Goal: Information Seeking & Learning: Learn about a topic

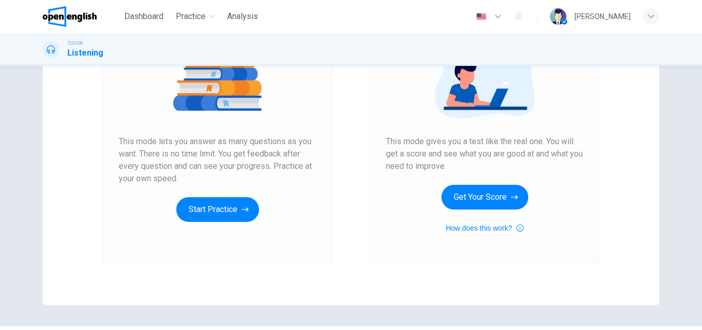
scroll to position [154, 0]
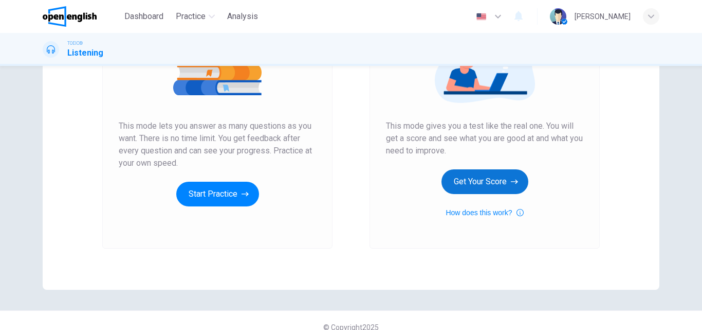
click at [497, 177] on button "Get Your Score" at bounding box center [485, 181] width 87 height 25
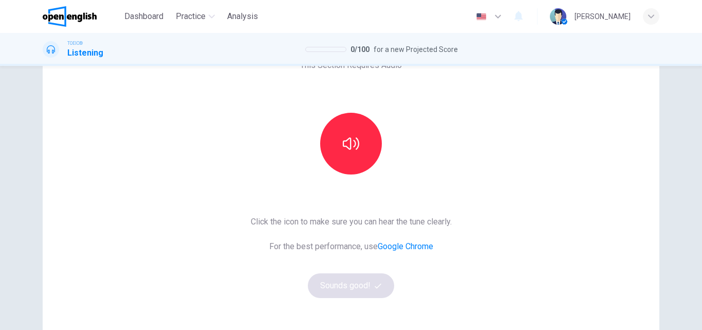
scroll to position [65, 0]
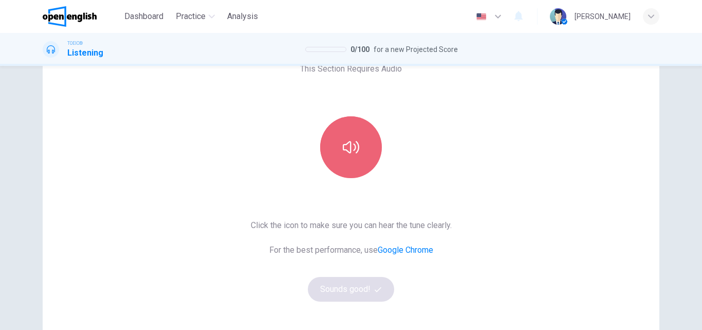
click at [347, 142] on icon "button" at bounding box center [351, 147] width 16 height 12
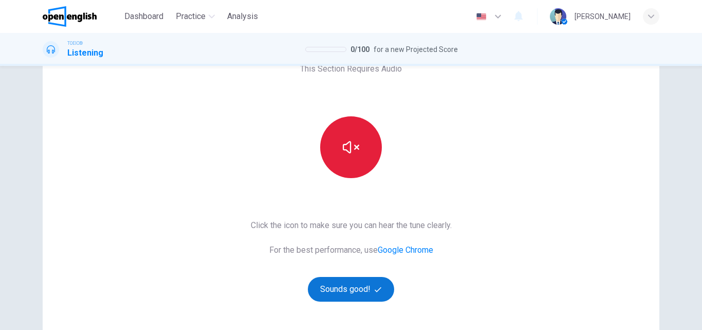
click at [355, 288] on button "Sounds good!" at bounding box center [351, 289] width 86 height 25
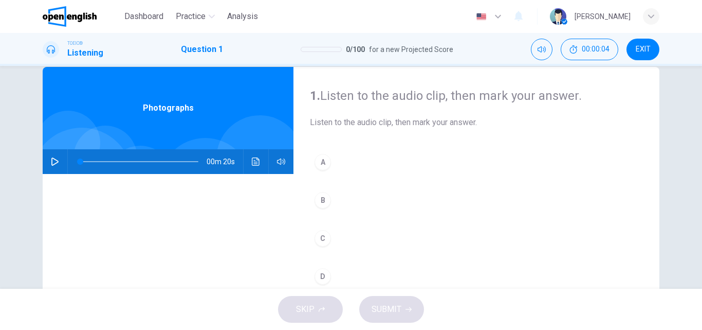
scroll to position [0, 0]
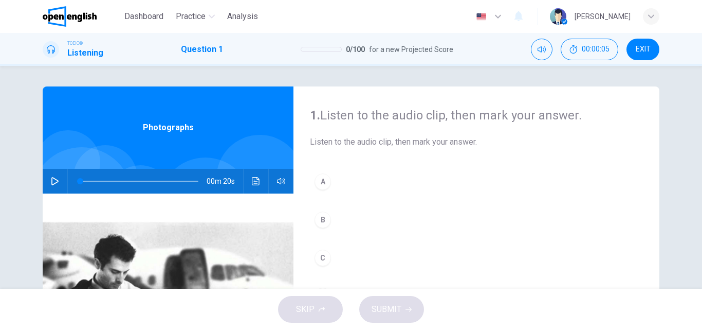
click at [364, 185] on button "A" at bounding box center [476, 182] width 333 height 26
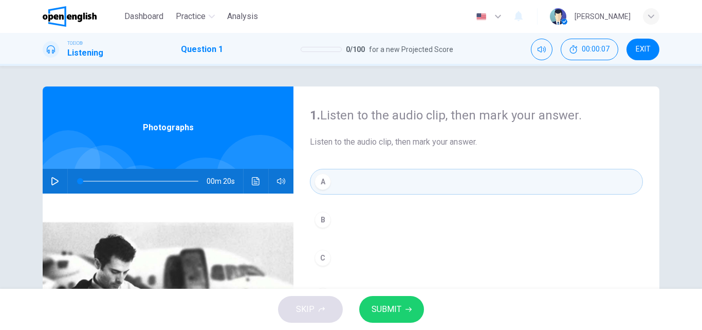
click at [358, 217] on button "B" at bounding box center [476, 220] width 333 height 26
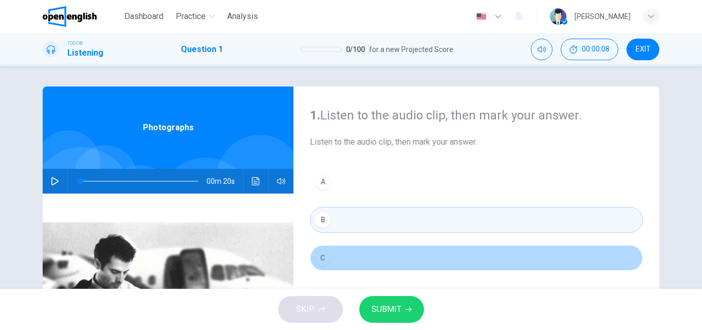
click at [364, 249] on button "C" at bounding box center [476, 258] width 333 height 26
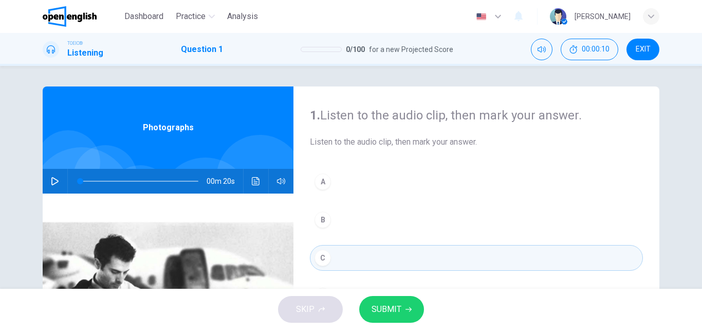
click at [51, 181] on icon "button" at bounding box center [55, 181] width 8 height 8
click at [54, 179] on icon "button" at bounding box center [55, 181] width 8 height 8
click at [352, 184] on button "A" at bounding box center [476, 182] width 333 height 26
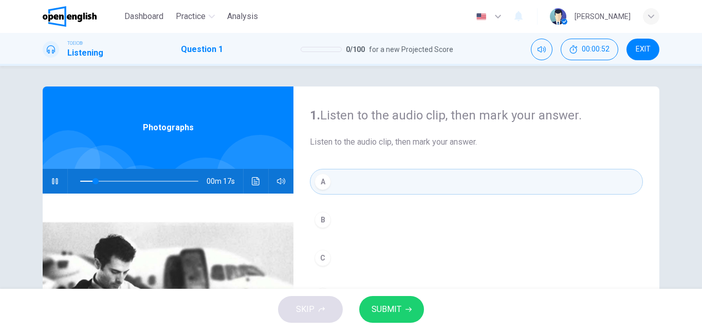
type input "**"
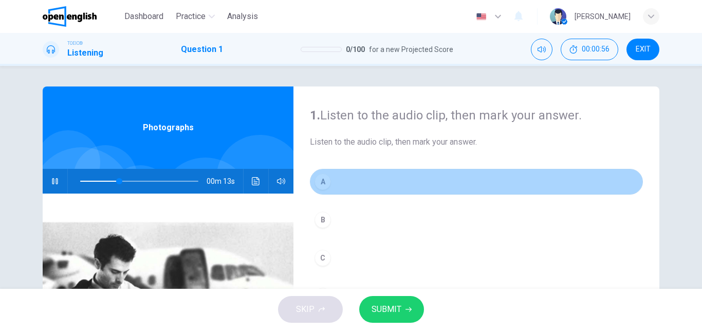
click at [407, 187] on button "A" at bounding box center [476, 182] width 333 height 26
click at [358, 182] on button "A" at bounding box center [476, 182] width 333 height 26
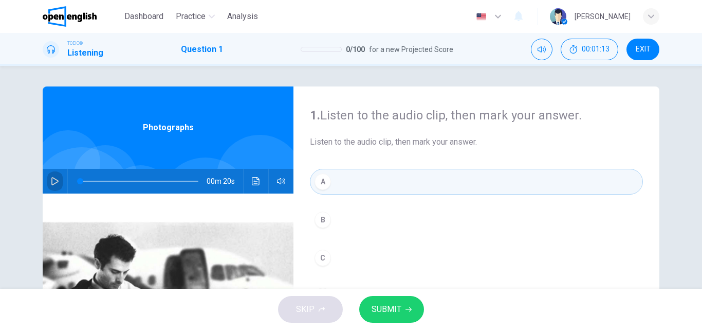
click at [51, 177] on icon "button" at bounding box center [54, 181] width 7 height 8
click at [52, 182] on icon "button" at bounding box center [55, 181] width 8 height 8
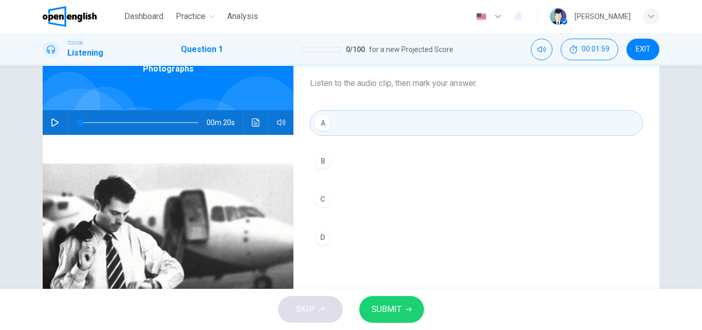
scroll to position [51, 0]
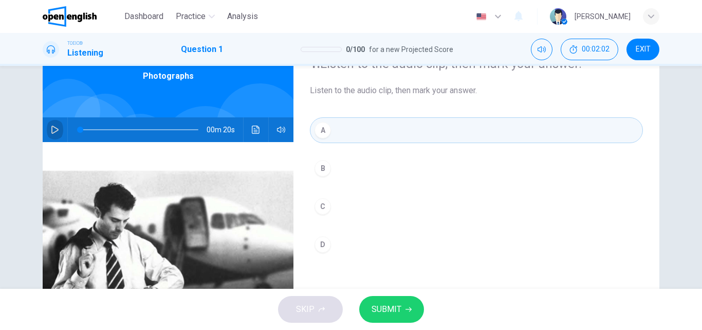
click at [51, 134] on button "button" at bounding box center [55, 129] width 16 height 25
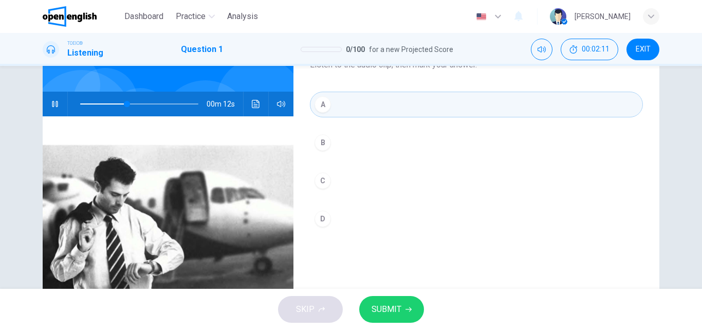
scroll to position [103, 0]
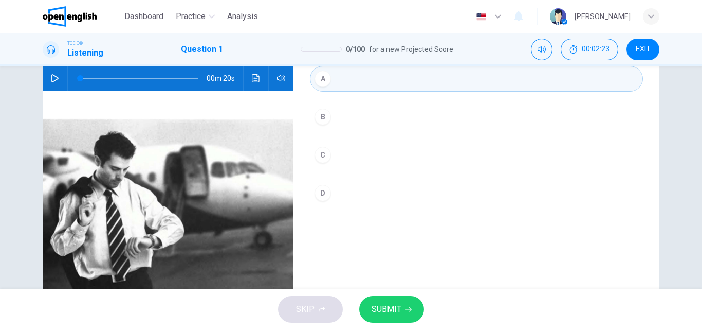
click at [51, 75] on icon "button" at bounding box center [54, 78] width 7 height 8
click at [326, 153] on div "C" at bounding box center [323, 155] width 16 height 16
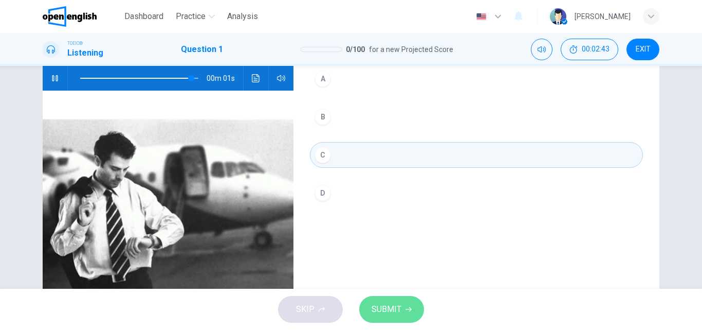
click at [382, 310] on span "SUBMIT" at bounding box center [387, 309] width 30 height 14
type input "*"
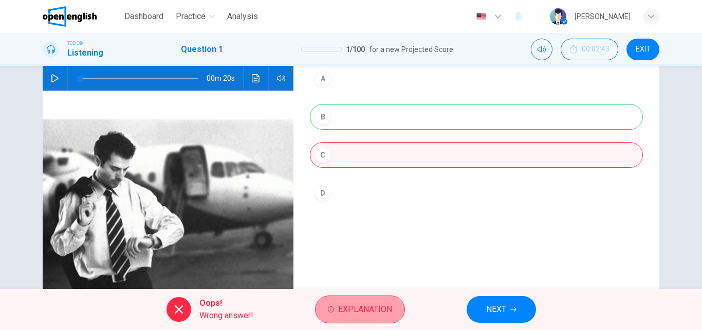
click at [365, 313] on span "Explanation" at bounding box center [365, 309] width 54 height 14
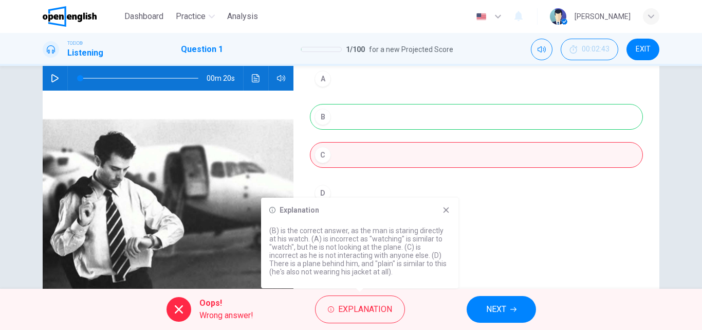
click at [178, 306] on icon at bounding box center [179, 309] width 12 height 12
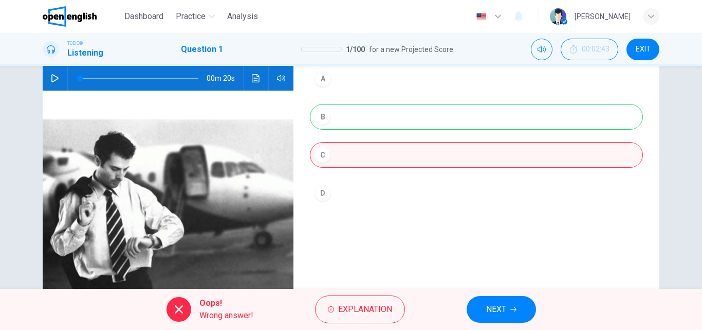
scroll to position [0, 0]
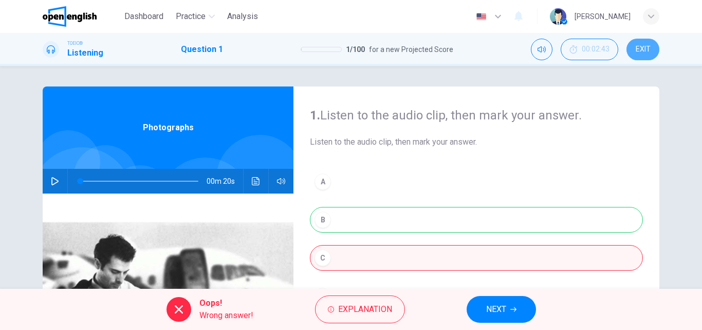
click at [646, 50] on span "EXIT" at bounding box center [643, 49] width 15 height 8
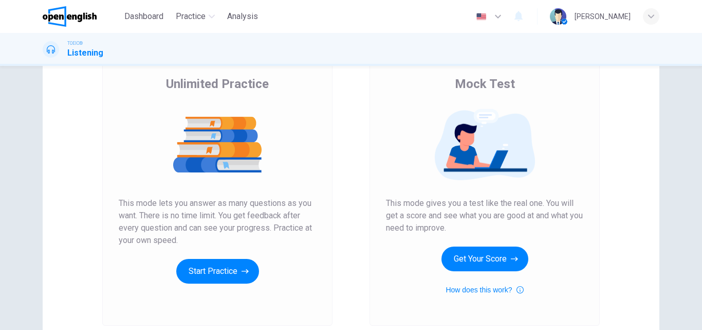
scroll to position [154, 0]
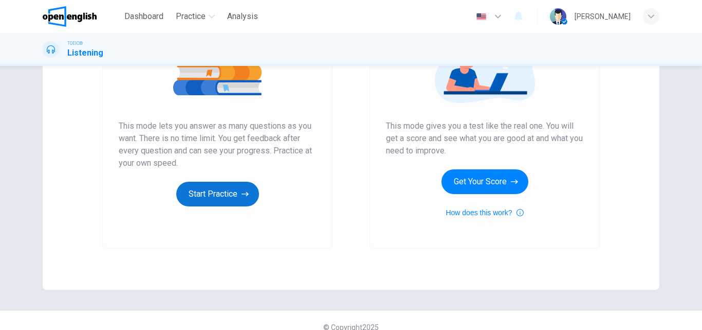
click at [225, 196] on button "Start Practice" at bounding box center [217, 194] width 83 height 25
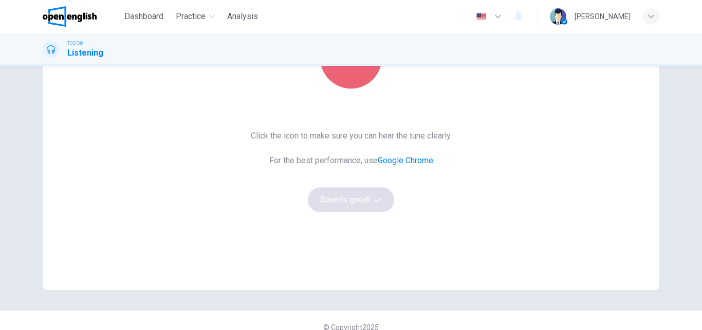
click at [349, 79] on button "button" at bounding box center [351, 58] width 62 height 62
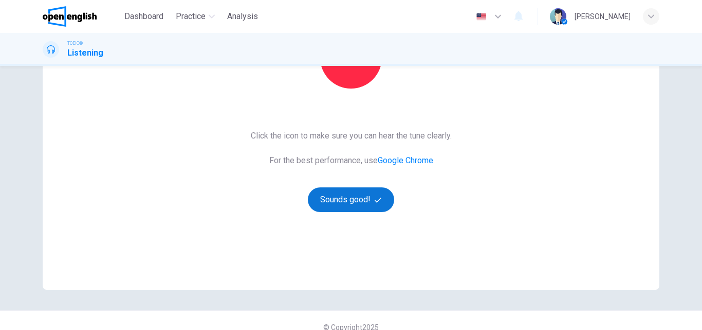
click at [353, 201] on button "Sounds good!" at bounding box center [351, 199] width 86 height 25
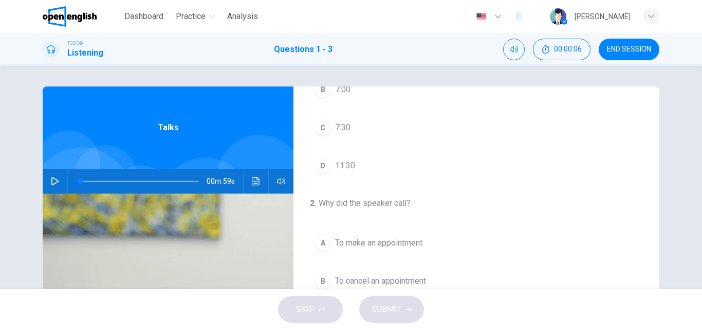
scroll to position [0, 0]
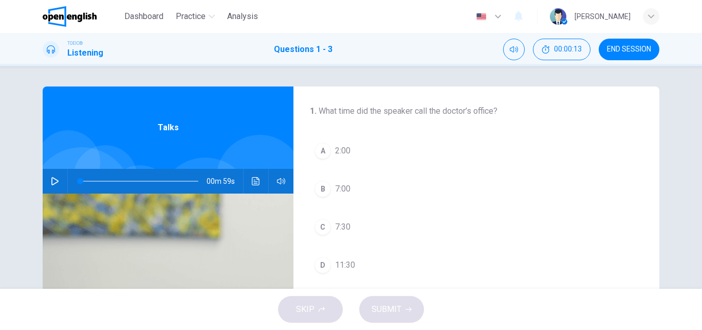
click at [51, 181] on icon "button" at bounding box center [55, 181] width 8 height 8
drag, startPoint x: 161, startPoint y: 183, endPoint x: 67, endPoint y: 184, distance: 94.6
click at [77, 184] on span at bounding box center [80, 181] width 6 height 6
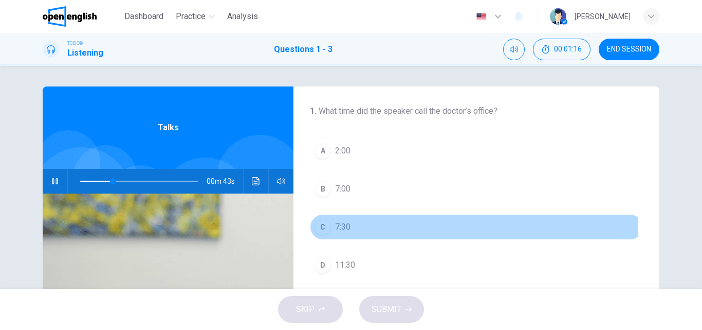
click at [342, 226] on span "7:30" at bounding box center [342, 227] width 15 height 12
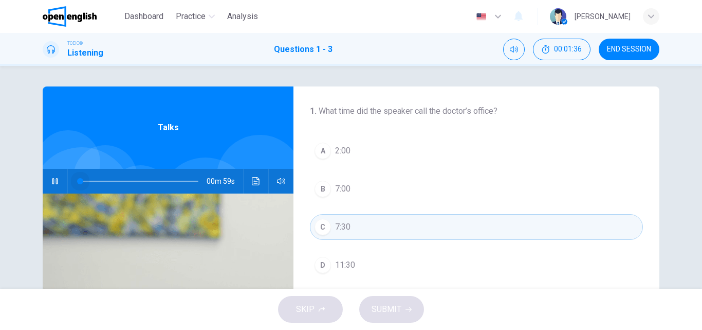
drag, startPoint x: 145, startPoint y: 182, endPoint x: 77, endPoint y: 189, distance: 68.7
click at [77, 184] on span at bounding box center [80, 181] width 6 height 6
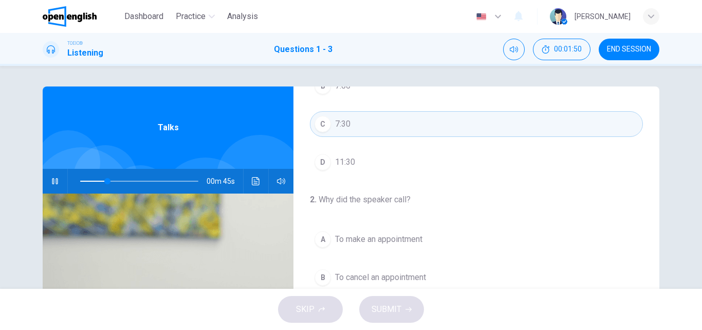
scroll to position [154, 0]
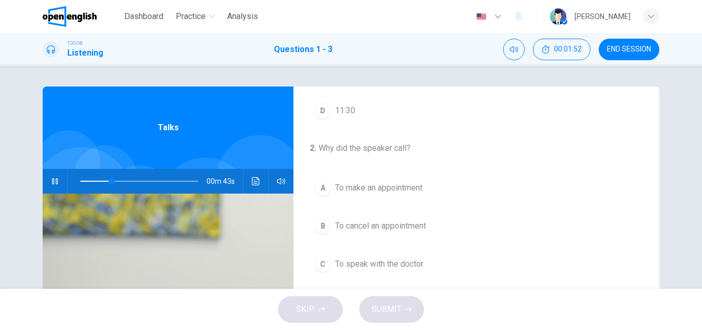
click at [423, 226] on span "To cancel an appointment" at bounding box center [380, 226] width 91 height 12
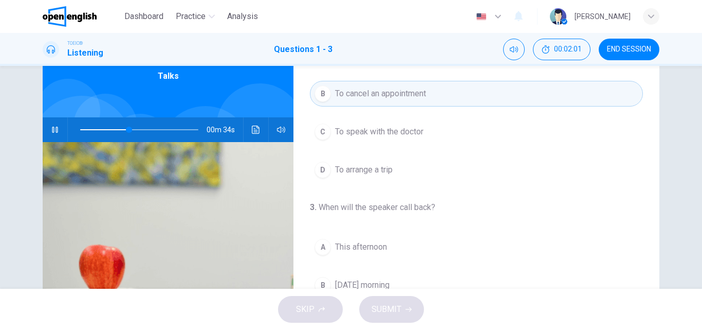
scroll to position [103, 0]
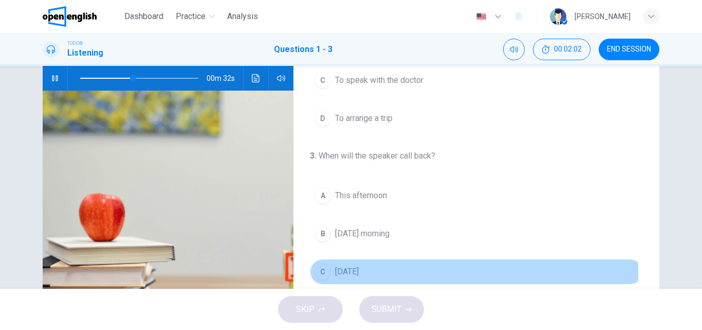
click at [359, 276] on span "[DATE]" at bounding box center [347, 271] width 24 height 12
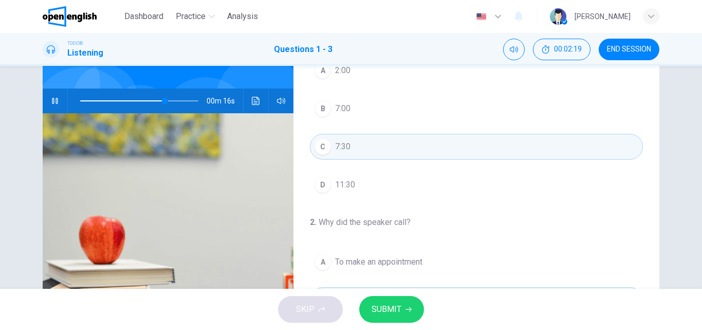
scroll to position [0, 0]
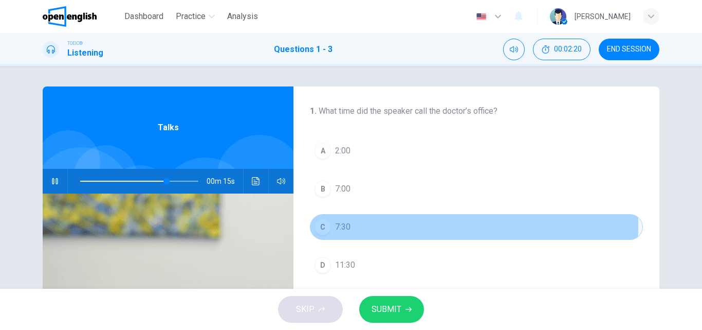
click at [364, 225] on button "C 7:30" at bounding box center [476, 227] width 333 height 26
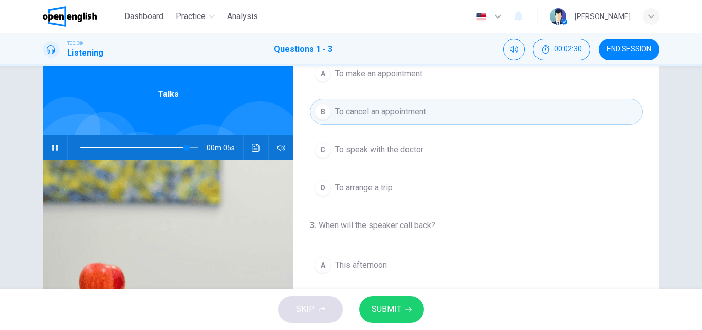
scroll to position [51, 0]
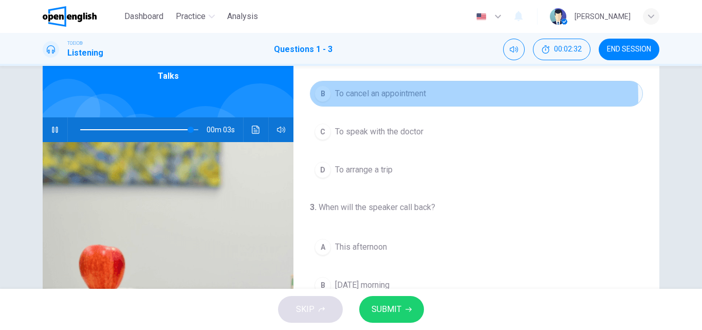
click at [391, 98] on span "To cancel an appointment" at bounding box center [380, 93] width 91 height 12
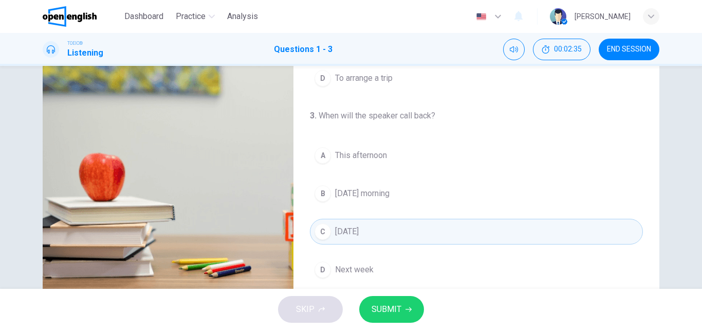
scroll to position [154, 0]
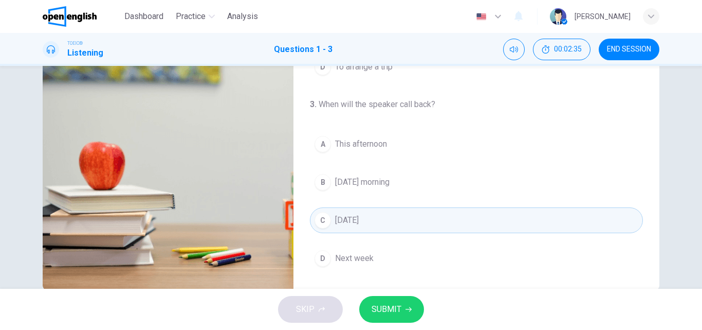
type input "*"
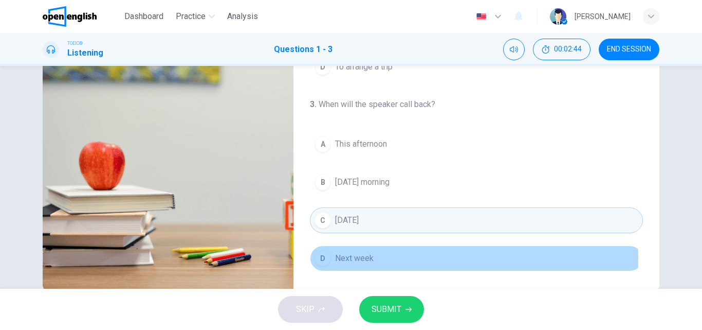
click at [347, 258] on span "Next week" at bounding box center [354, 258] width 39 height 12
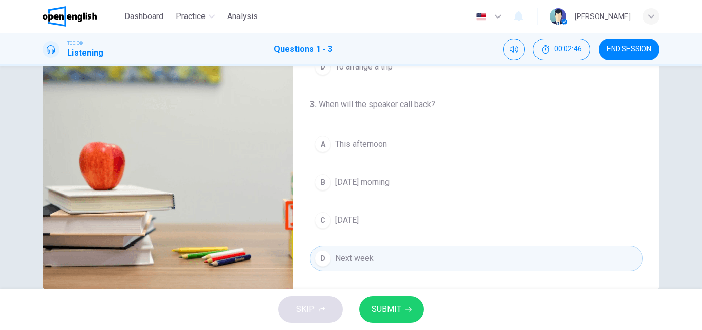
click at [398, 302] on span "SUBMIT" at bounding box center [387, 309] width 30 height 14
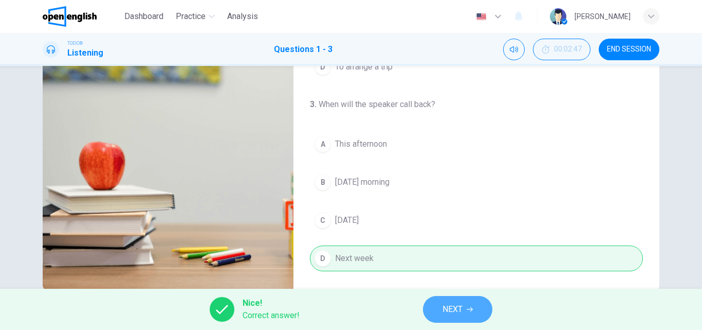
click at [453, 310] on span "NEXT" at bounding box center [453, 309] width 20 height 14
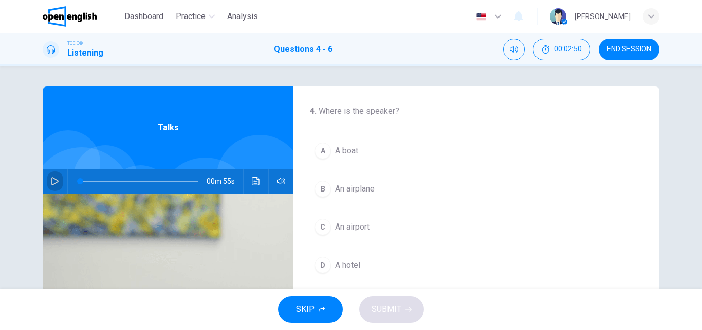
click at [51, 180] on icon "button" at bounding box center [55, 181] width 8 height 8
drag, startPoint x: 142, startPoint y: 183, endPoint x: 66, endPoint y: 185, distance: 76.7
click at [68, 185] on div at bounding box center [137, 181] width 139 height 25
click at [349, 192] on span "An airplane" at bounding box center [355, 189] width 40 height 12
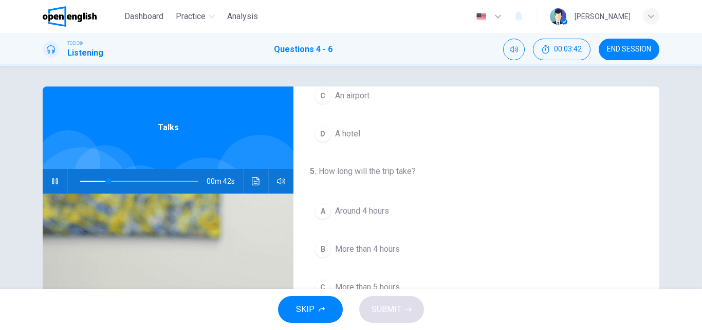
scroll to position [154, 0]
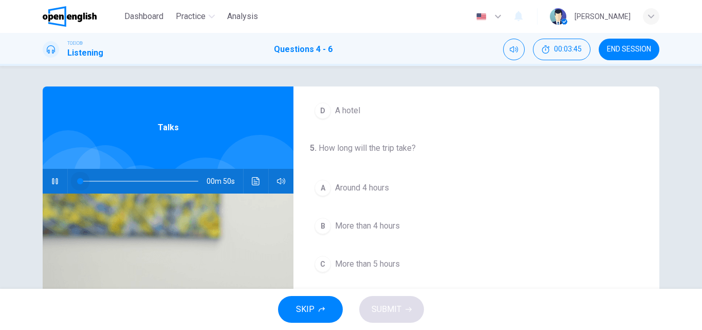
drag, startPoint x: 109, startPoint y: 182, endPoint x: 62, endPoint y: 178, distance: 46.9
click at [62, 178] on div "00m 50s" at bounding box center [168, 181] width 251 height 25
click at [55, 181] on icon "button" at bounding box center [55, 181] width 6 height 6
click at [51, 181] on icon "button" at bounding box center [55, 181] width 8 height 8
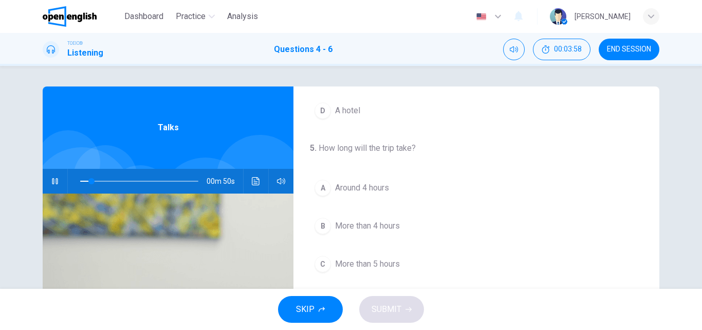
click at [384, 192] on span "Around 4 hours" at bounding box center [362, 188] width 54 height 12
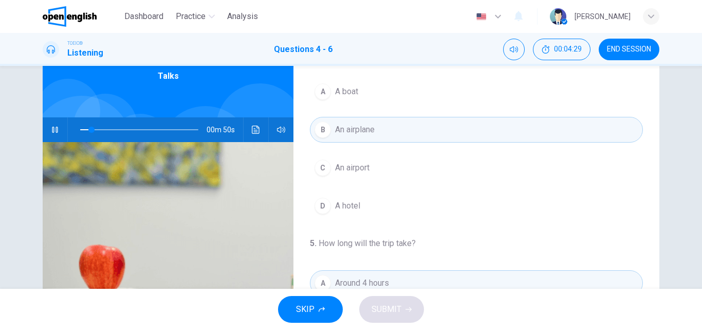
scroll to position [0, 0]
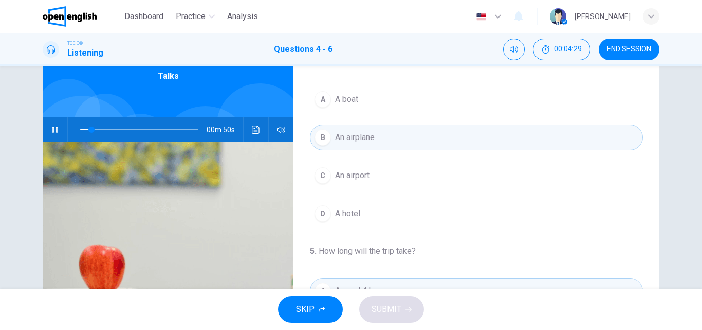
click at [371, 136] on span "An airplane" at bounding box center [355, 137] width 40 height 12
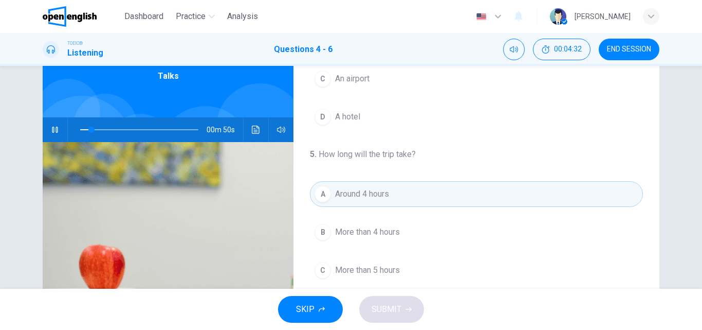
scroll to position [103, 0]
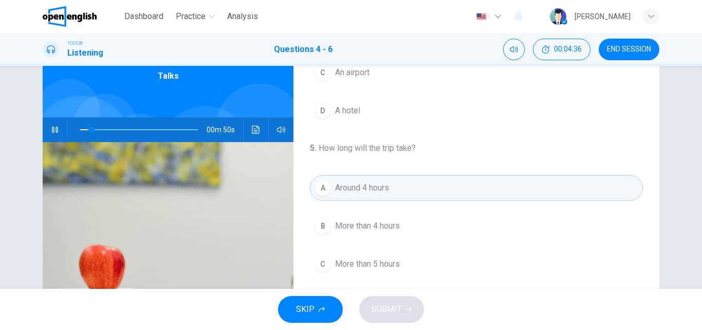
click at [372, 190] on span "Around 4 hours" at bounding box center [362, 188] width 54 height 12
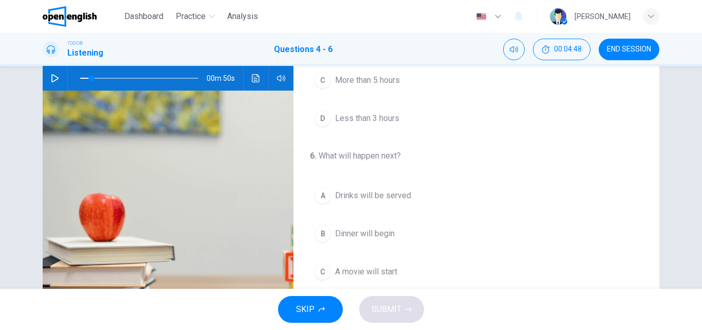
scroll to position [154, 0]
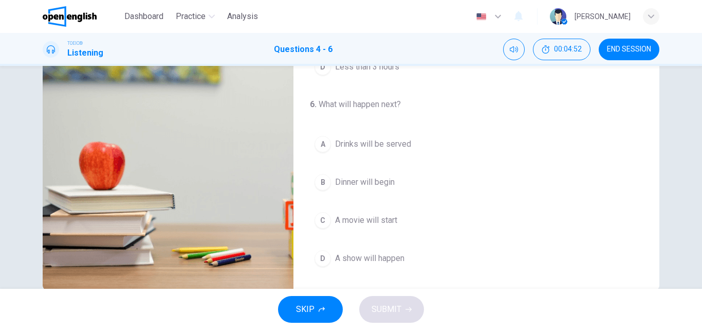
click at [371, 222] on span "A movie will start" at bounding box center [366, 220] width 62 height 12
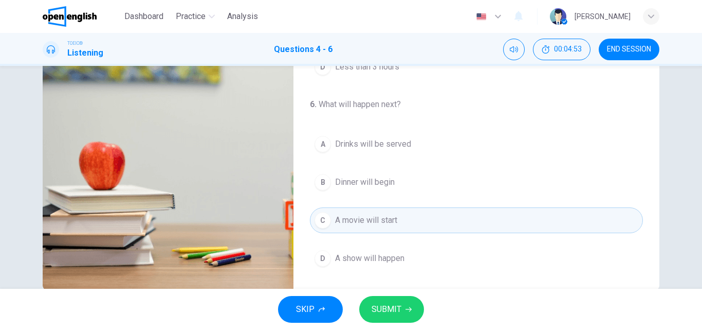
scroll to position [176, 0]
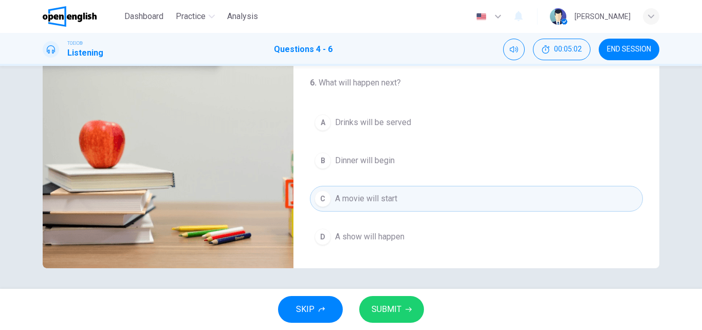
click at [403, 302] on button "SUBMIT" at bounding box center [391, 309] width 65 height 27
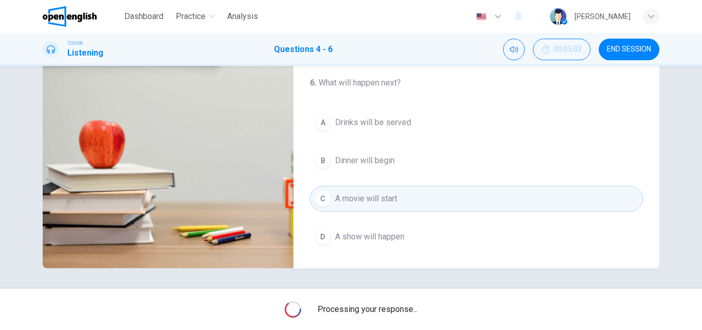
type input "*"
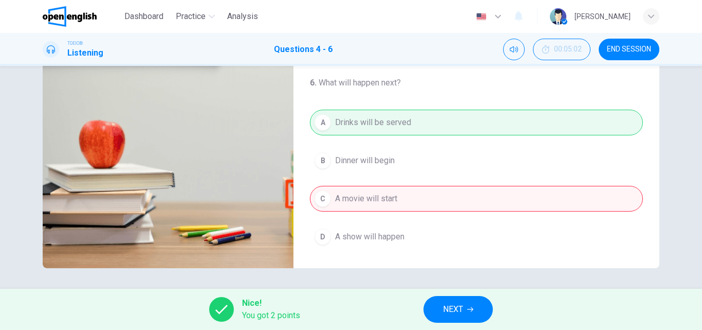
click at [449, 312] on span "NEXT" at bounding box center [453, 309] width 20 height 14
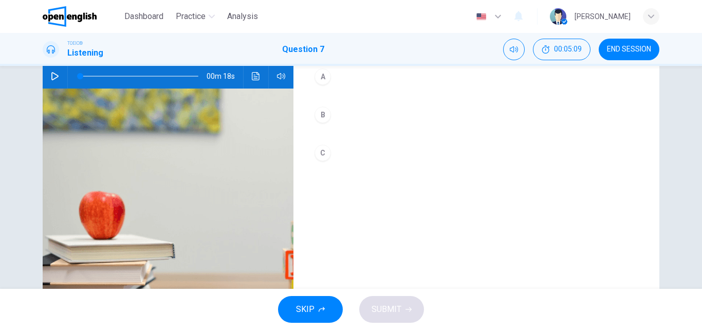
scroll to position [0, 0]
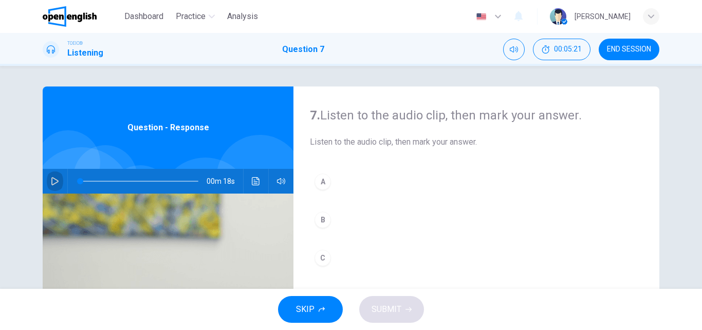
click at [52, 181] on icon "button" at bounding box center [55, 181] width 8 height 8
type input "*"
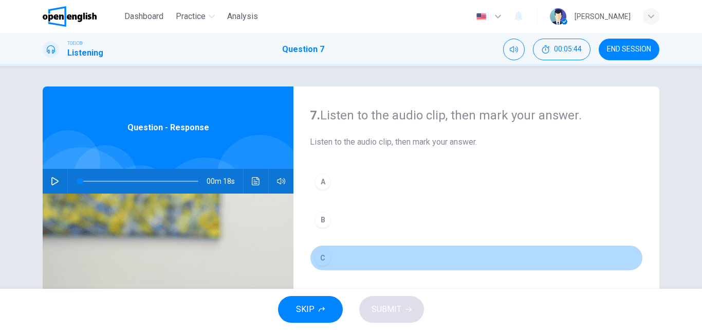
click at [352, 256] on button "C" at bounding box center [476, 258] width 333 height 26
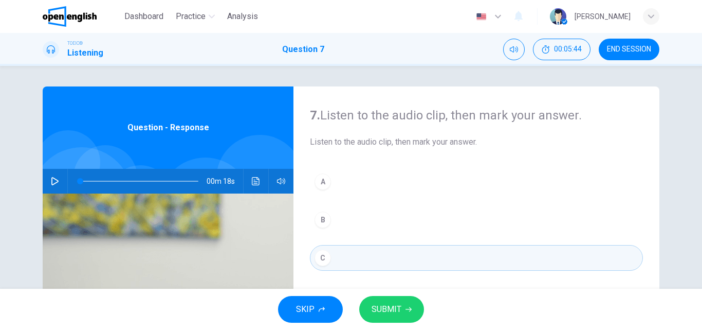
scroll to position [103, 0]
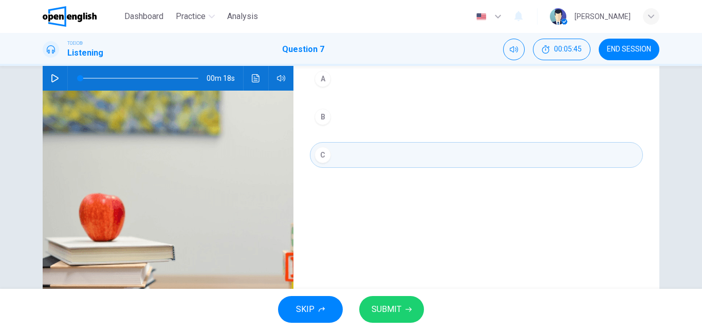
click at [392, 299] on button "SUBMIT" at bounding box center [391, 309] width 65 height 27
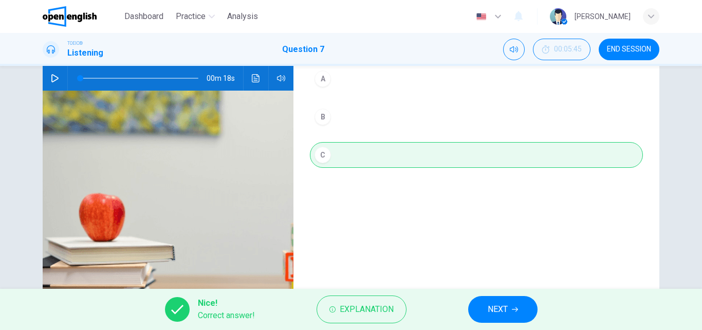
click at [513, 309] on icon "button" at bounding box center [515, 309] width 6 height 5
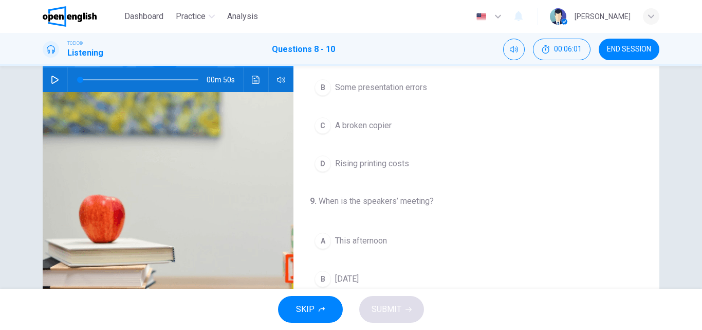
scroll to position [0, 0]
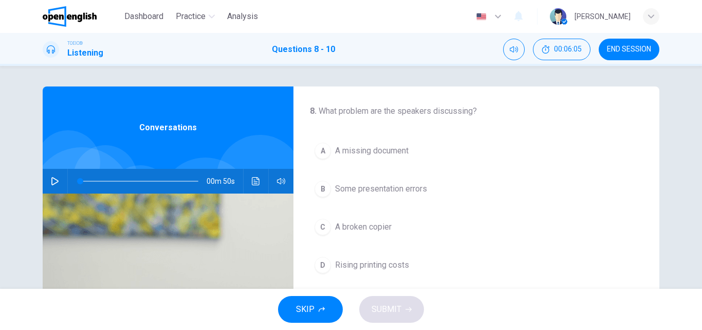
click at [55, 181] on icon "button" at bounding box center [54, 181] width 7 height 8
click at [374, 223] on span "A broken copier" at bounding box center [363, 227] width 57 height 12
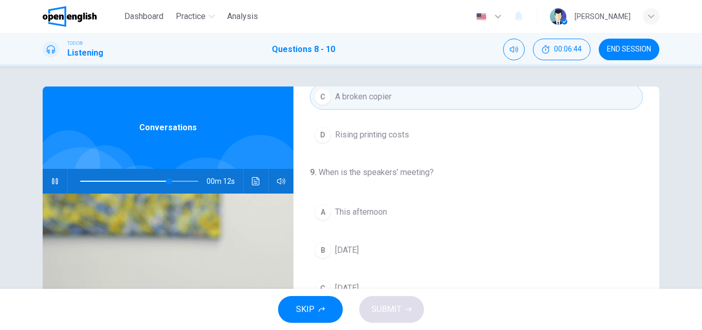
scroll to position [154, 0]
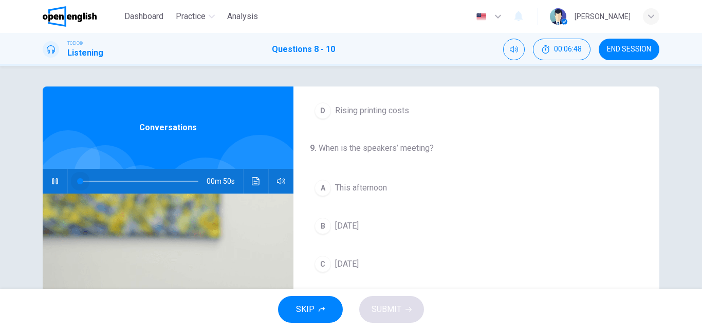
drag, startPoint x: 171, startPoint y: 181, endPoint x: 35, endPoint y: 188, distance: 135.9
click at [35, 188] on div "8 . What problem are the speakers discussing? A A missing document B Some prese…" at bounding box center [351, 264] width 650 height 357
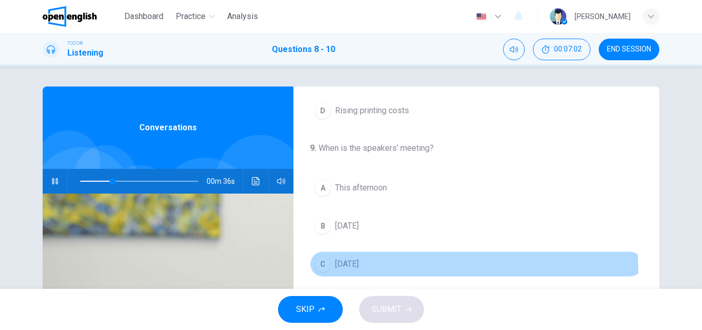
click at [355, 270] on button "C [DATE]" at bounding box center [476, 264] width 333 height 26
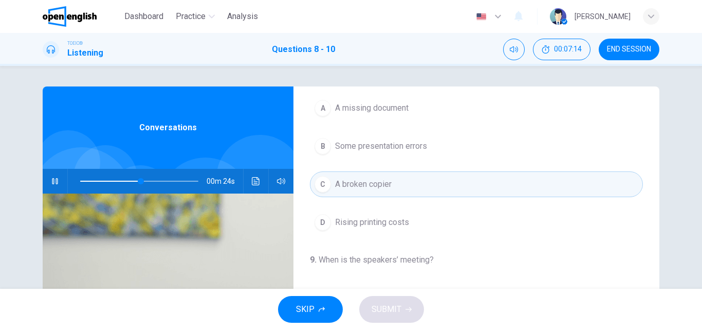
scroll to position [29, 0]
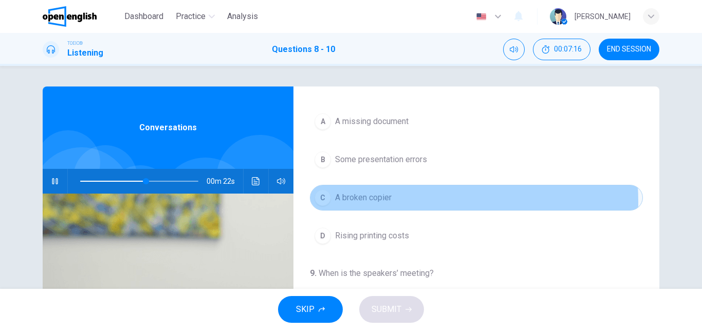
click at [394, 202] on button "C A broken copier" at bounding box center [476, 198] width 333 height 26
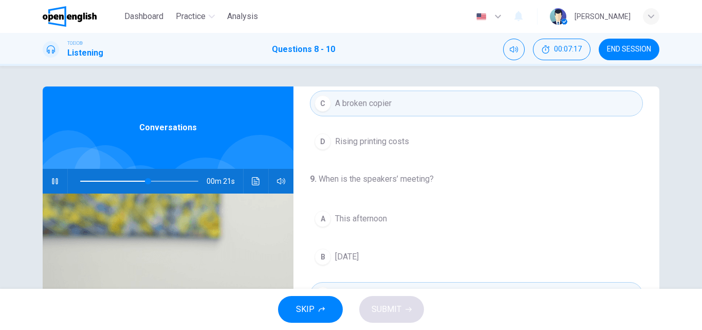
scroll to position [132, 0]
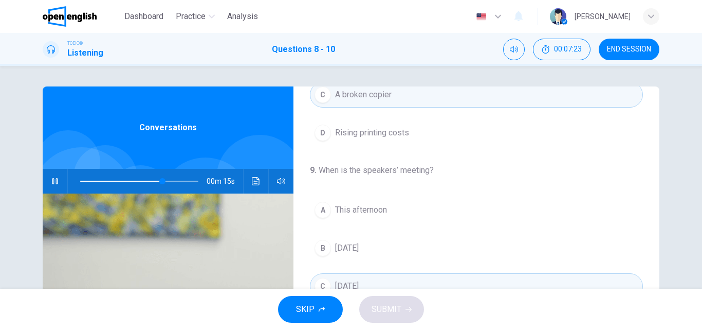
click at [355, 94] on span "A broken copier" at bounding box center [363, 94] width 57 height 12
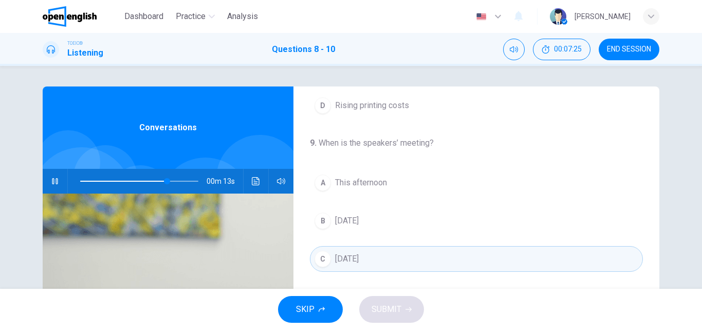
scroll to position [184, 0]
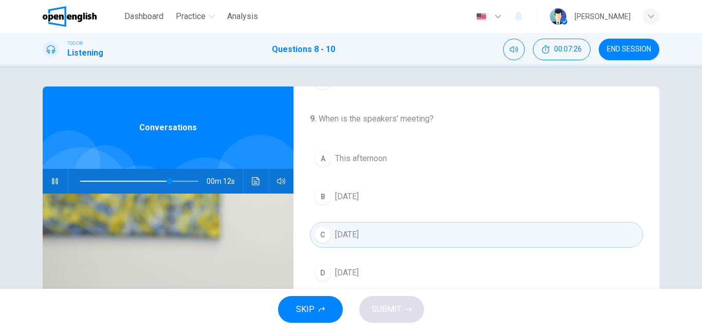
click at [344, 236] on span "[DATE]" at bounding box center [347, 234] width 24 height 12
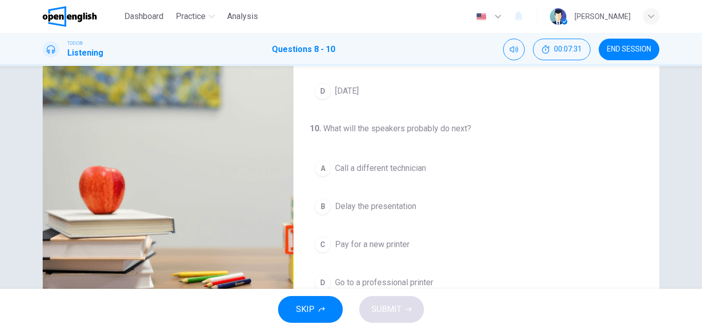
scroll to position [154, 0]
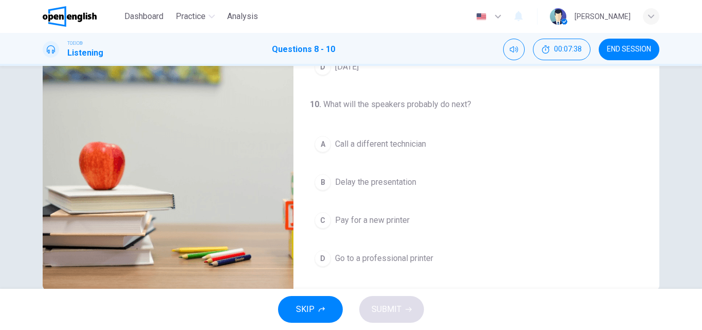
type input "*"
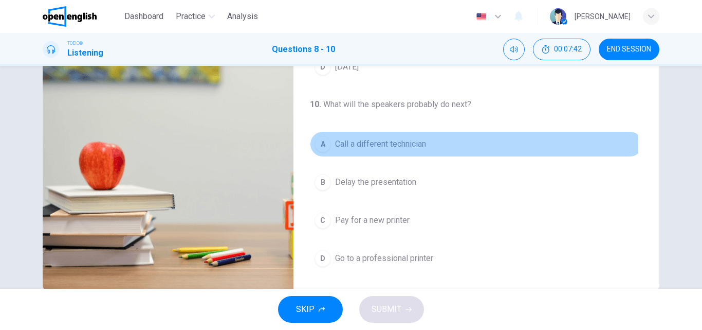
click at [411, 148] on span "Call a different technician" at bounding box center [380, 144] width 91 height 12
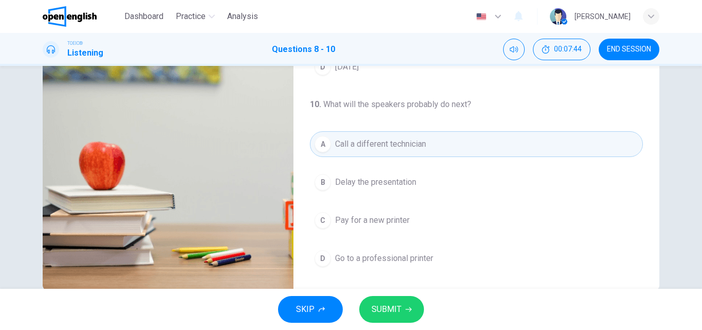
click at [393, 306] on span "SUBMIT" at bounding box center [387, 309] width 30 height 14
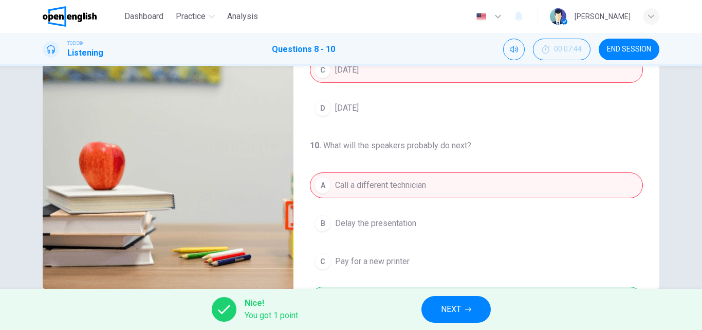
scroll to position [235, 0]
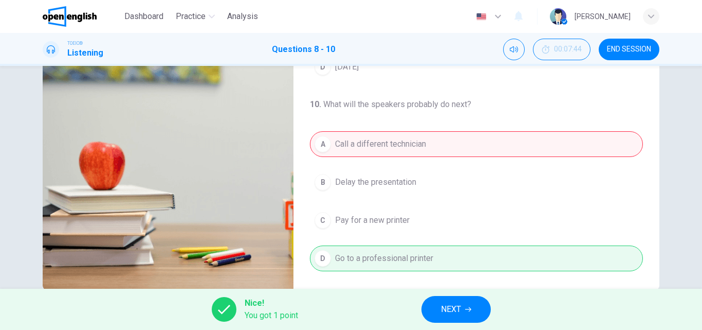
click at [455, 305] on span "NEXT" at bounding box center [451, 309] width 20 height 14
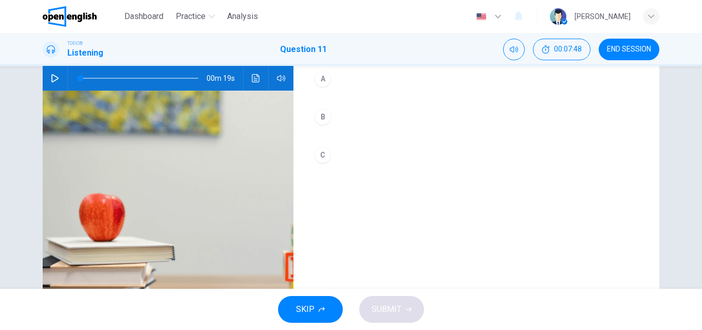
scroll to position [0, 0]
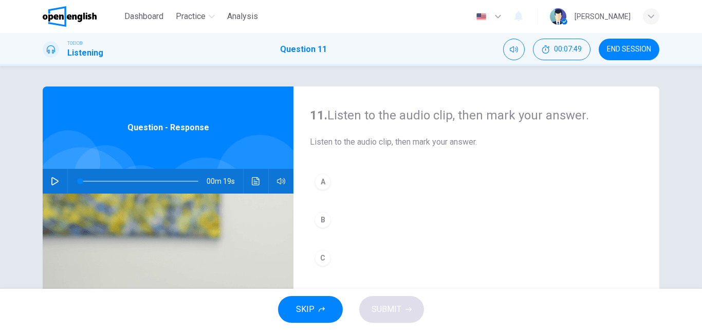
click at [52, 178] on icon "button" at bounding box center [55, 181] width 8 height 8
drag, startPoint x: 117, startPoint y: 180, endPoint x: 69, endPoint y: 175, distance: 48.1
click at [77, 178] on span at bounding box center [80, 181] width 6 height 6
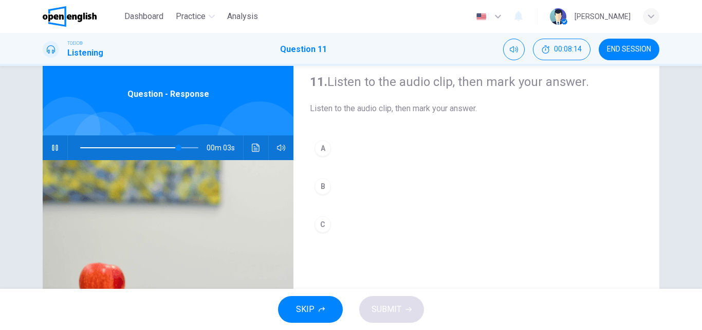
scroll to position [51, 0]
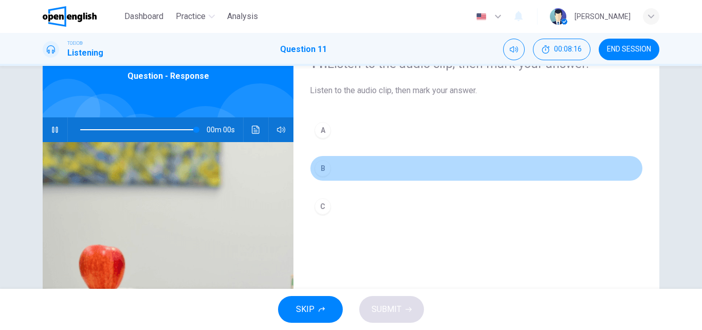
click at [364, 166] on button "B" at bounding box center [476, 168] width 333 height 26
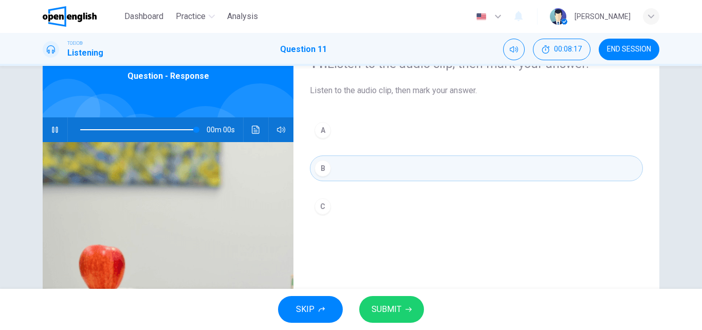
type input "*"
click at [386, 300] on button "SUBMIT" at bounding box center [391, 309] width 65 height 27
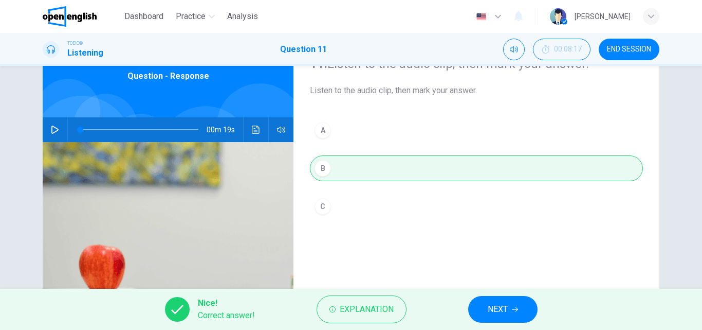
click at [515, 303] on button "NEXT" at bounding box center [502, 309] width 69 height 27
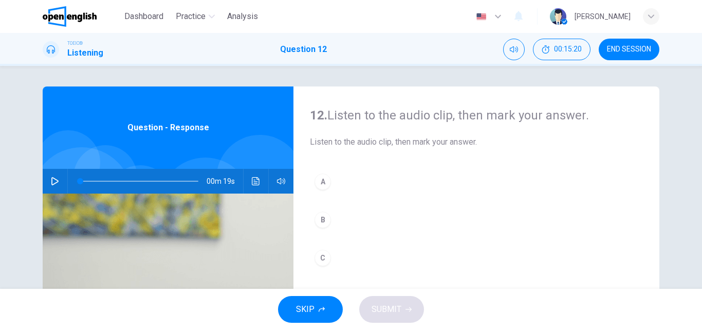
click at [51, 177] on icon "button" at bounding box center [55, 181] width 8 height 8
type input "*"
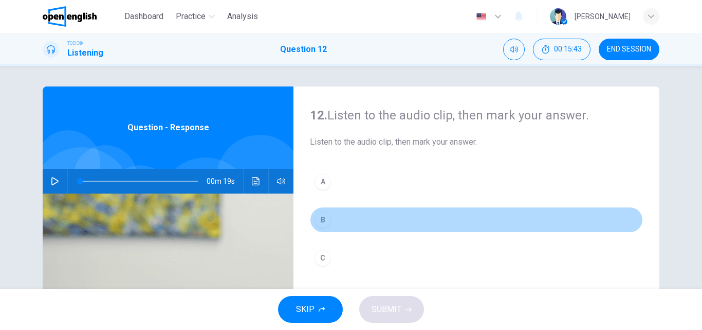
click at [336, 215] on button "B" at bounding box center [476, 220] width 333 height 26
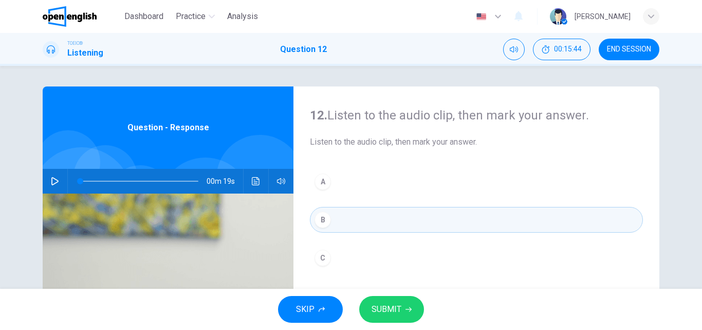
click at [397, 306] on span "SUBMIT" at bounding box center [387, 309] width 30 height 14
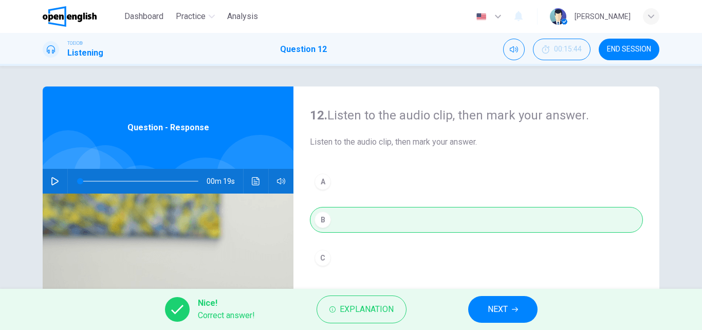
click at [498, 312] on span "NEXT" at bounding box center [498, 309] width 20 height 14
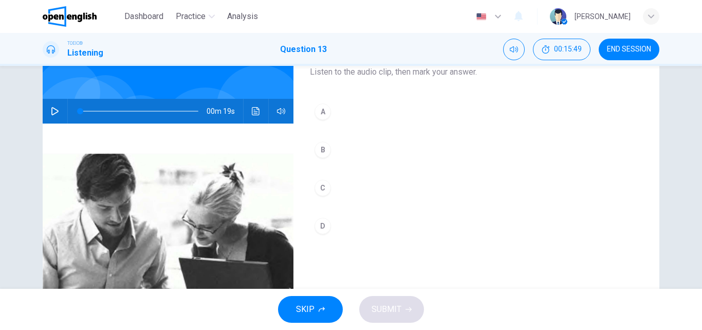
scroll to position [51, 0]
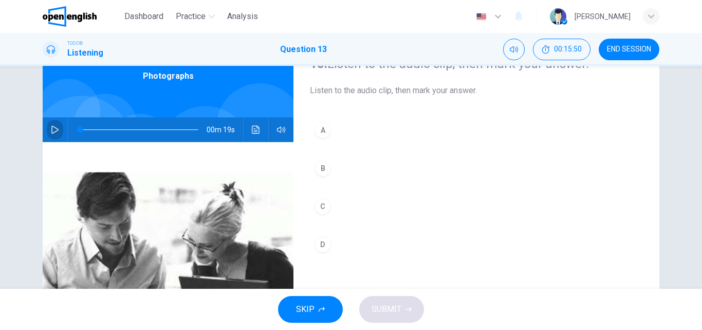
click at [51, 127] on icon "button" at bounding box center [55, 129] width 8 height 8
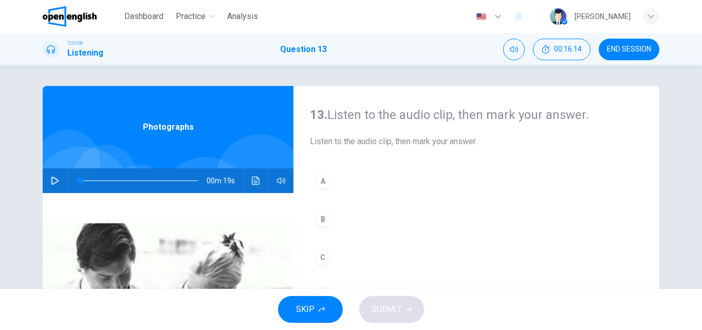
scroll to position [0, 0]
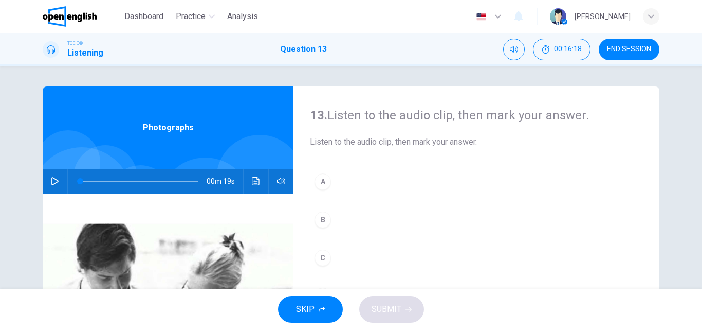
click at [52, 177] on icon "button" at bounding box center [55, 181] width 8 height 8
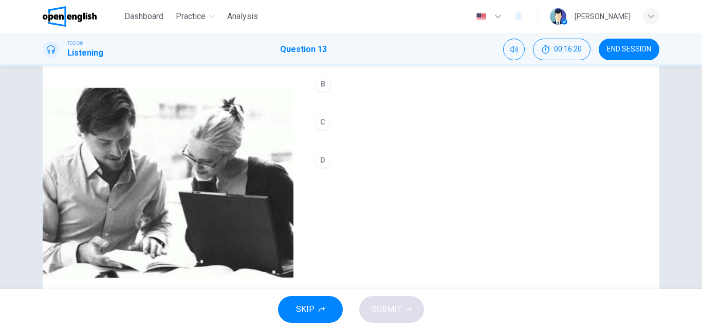
scroll to position [154, 0]
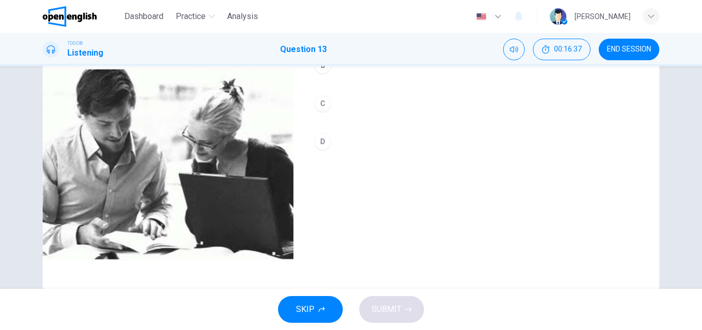
type input "*"
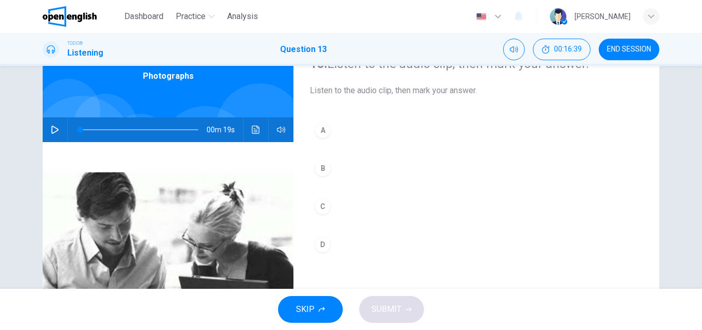
click at [370, 133] on button "A" at bounding box center [476, 130] width 333 height 26
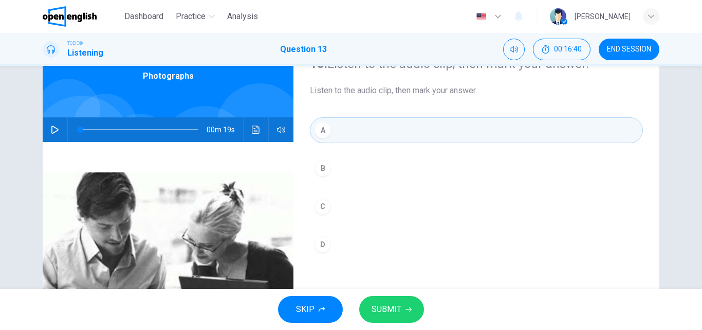
click at [390, 302] on span "SUBMIT" at bounding box center [387, 309] width 30 height 14
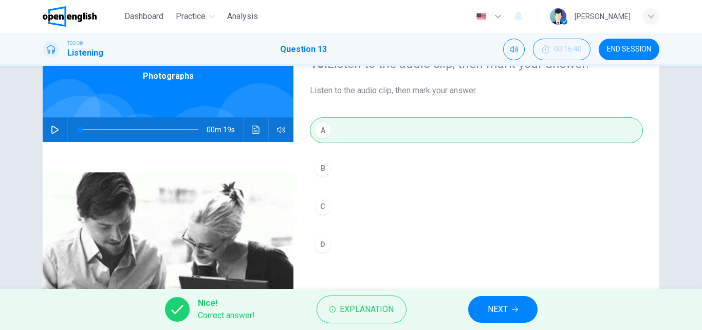
click at [496, 306] on span "NEXT" at bounding box center [498, 309] width 20 height 14
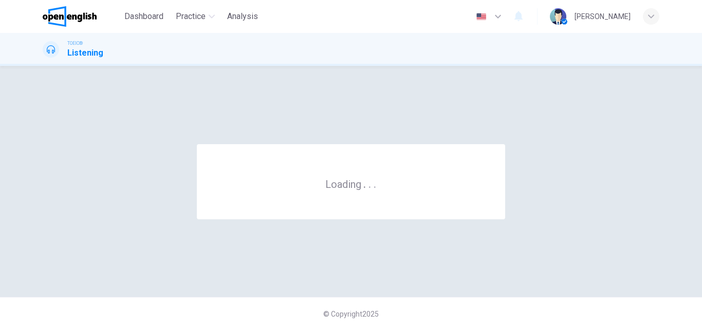
scroll to position [0, 0]
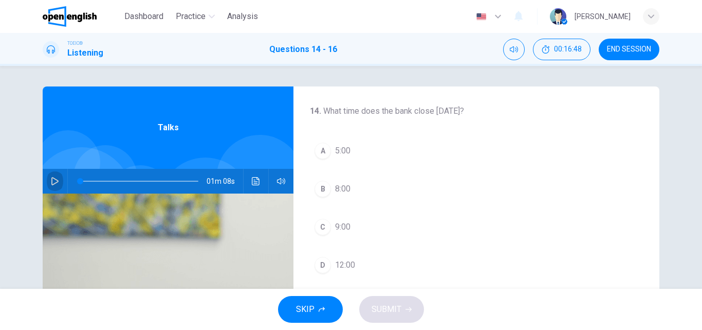
click at [51, 179] on icon "button" at bounding box center [55, 181] width 8 height 8
drag, startPoint x: 106, startPoint y: 182, endPoint x: 55, endPoint y: 171, distance: 52.4
click at [55, 171] on div "01m 07s" at bounding box center [168, 181] width 251 height 25
click at [351, 268] on span "12:00" at bounding box center [345, 265] width 20 height 12
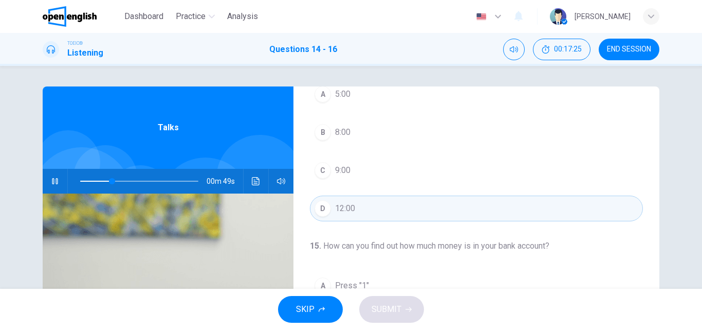
scroll to position [51, 0]
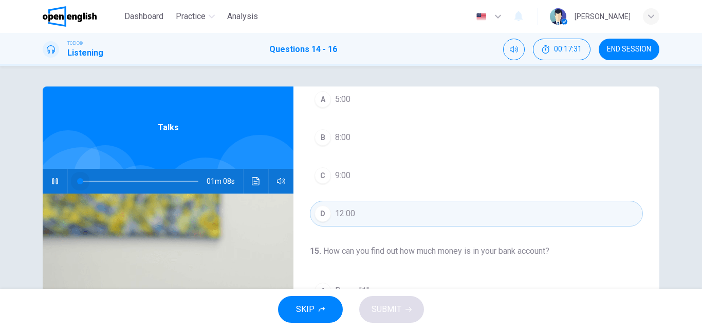
drag, startPoint x: 118, startPoint y: 182, endPoint x: 74, endPoint y: 182, distance: 44.7
click at [77, 182] on span at bounding box center [80, 181] width 6 height 6
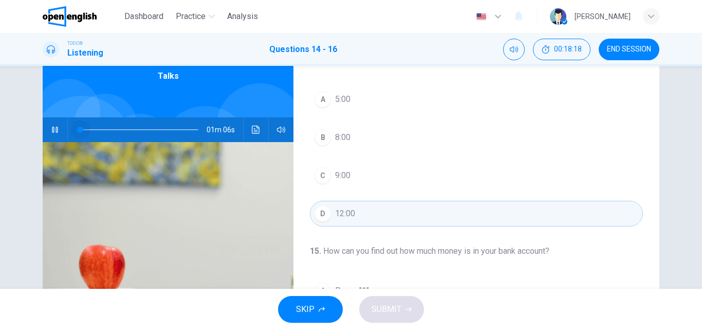
drag, startPoint x: 157, startPoint y: 128, endPoint x: 65, endPoint y: 138, distance: 92.6
click at [65, 138] on div "01m 06s" at bounding box center [168, 129] width 251 height 25
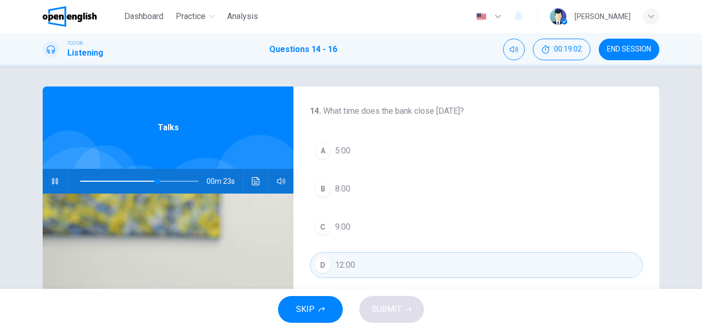
scroll to position [103, 0]
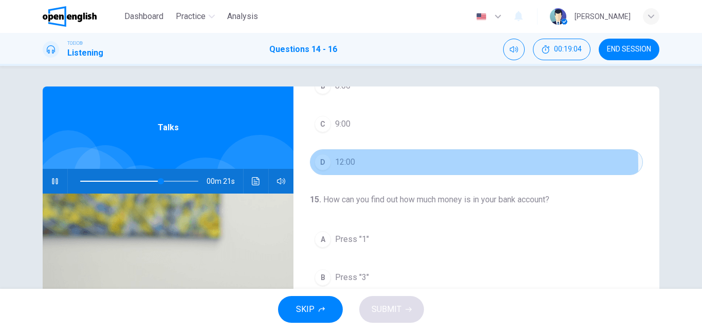
click at [380, 166] on button "D 12:00" at bounding box center [476, 162] width 333 height 26
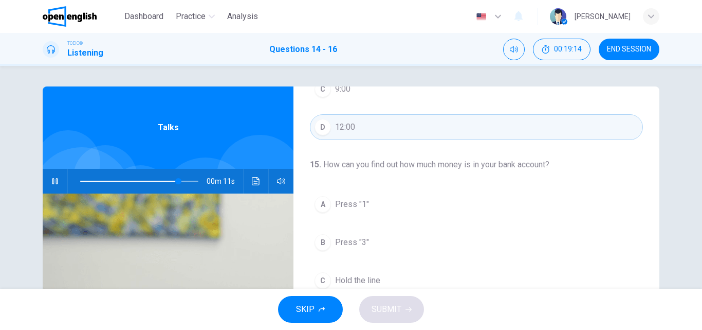
scroll to position [154, 0]
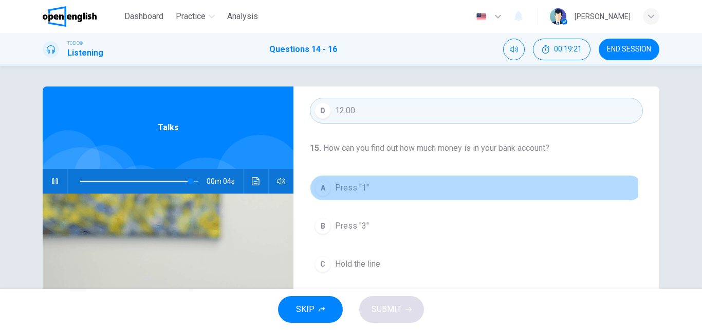
click at [340, 191] on span "Press "1"" at bounding box center [352, 188] width 34 height 12
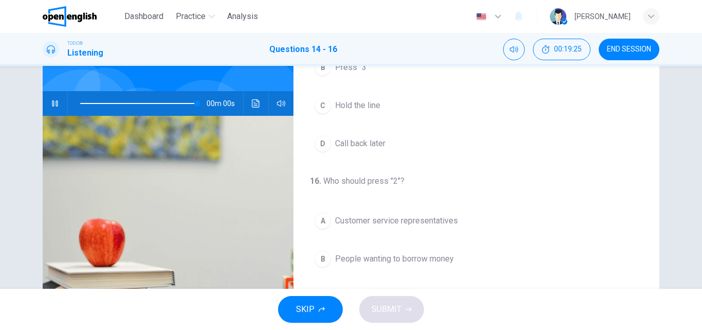
scroll to position [103, 0]
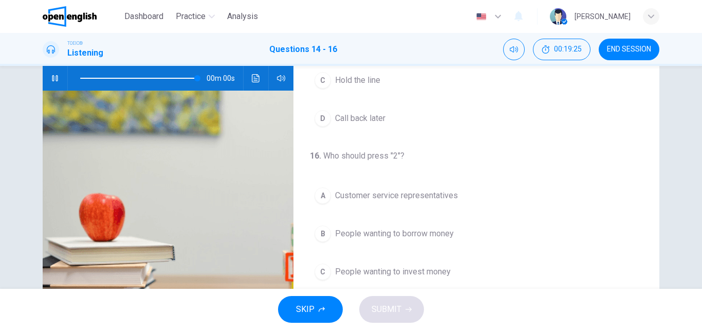
type input "*"
click at [442, 235] on span "People wanting to borrow money" at bounding box center [394, 233] width 119 height 12
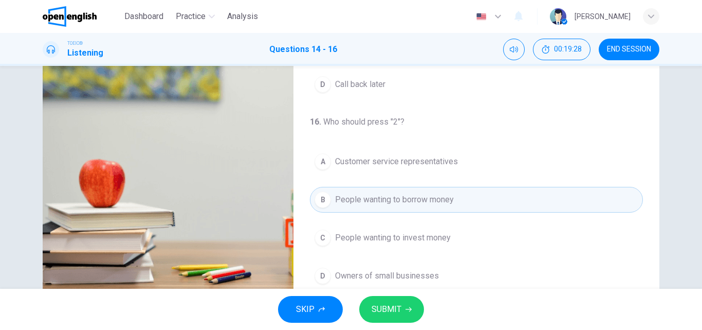
scroll to position [176, 0]
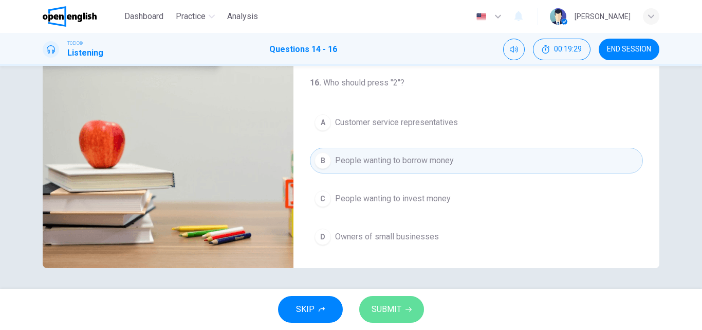
click at [404, 305] on button "SUBMIT" at bounding box center [391, 309] width 65 height 27
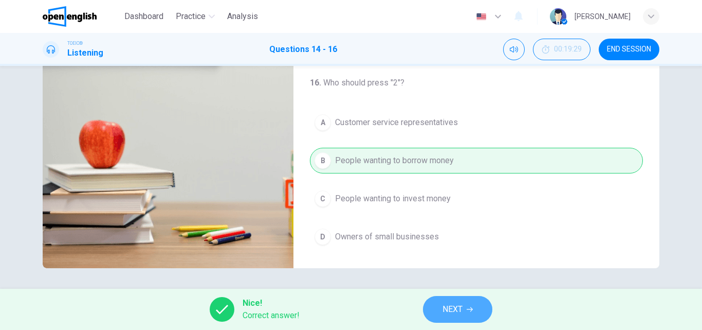
click at [458, 312] on span "NEXT" at bounding box center [453, 309] width 20 height 14
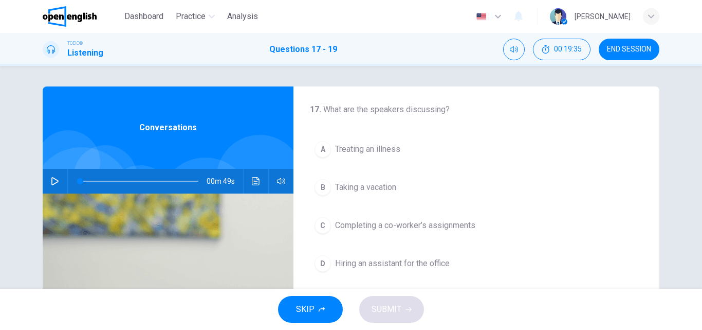
scroll to position [0, 0]
click at [51, 179] on icon "button" at bounding box center [55, 181] width 8 height 8
drag, startPoint x: 95, startPoint y: 178, endPoint x: 58, endPoint y: 179, distance: 37.1
click at [58, 179] on div "00m 48s" at bounding box center [168, 181] width 251 height 25
type input "*"
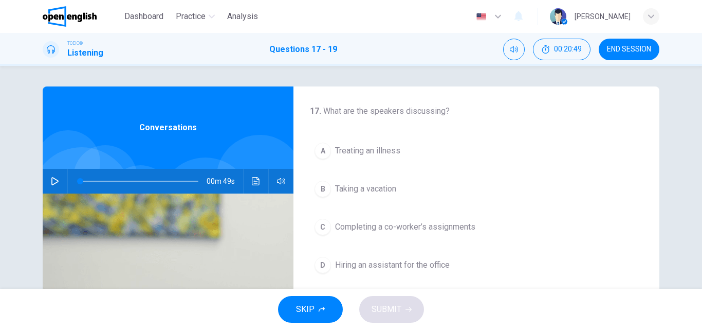
click at [452, 228] on span "Completing a co-worker’s assignments" at bounding box center [405, 227] width 140 height 12
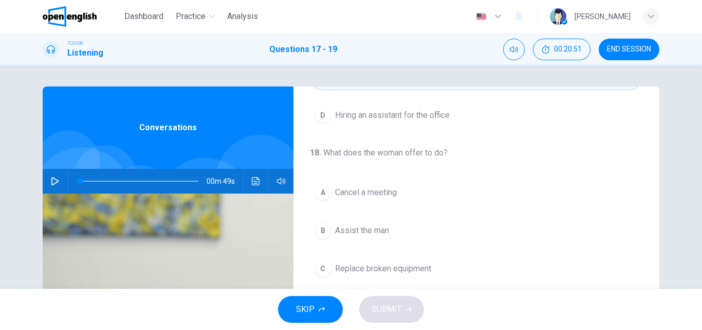
scroll to position [154, 0]
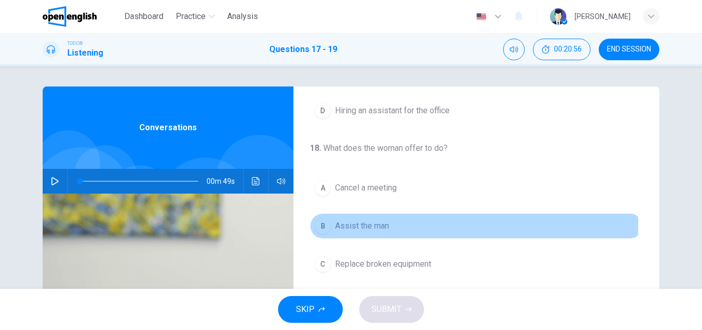
click at [370, 224] on span "Assist the man" at bounding box center [362, 226] width 54 height 12
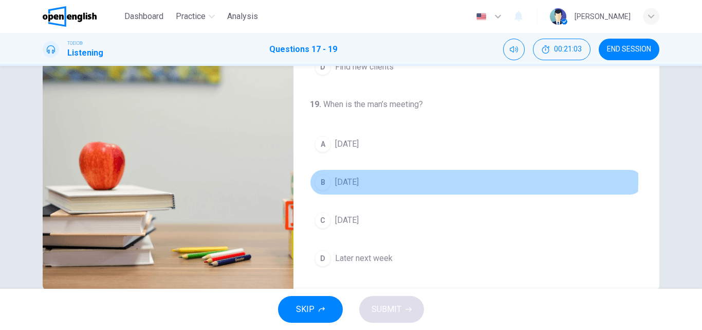
click at [355, 180] on span "[DATE]" at bounding box center [347, 182] width 24 height 12
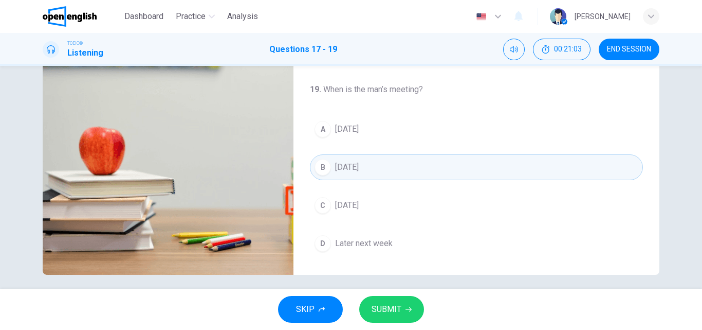
scroll to position [176, 0]
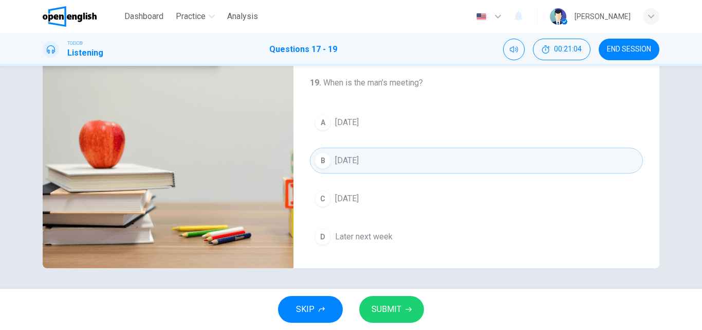
click at [392, 309] on span "SUBMIT" at bounding box center [387, 309] width 30 height 14
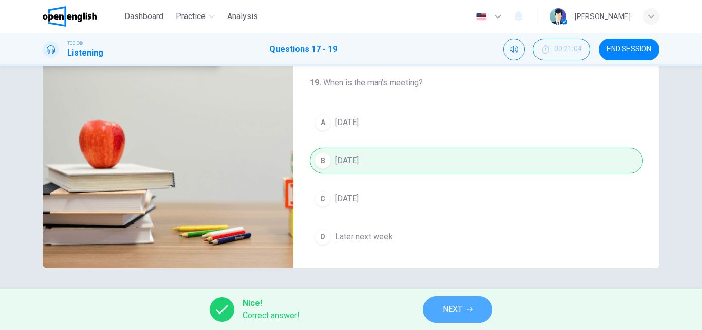
click at [462, 317] on button "NEXT" at bounding box center [457, 309] width 69 height 27
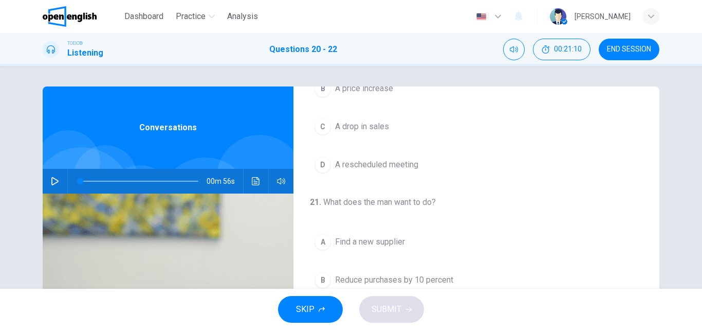
scroll to position [0, 0]
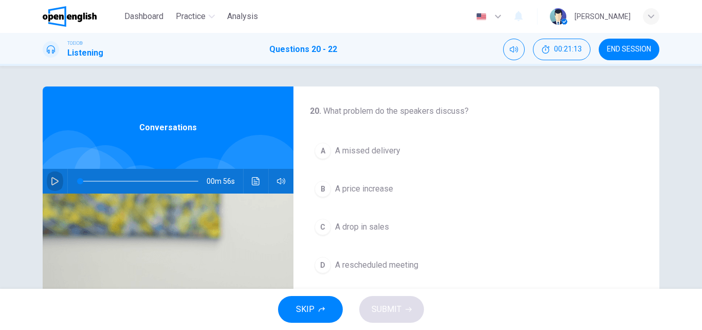
click at [51, 177] on icon "button" at bounding box center [54, 181] width 7 height 8
drag, startPoint x: 151, startPoint y: 179, endPoint x: 65, endPoint y: 175, distance: 86.0
click at [65, 175] on div "00m 56s" at bounding box center [168, 181] width 251 height 25
click at [372, 190] on span "A price increase" at bounding box center [364, 189] width 58 height 12
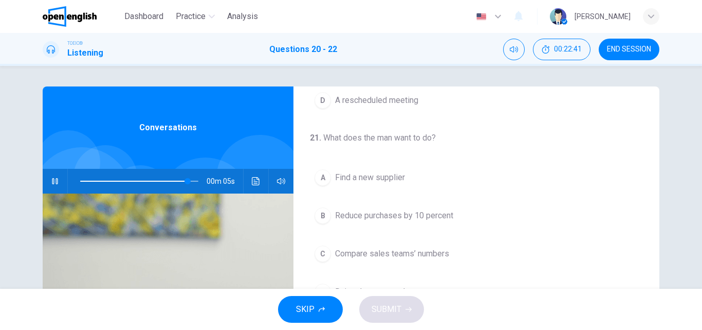
scroll to position [132, 0]
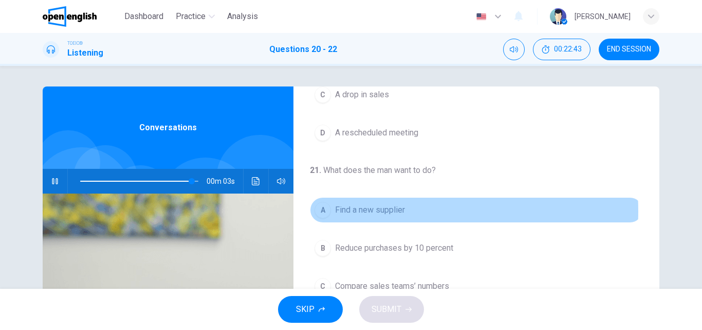
click at [389, 211] on span "Find a new supplier" at bounding box center [370, 210] width 70 height 12
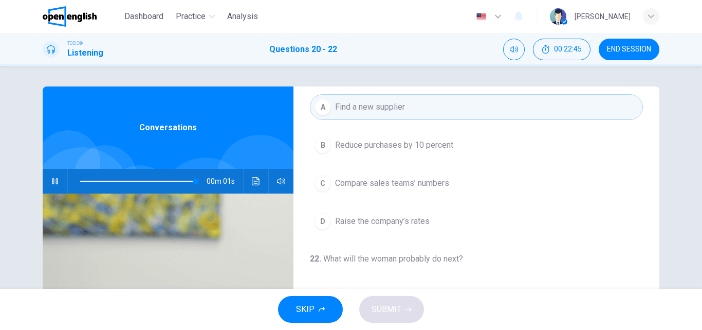
scroll to position [51, 0]
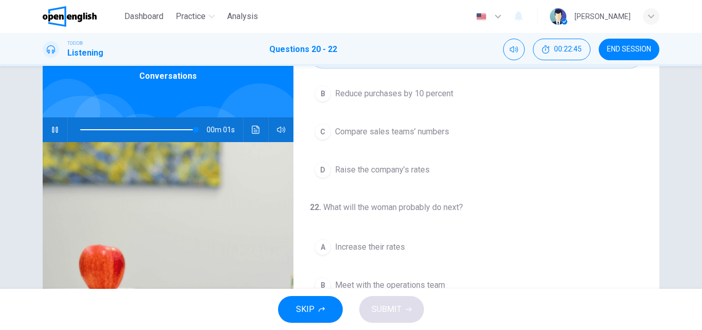
type input "*"
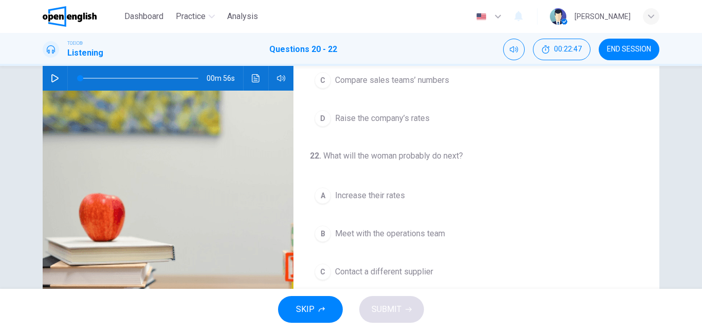
scroll to position [154, 0]
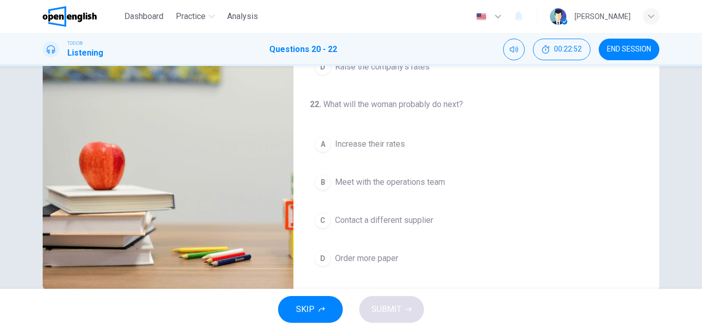
click at [419, 225] on span "Contact a different supplier" at bounding box center [384, 220] width 98 height 12
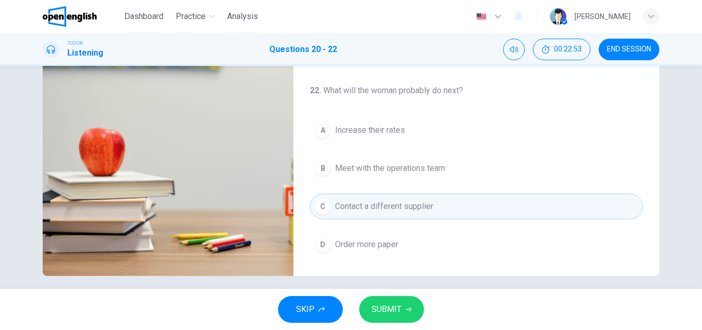
scroll to position [176, 0]
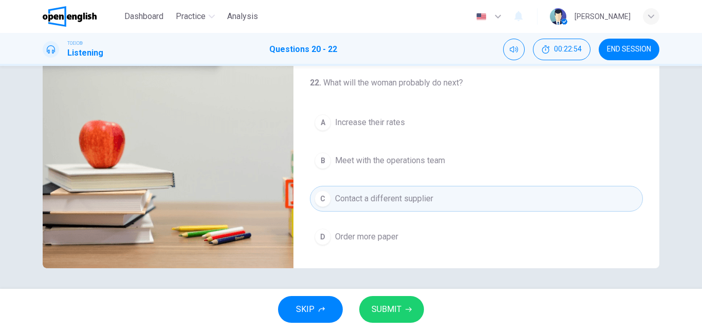
click at [384, 303] on span "SUBMIT" at bounding box center [387, 309] width 30 height 14
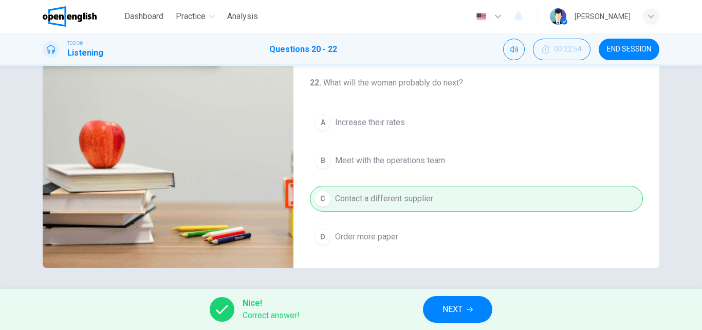
click at [459, 312] on span "NEXT" at bounding box center [453, 309] width 20 height 14
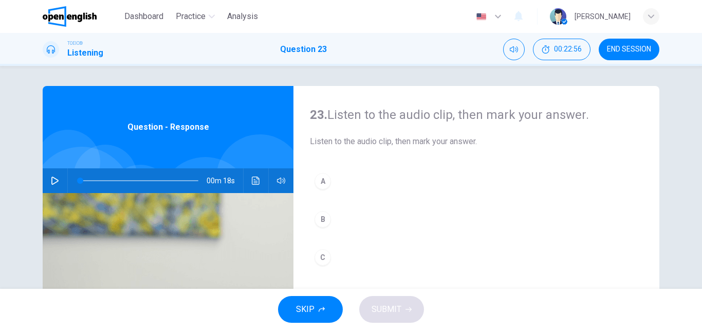
scroll to position [0, 0]
click at [51, 178] on icon "button" at bounding box center [54, 181] width 7 height 8
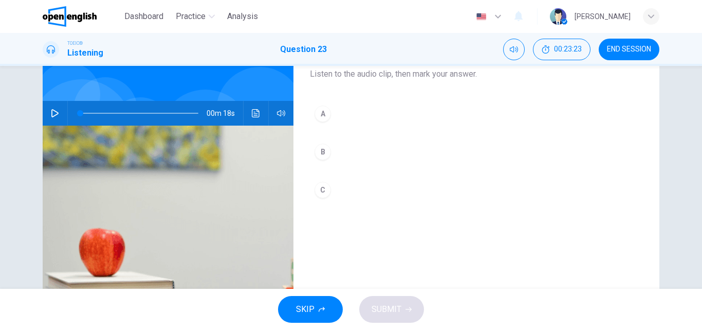
scroll to position [51, 0]
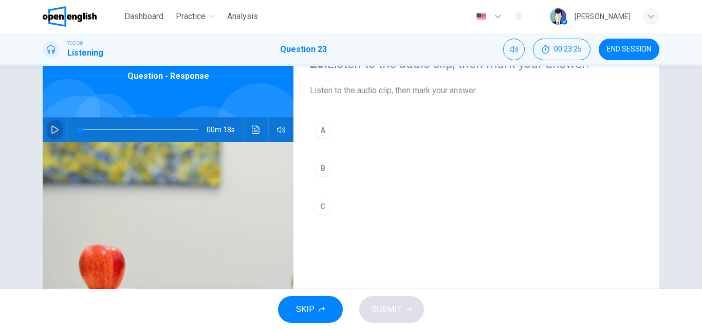
click at [47, 128] on button "button" at bounding box center [55, 129] width 16 height 25
click at [323, 166] on div "B" at bounding box center [323, 168] width 16 height 16
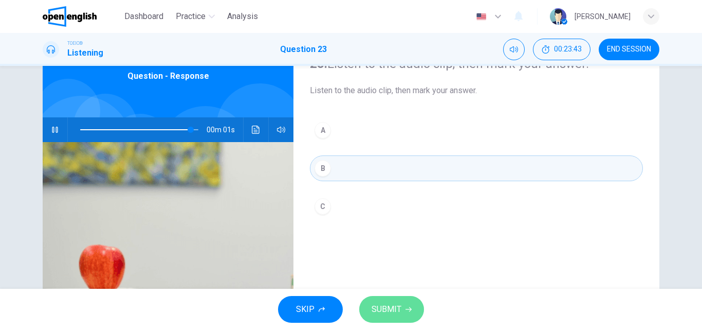
click at [385, 306] on span "SUBMIT" at bounding box center [387, 309] width 30 height 14
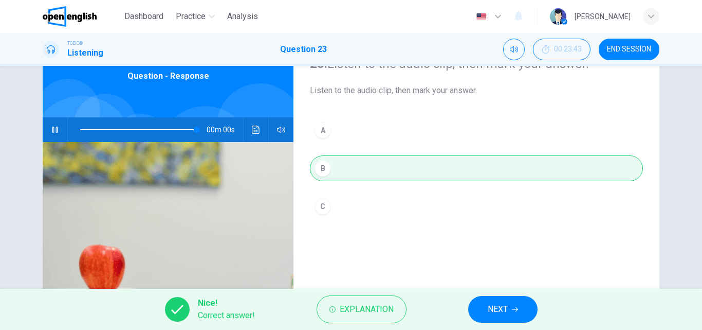
type input "*"
click at [496, 303] on span "NEXT" at bounding box center [498, 309] width 20 height 14
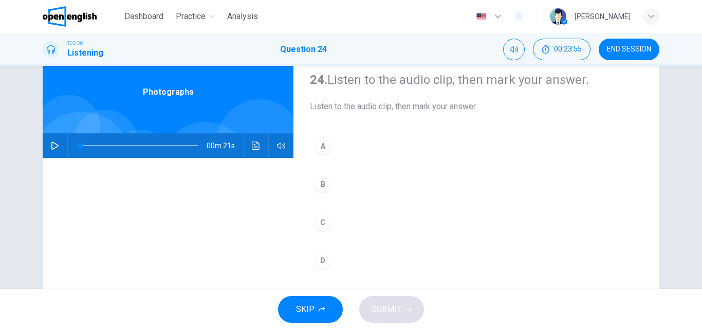
scroll to position [22, 0]
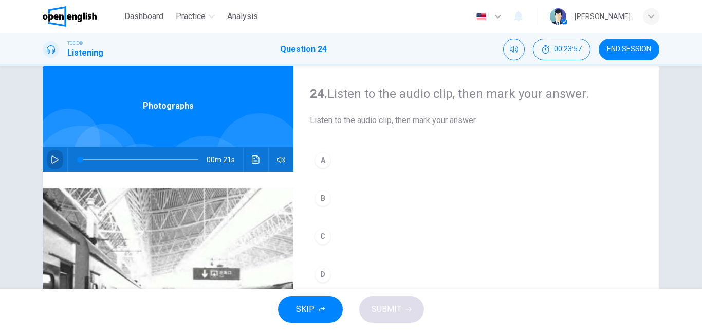
click at [51, 159] on icon "button" at bounding box center [54, 159] width 7 height 8
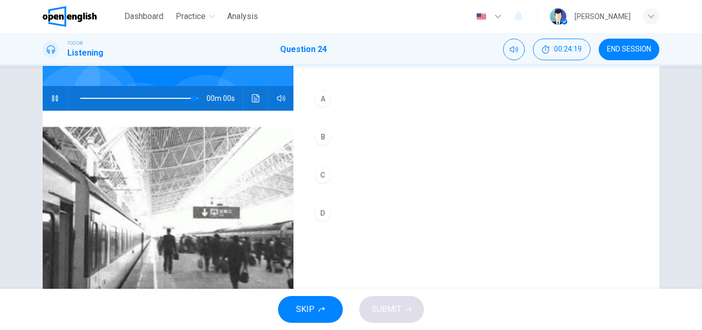
scroll to position [0, 0]
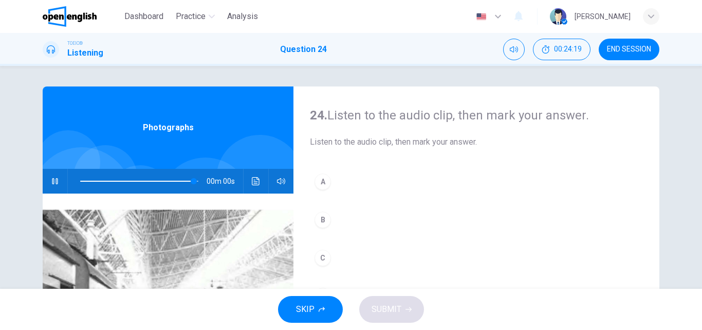
type input "*"
click at [340, 181] on button "A" at bounding box center [476, 182] width 333 height 26
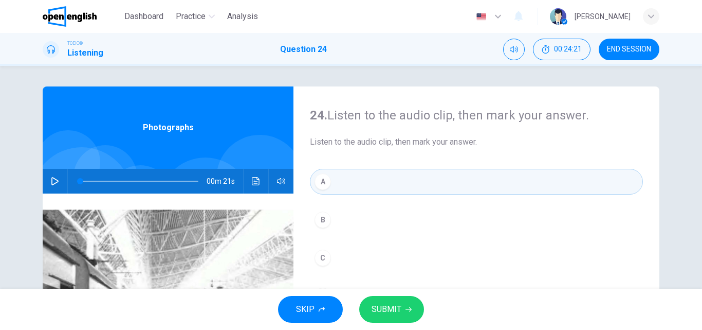
click at [404, 305] on button "SUBMIT" at bounding box center [391, 309] width 65 height 27
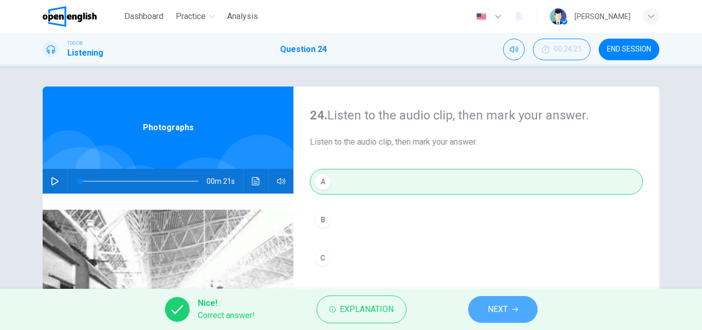
click at [499, 310] on span "NEXT" at bounding box center [498, 309] width 20 height 14
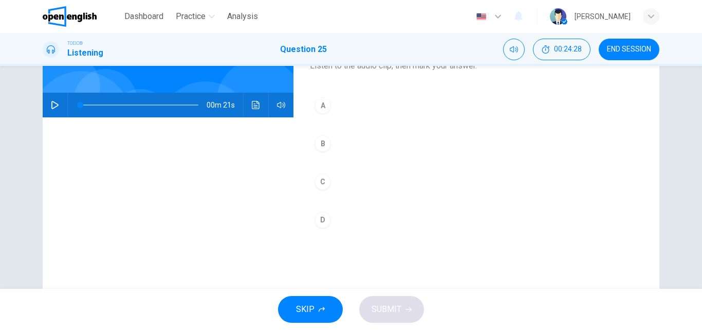
scroll to position [73, 0]
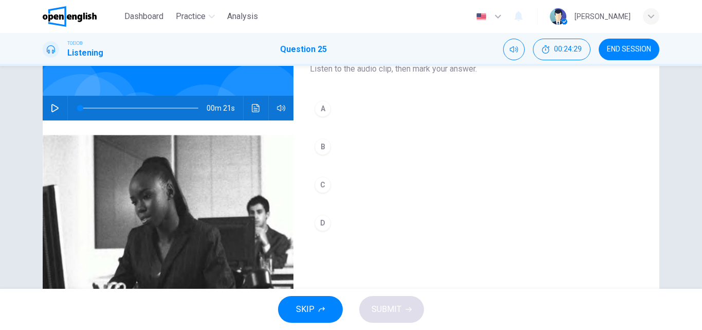
click at [55, 106] on icon "button" at bounding box center [55, 108] width 8 height 8
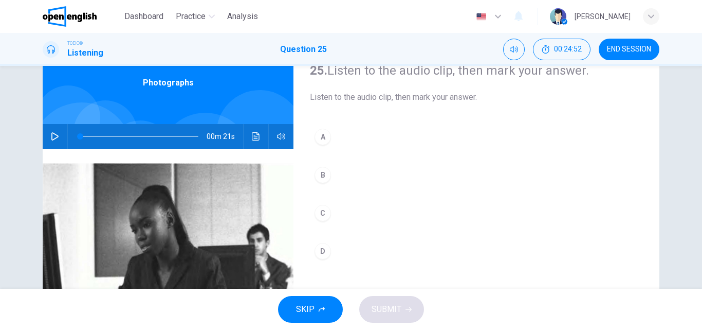
scroll to position [22, 0]
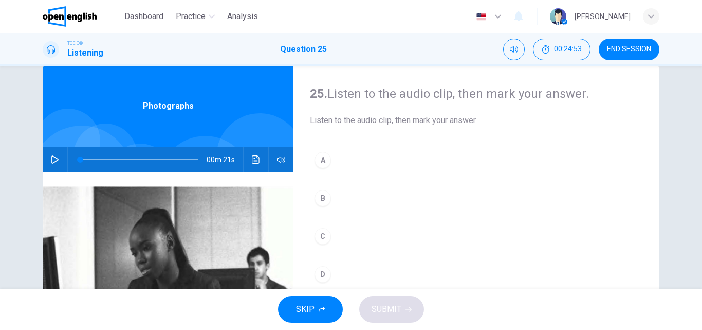
click at [52, 154] on button "button" at bounding box center [55, 159] width 16 height 25
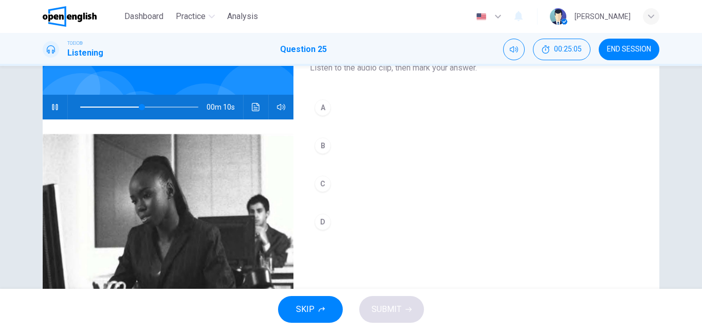
scroll to position [73, 0]
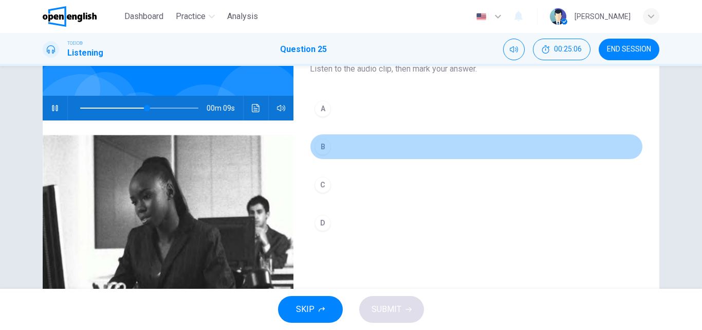
click at [325, 147] on div "B" at bounding box center [323, 146] width 16 height 16
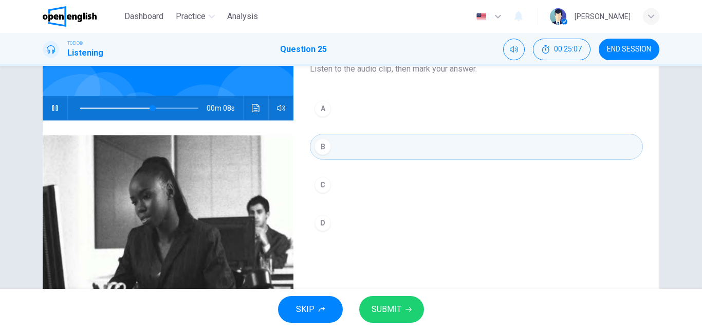
click at [382, 306] on span "SUBMIT" at bounding box center [387, 309] width 30 height 14
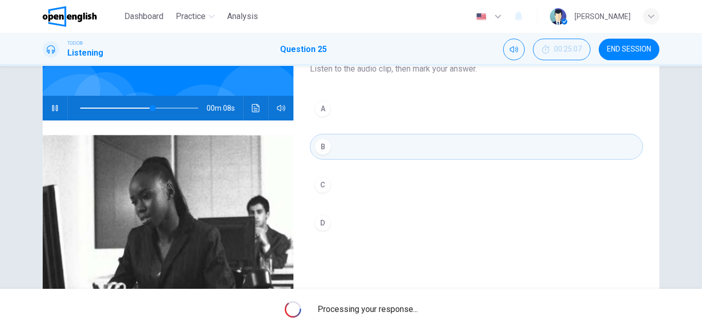
type input "**"
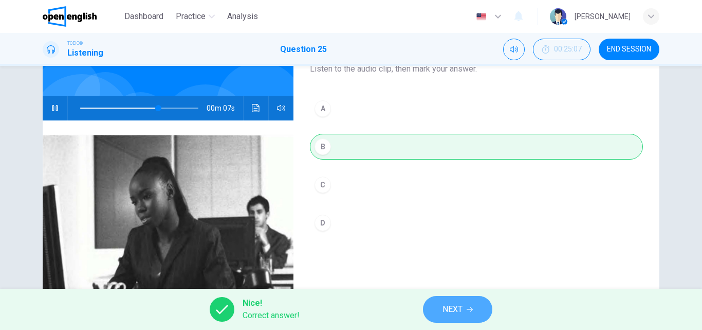
click at [447, 314] on span "NEXT" at bounding box center [453, 309] width 20 height 14
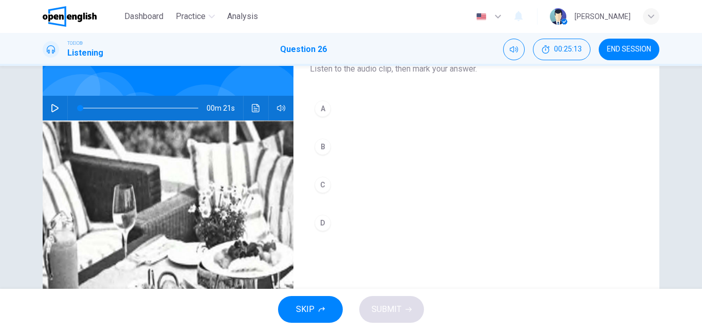
click at [52, 109] on icon "button" at bounding box center [55, 108] width 8 height 8
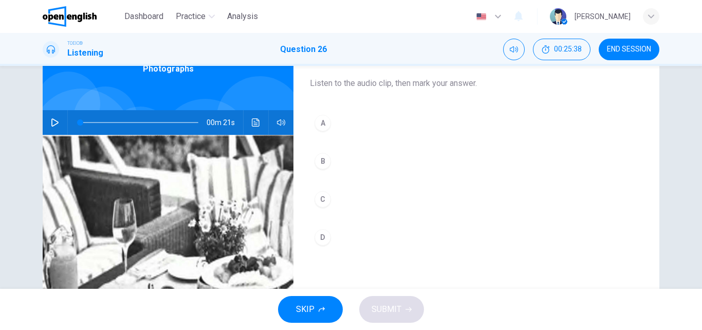
scroll to position [51, 0]
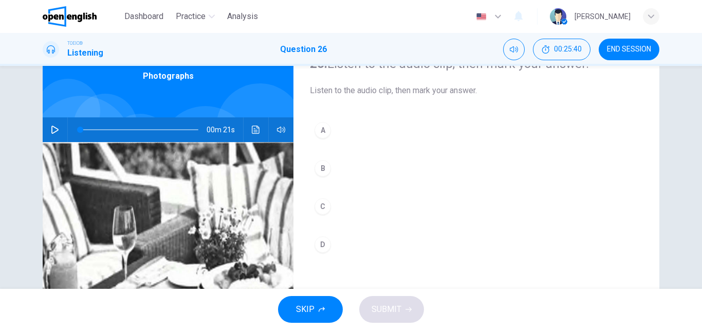
click at [55, 130] on icon "button" at bounding box center [55, 129] width 8 height 8
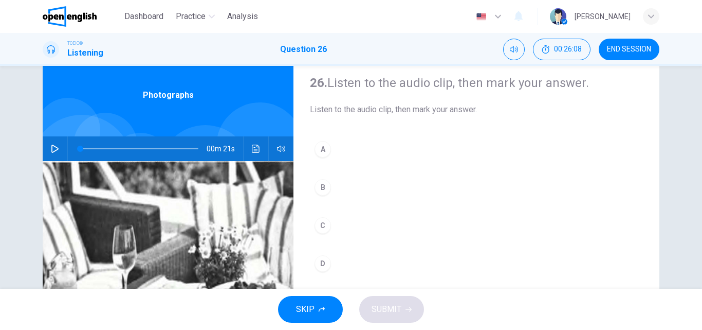
scroll to position [22, 0]
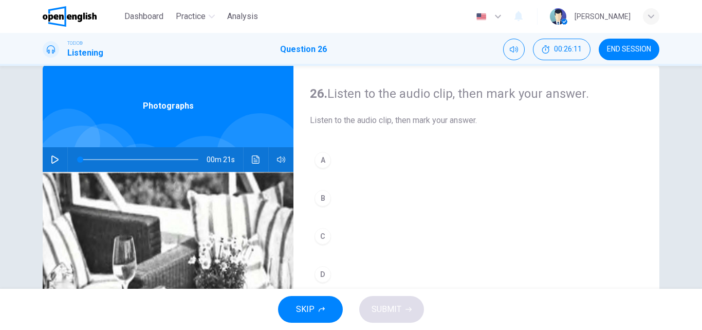
click at [52, 158] on icon "button" at bounding box center [55, 159] width 8 height 8
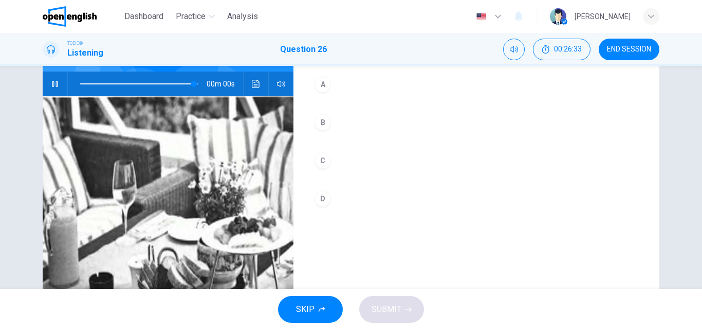
scroll to position [73, 0]
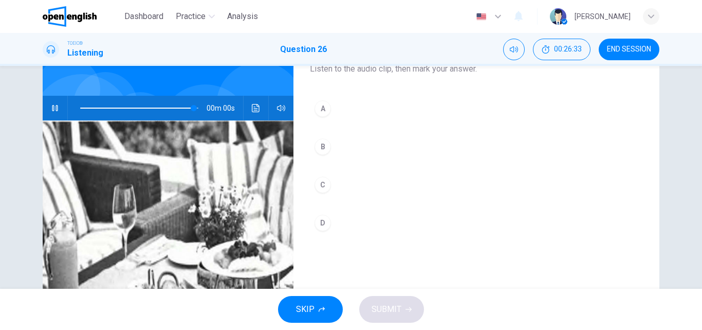
type input "*"
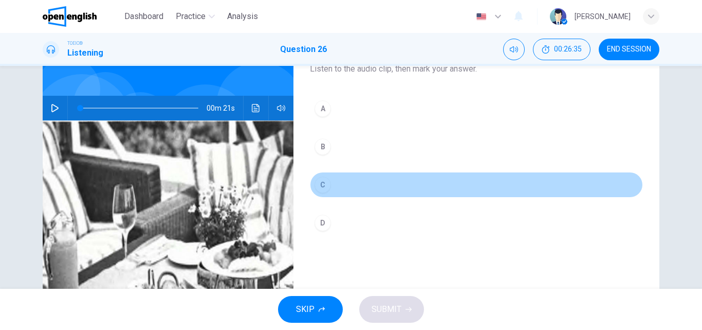
click at [325, 191] on div "C" at bounding box center [323, 184] width 16 height 16
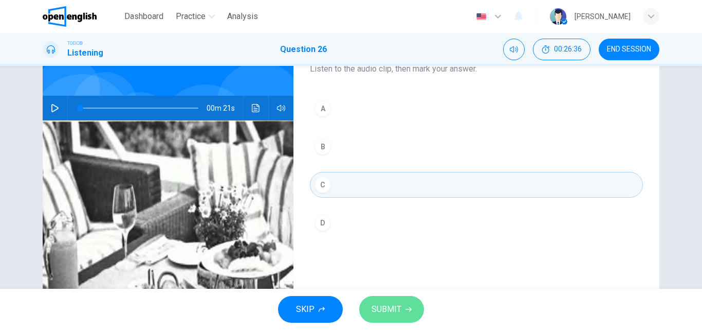
click at [394, 311] on span "SUBMIT" at bounding box center [387, 309] width 30 height 14
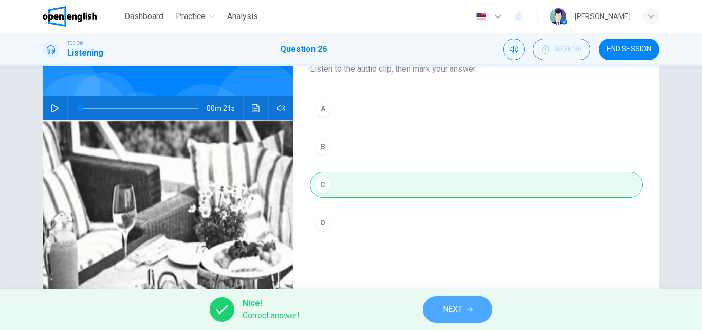
click at [458, 304] on span "NEXT" at bounding box center [453, 309] width 20 height 14
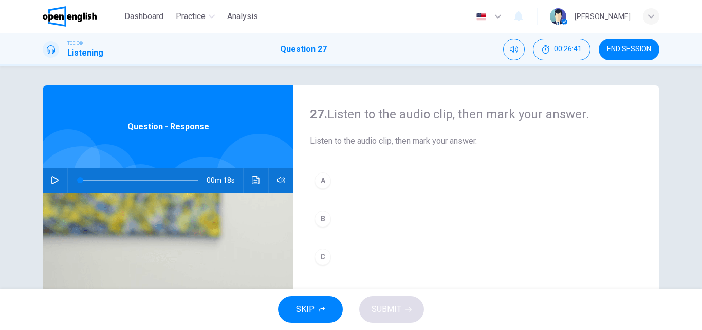
scroll to position [0, 0]
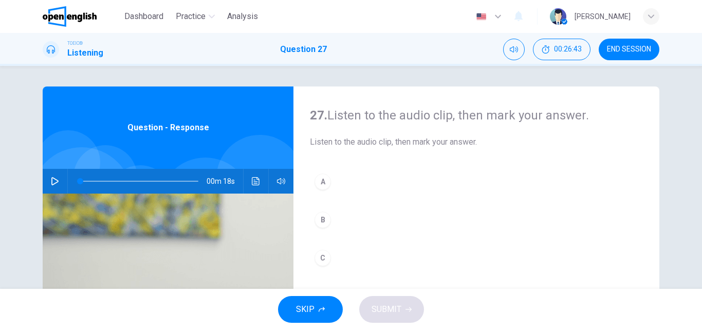
click at [51, 181] on icon "button" at bounding box center [55, 181] width 8 height 8
click at [51, 178] on icon "button" at bounding box center [54, 181] width 7 height 8
click at [332, 185] on button "A" at bounding box center [476, 182] width 333 height 26
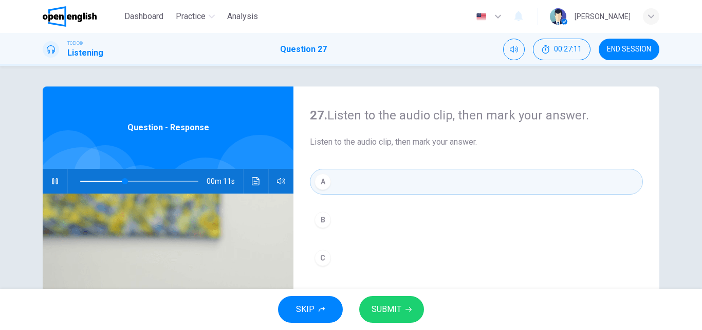
scroll to position [103, 0]
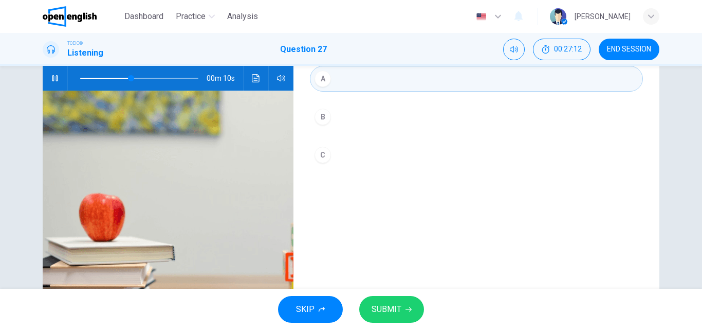
click at [399, 305] on span "SUBMIT" at bounding box center [387, 309] width 30 height 14
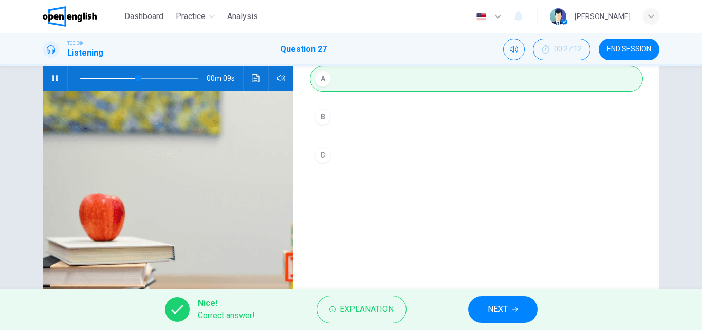
type input "**"
click at [500, 310] on span "NEXT" at bounding box center [498, 309] width 20 height 14
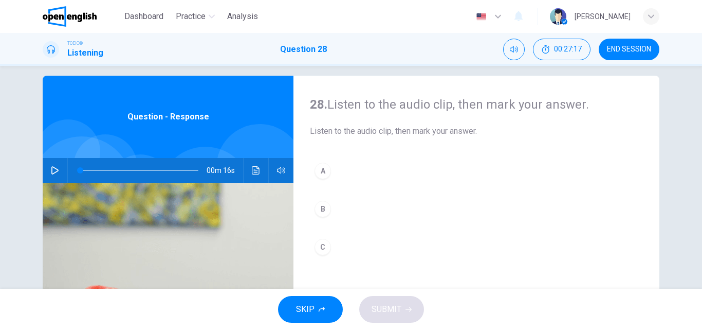
scroll to position [0, 0]
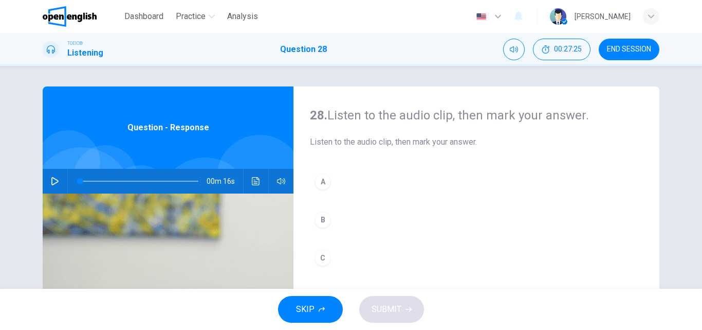
click at [52, 181] on icon "button" at bounding box center [55, 181] width 8 height 8
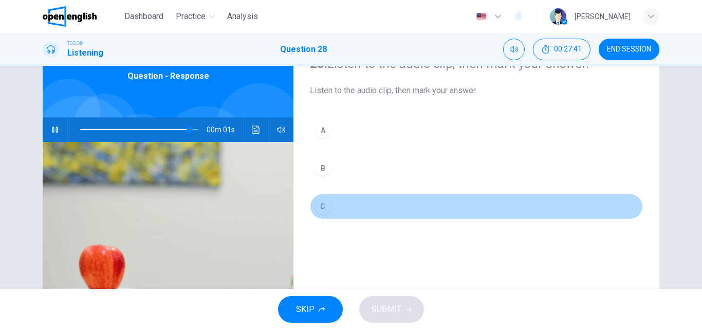
click at [320, 208] on div "C" at bounding box center [323, 206] width 16 height 16
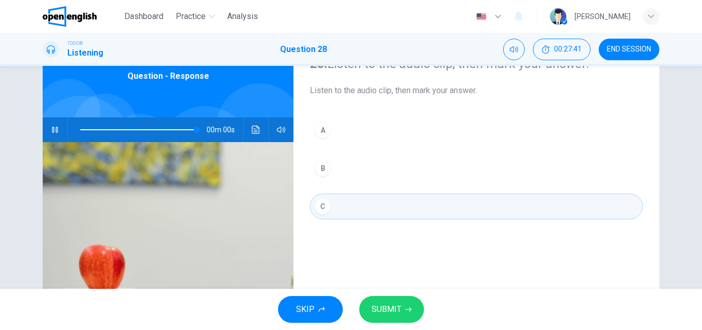
type input "*"
click at [379, 308] on span "SUBMIT" at bounding box center [387, 309] width 30 height 14
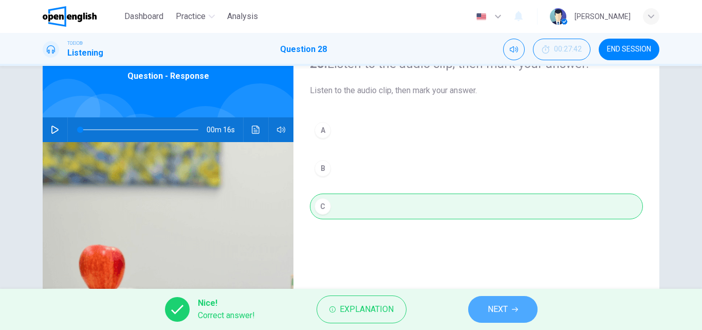
click at [486, 308] on button "NEXT" at bounding box center [502, 309] width 69 height 27
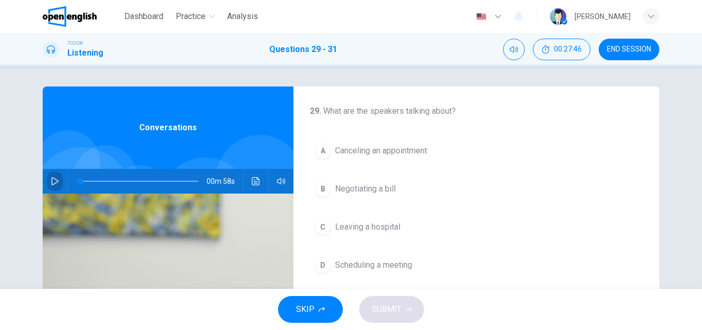
click at [51, 181] on icon "button" at bounding box center [55, 181] width 8 height 8
click at [383, 150] on span "Canceling an appointment" at bounding box center [381, 151] width 92 height 12
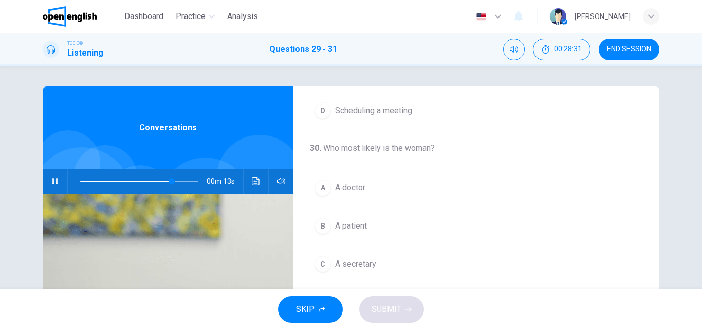
scroll to position [206, 0]
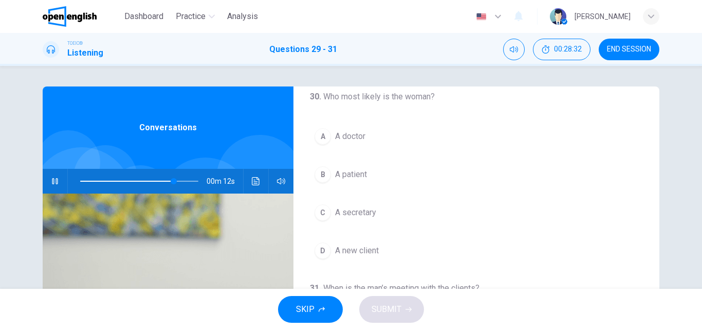
click at [349, 216] on span "A secretary" at bounding box center [355, 212] width 41 height 12
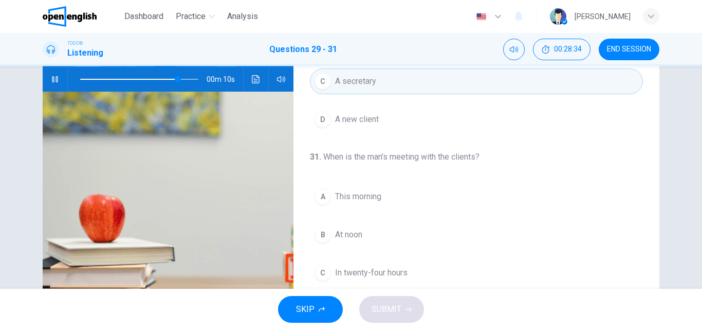
scroll to position [103, 0]
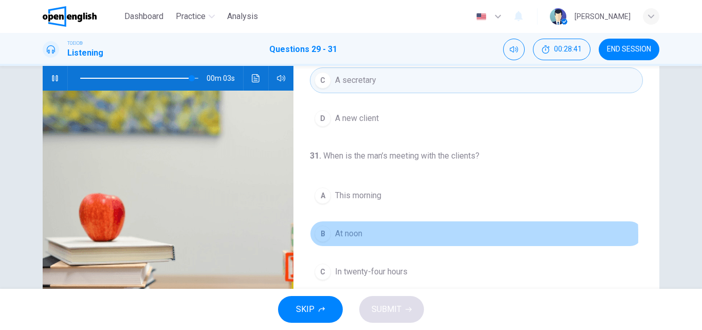
click at [359, 236] on span "At noon" at bounding box center [348, 233] width 27 height 12
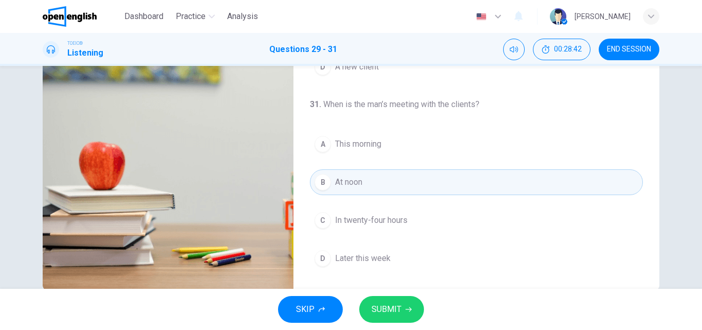
scroll to position [176, 0]
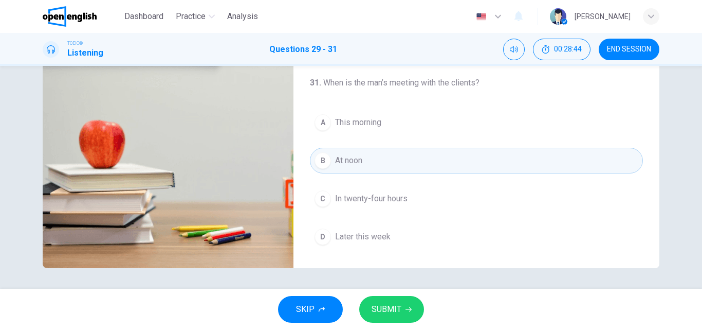
click at [397, 312] on span "SUBMIT" at bounding box center [387, 309] width 30 height 14
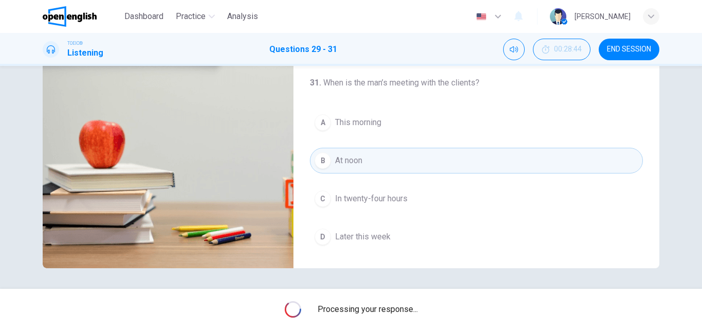
type input "*"
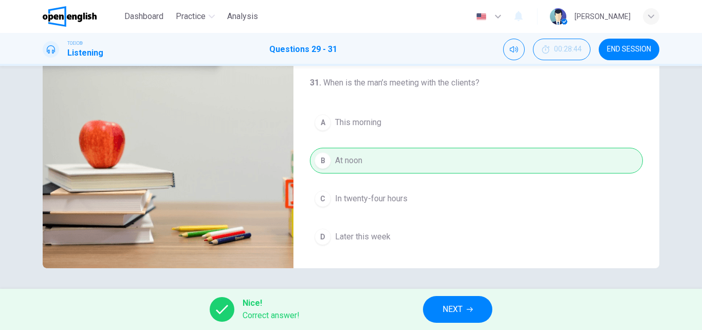
click at [463, 305] on span "NEXT" at bounding box center [453, 309] width 20 height 14
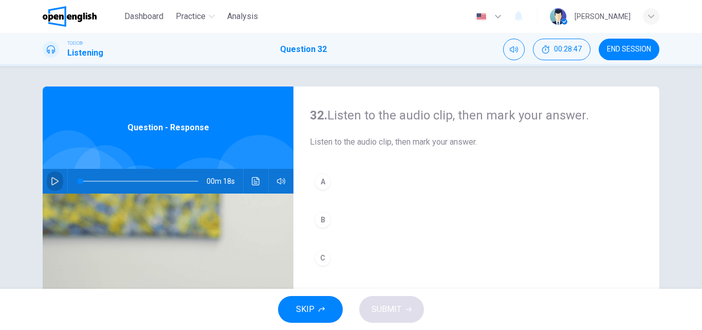
click at [52, 181] on icon "button" at bounding box center [55, 181] width 8 height 8
type input "*"
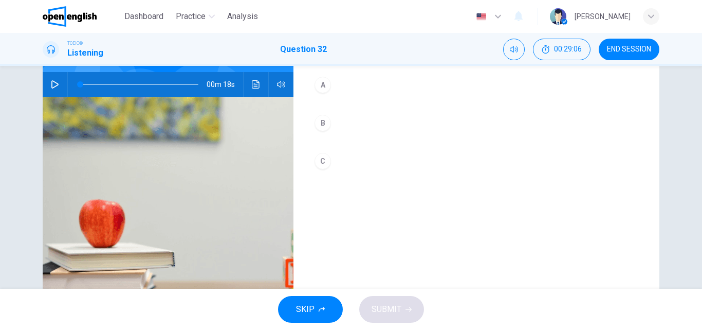
scroll to position [103, 0]
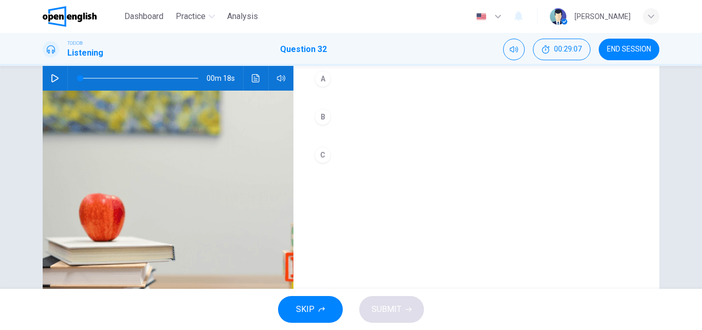
click at [330, 122] on button "B" at bounding box center [476, 117] width 333 height 26
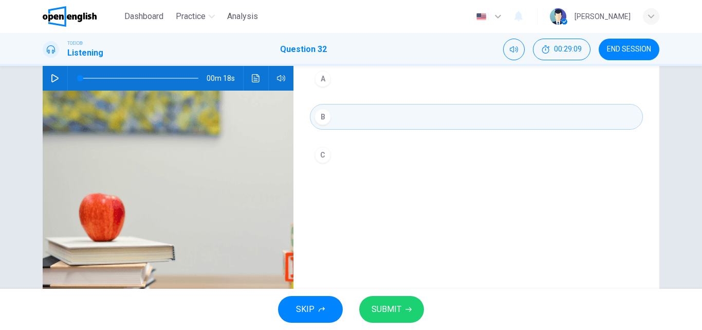
click at [393, 308] on span "SUBMIT" at bounding box center [387, 309] width 30 height 14
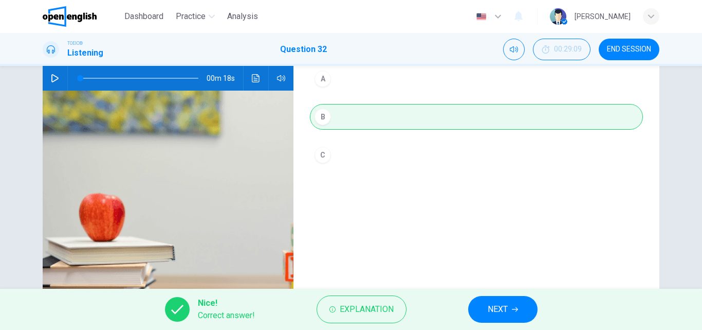
click at [494, 305] on span "NEXT" at bounding box center [498, 309] width 20 height 14
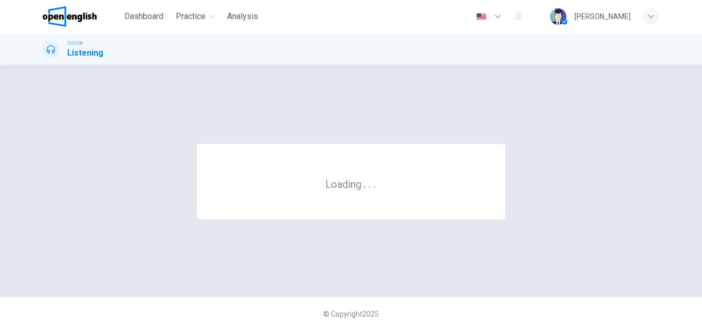
scroll to position [0, 0]
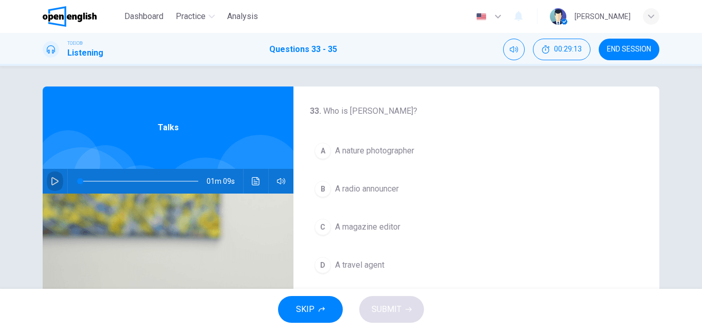
click at [51, 179] on icon "button" at bounding box center [55, 181] width 8 height 8
click at [51, 176] on button "button" at bounding box center [55, 181] width 16 height 25
click at [53, 180] on icon "button" at bounding box center [55, 181] width 8 height 8
drag, startPoint x: 165, startPoint y: 182, endPoint x: 25, endPoint y: 185, distance: 139.9
click at [26, 185] on div "33 . Who is [PERSON_NAME]? A A nature photographer B A radio announcer C A maga…" at bounding box center [351, 264] width 650 height 357
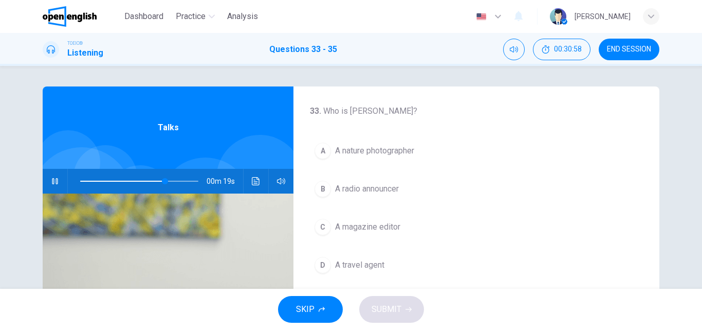
click at [368, 152] on span "A nature photographer" at bounding box center [374, 151] width 79 height 12
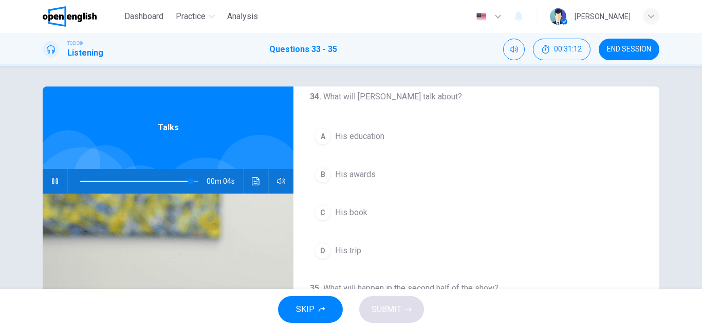
scroll to position [235, 0]
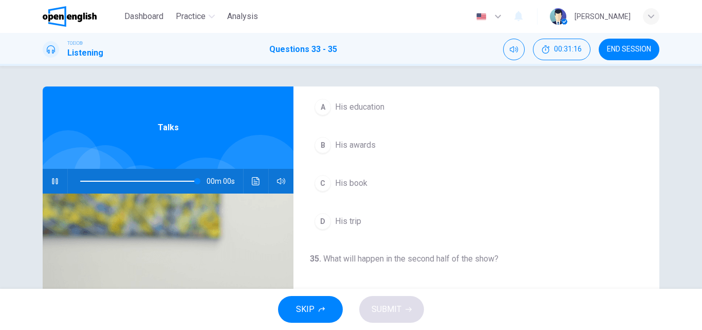
type input "*"
click at [355, 225] on span "His trip" at bounding box center [348, 221] width 26 height 12
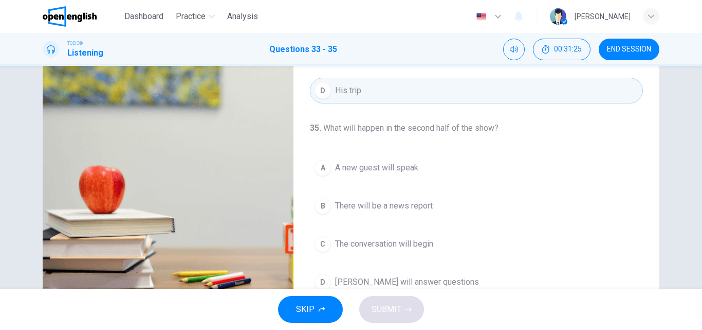
scroll to position [154, 0]
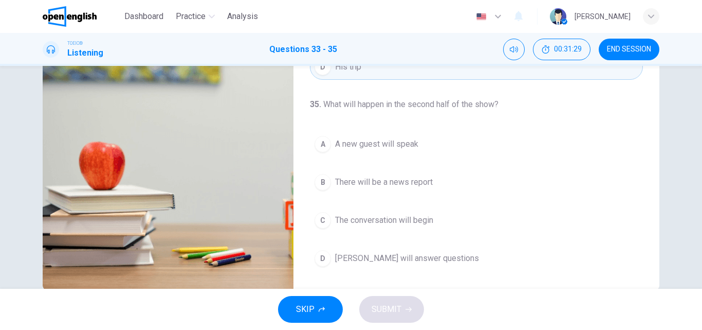
click at [435, 257] on span "[PERSON_NAME] will answer questions" at bounding box center [407, 258] width 144 height 12
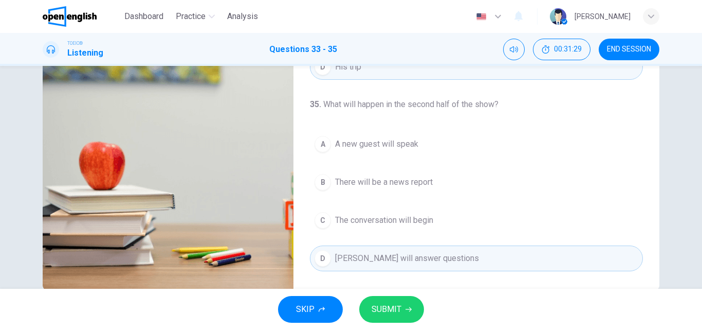
click at [411, 307] on icon "button" at bounding box center [409, 309] width 6 height 6
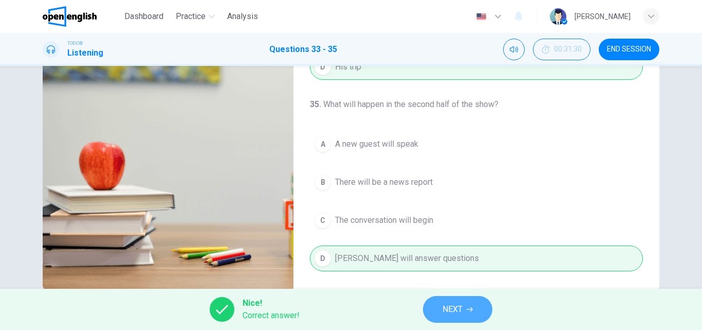
click at [455, 311] on span "NEXT" at bounding box center [453, 309] width 20 height 14
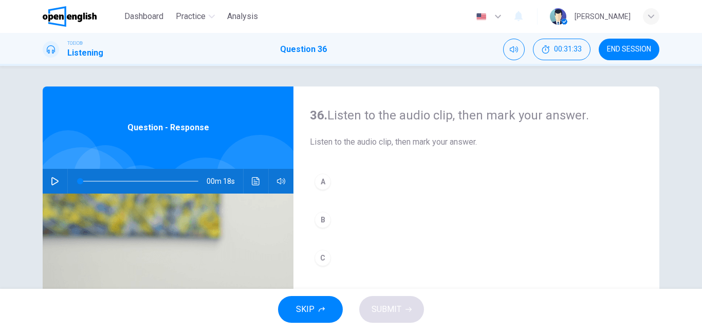
click at [52, 178] on icon "button" at bounding box center [54, 181] width 7 height 8
drag, startPoint x: 157, startPoint y: 178, endPoint x: 61, endPoint y: 185, distance: 96.9
click at [61, 185] on div "00m 18s" at bounding box center [168, 181] width 251 height 25
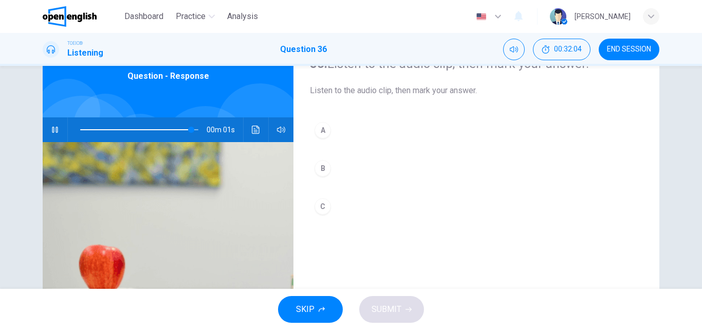
click at [325, 129] on div "A" at bounding box center [323, 130] width 16 height 16
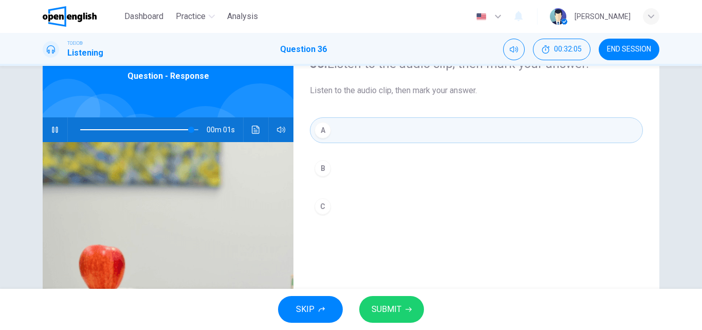
type input "*"
click at [401, 307] on span "SUBMIT" at bounding box center [387, 309] width 30 height 14
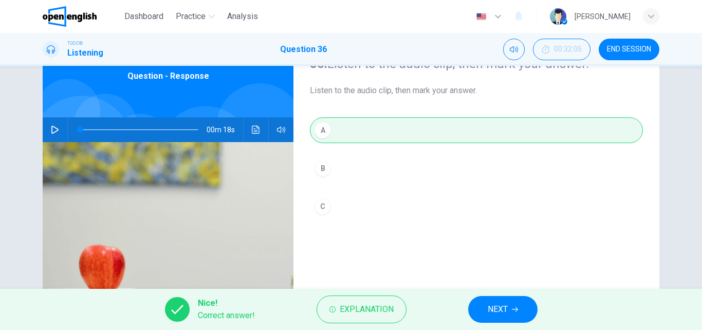
click at [485, 314] on button "NEXT" at bounding box center [502, 309] width 69 height 27
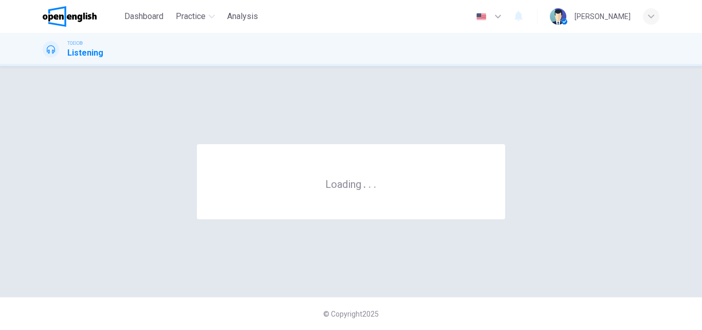
scroll to position [0, 0]
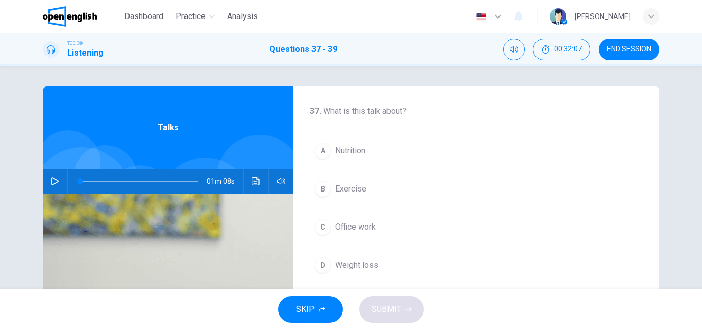
click at [53, 181] on icon "button" at bounding box center [55, 181] width 8 height 8
click at [351, 193] on span "Exercise" at bounding box center [350, 189] width 31 height 12
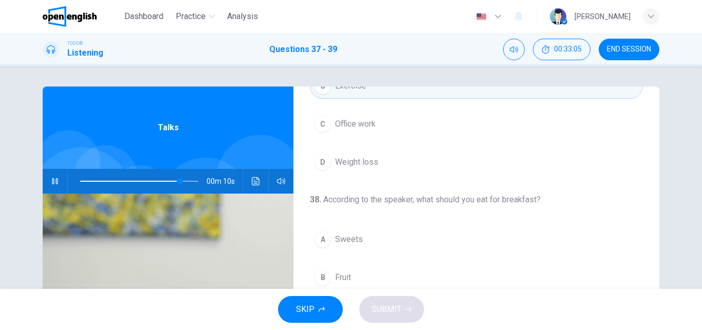
scroll to position [154, 0]
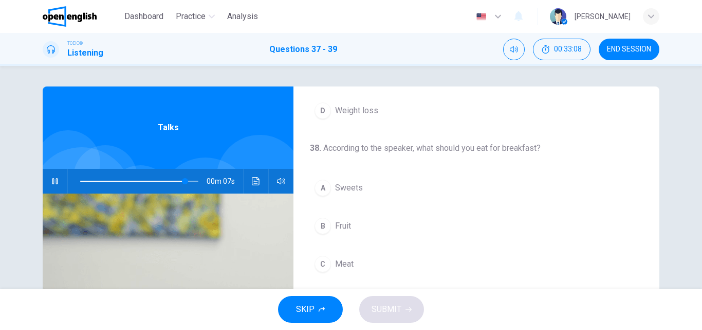
click at [345, 226] on span "Fruit" at bounding box center [343, 226] width 16 height 12
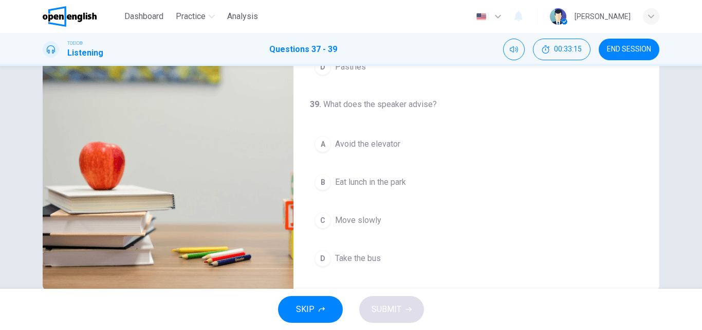
type input "*"
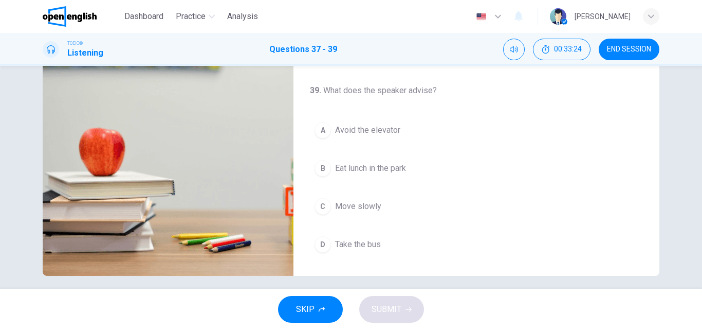
scroll to position [176, 0]
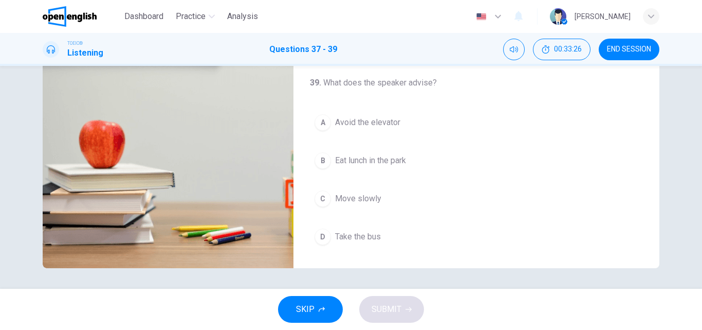
click at [370, 203] on span "Move slowly" at bounding box center [358, 198] width 46 height 12
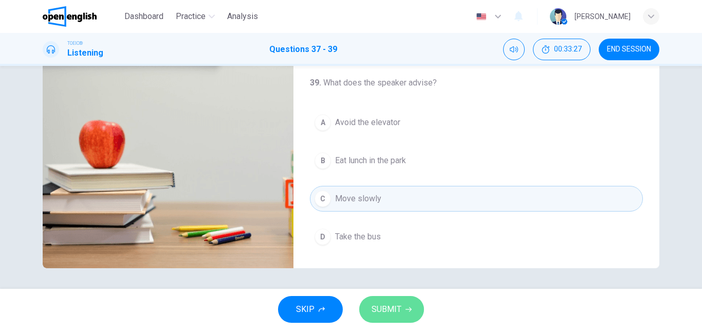
click at [384, 306] on span "SUBMIT" at bounding box center [387, 309] width 30 height 14
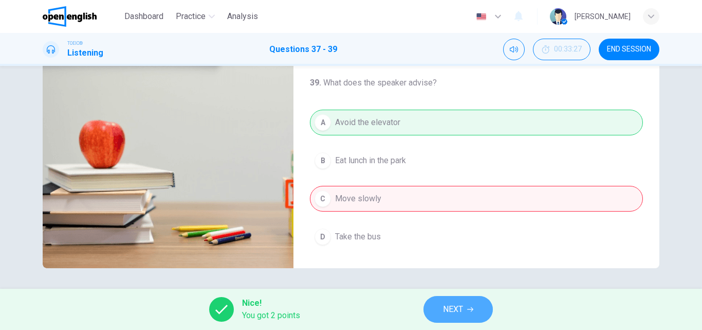
click at [459, 312] on span "NEXT" at bounding box center [453, 309] width 20 height 14
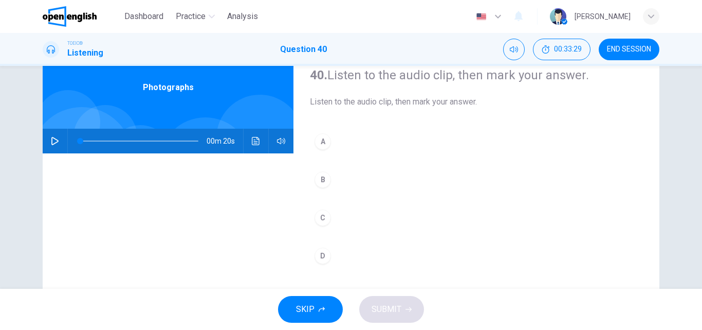
scroll to position [0, 0]
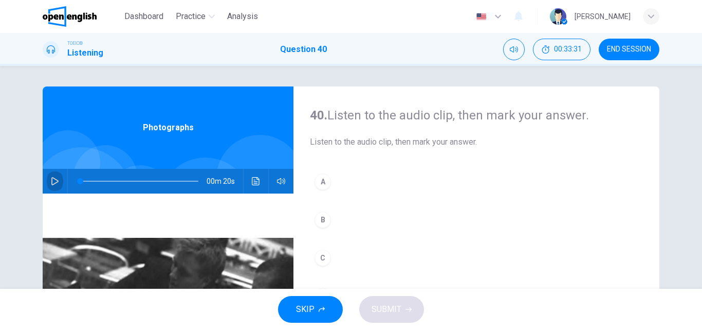
click at [51, 183] on icon "button" at bounding box center [55, 181] width 8 height 8
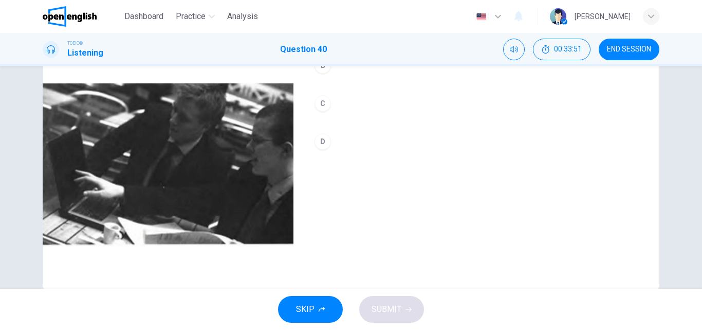
scroll to position [103, 0]
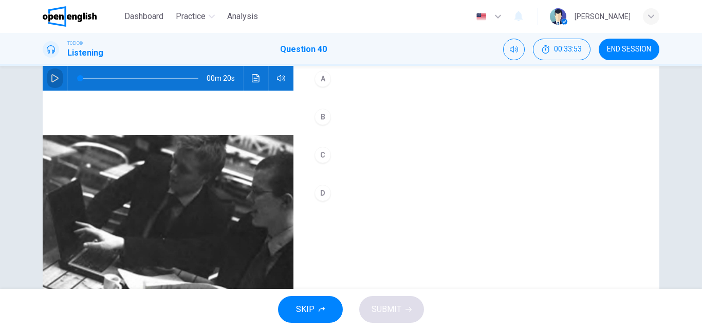
click at [55, 79] on icon "button" at bounding box center [54, 78] width 7 height 8
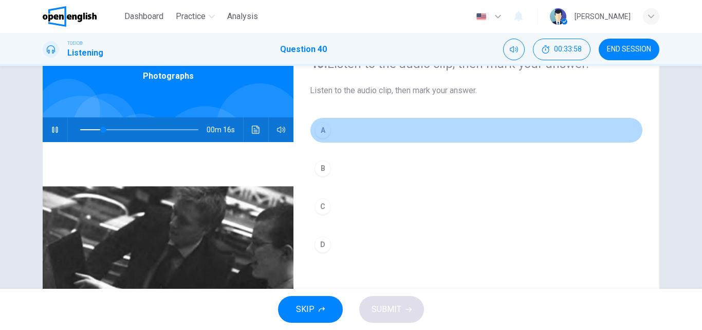
click at [337, 131] on button "A" at bounding box center [476, 130] width 333 height 26
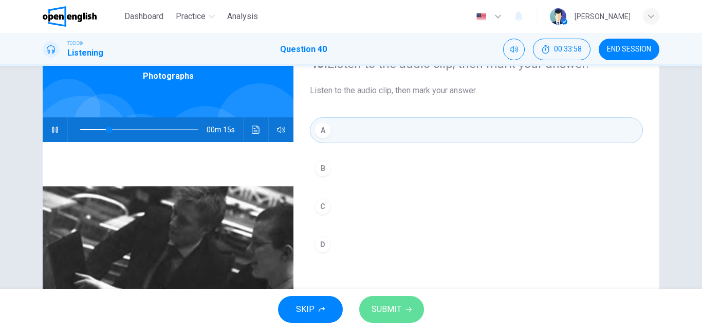
click at [404, 301] on button "SUBMIT" at bounding box center [391, 309] width 65 height 27
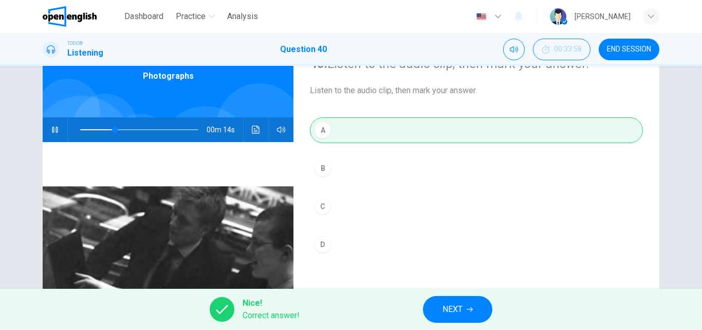
type input "**"
click at [448, 309] on span "NEXT" at bounding box center [453, 309] width 20 height 14
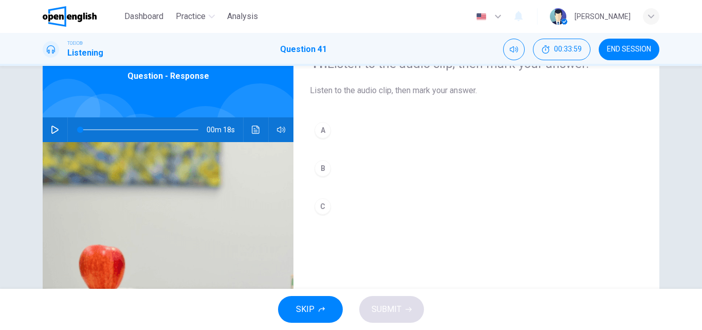
click at [52, 129] on icon "button" at bounding box center [55, 129] width 8 height 8
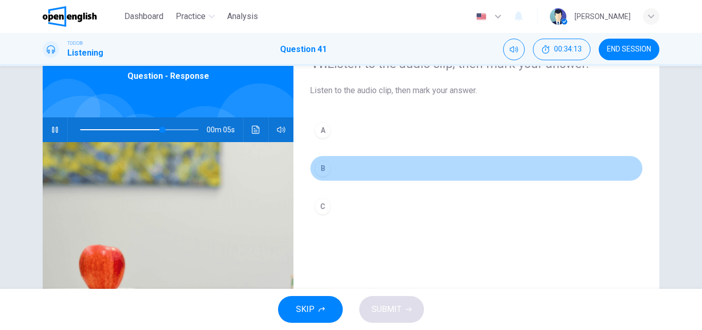
click at [327, 172] on div "B" at bounding box center [323, 168] width 16 height 16
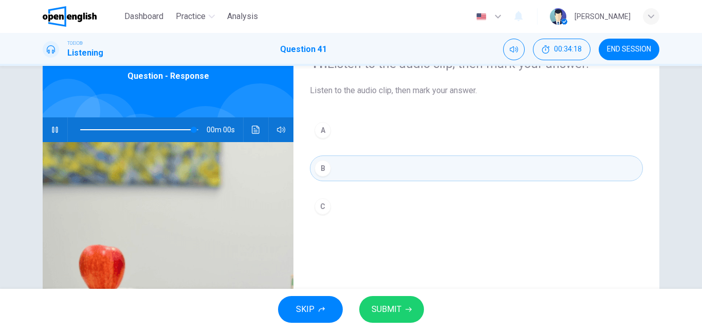
click at [392, 309] on span "SUBMIT" at bounding box center [387, 309] width 30 height 14
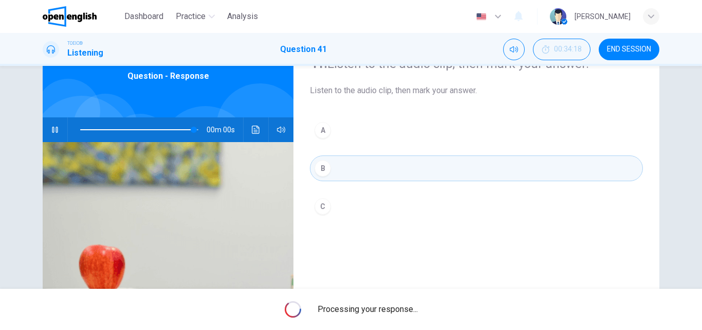
type input "*"
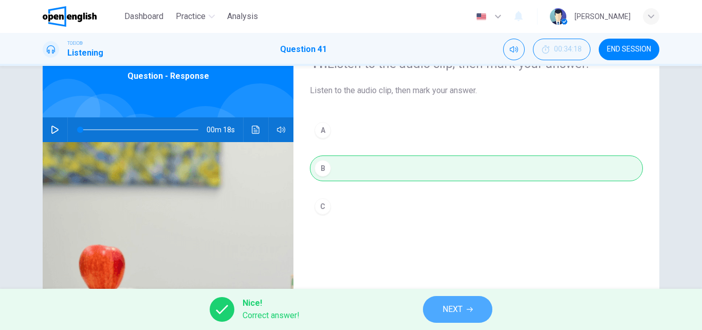
click at [477, 310] on button "NEXT" at bounding box center [457, 309] width 69 height 27
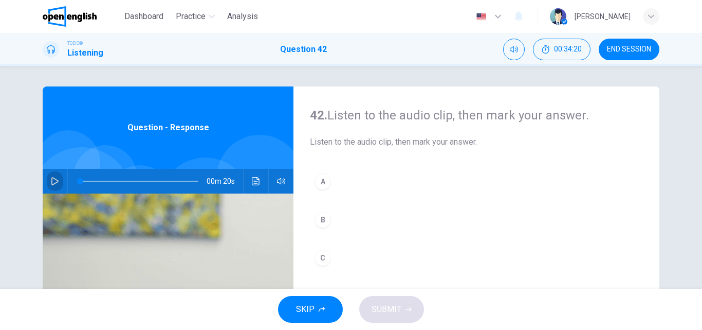
click at [53, 178] on icon "button" at bounding box center [55, 181] width 8 height 8
click at [339, 218] on button "B" at bounding box center [476, 220] width 333 height 26
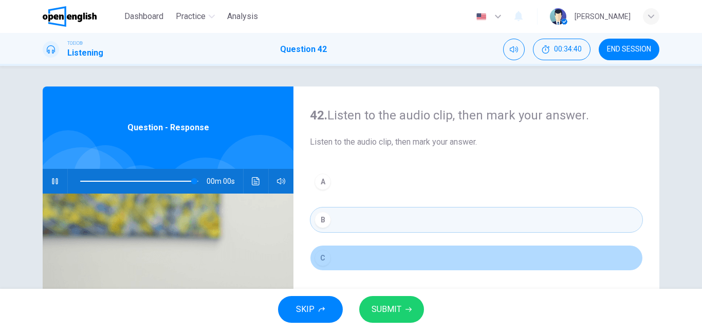
click at [321, 258] on div "C" at bounding box center [323, 257] width 16 height 16
type input "*"
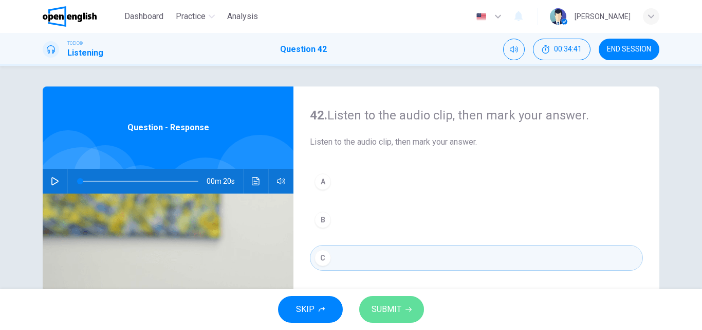
click at [390, 315] on span "SUBMIT" at bounding box center [387, 309] width 30 height 14
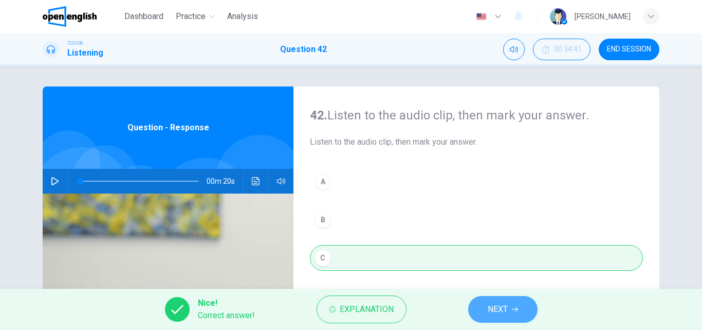
click at [492, 311] on span "NEXT" at bounding box center [498, 309] width 20 height 14
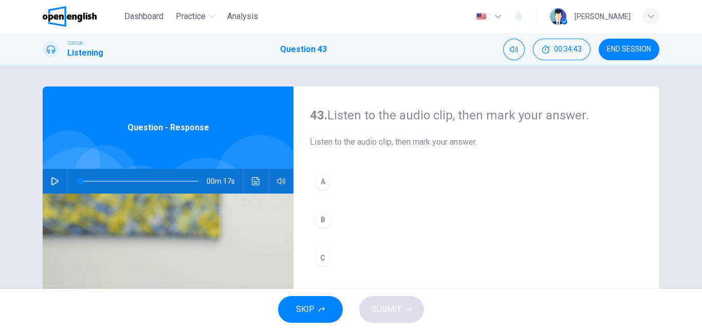
click at [51, 183] on icon "button" at bounding box center [55, 181] width 8 height 8
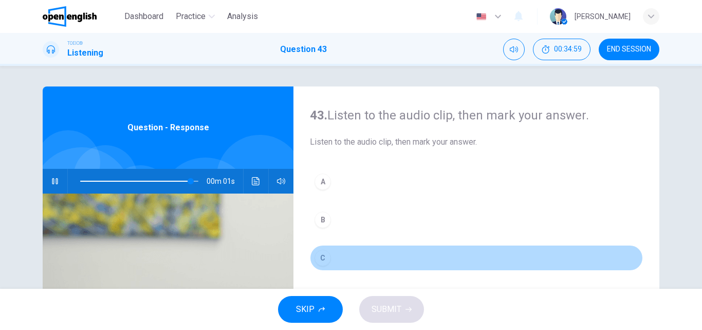
click at [329, 254] on button "C" at bounding box center [476, 258] width 333 height 26
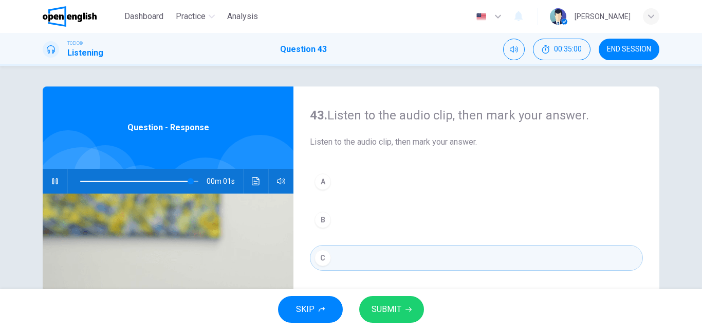
click at [386, 305] on span "SUBMIT" at bounding box center [387, 309] width 30 height 14
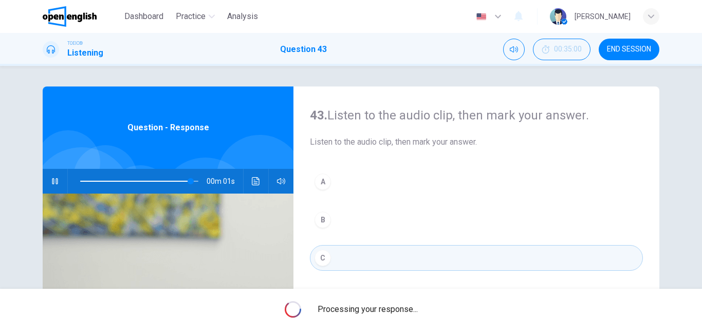
type input "*"
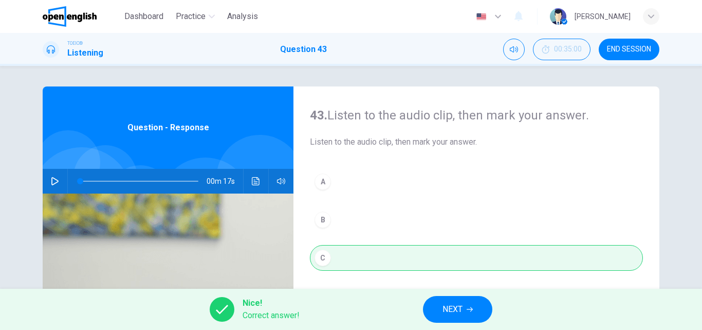
click at [434, 309] on button "NEXT" at bounding box center [457, 309] width 69 height 27
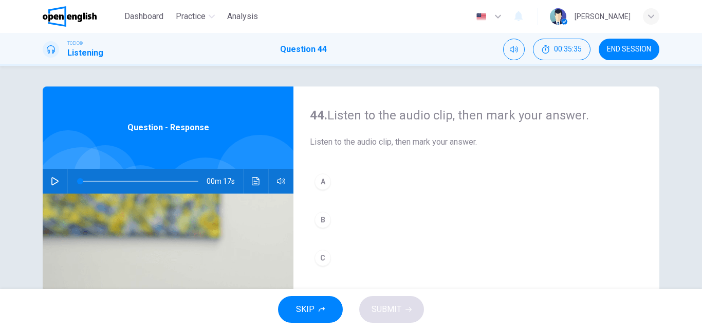
click at [51, 180] on icon "button" at bounding box center [55, 181] width 8 height 8
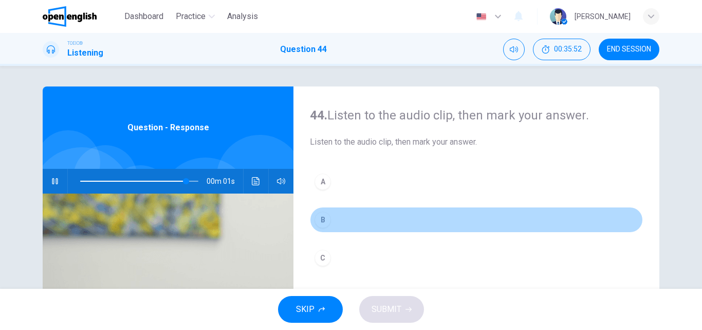
click at [323, 220] on div "B" at bounding box center [323, 219] width 16 height 16
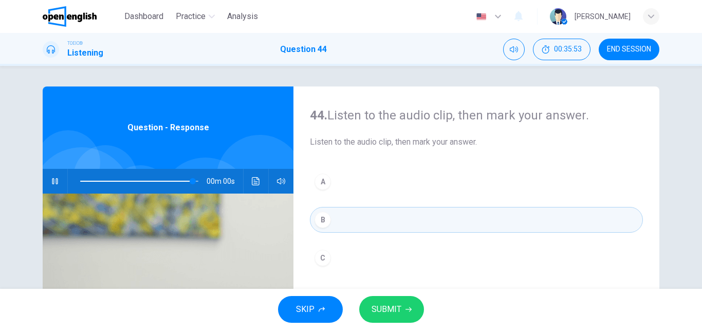
click at [390, 306] on span "SUBMIT" at bounding box center [387, 309] width 30 height 14
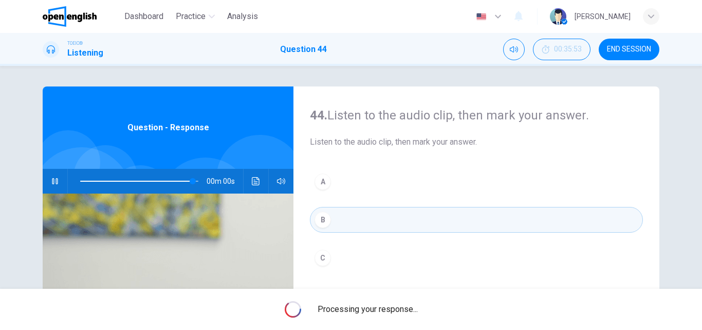
type input "*"
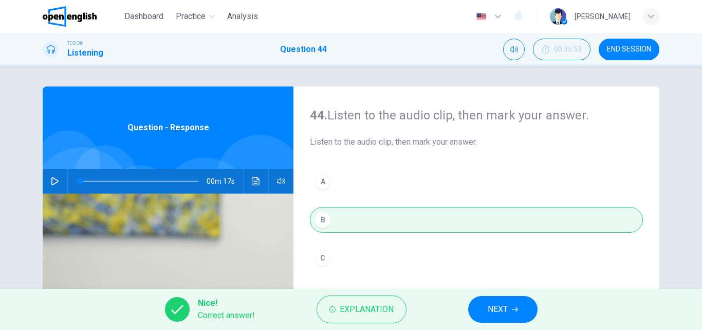
click at [501, 309] on span "NEXT" at bounding box center [498, 309] width 20 height 14
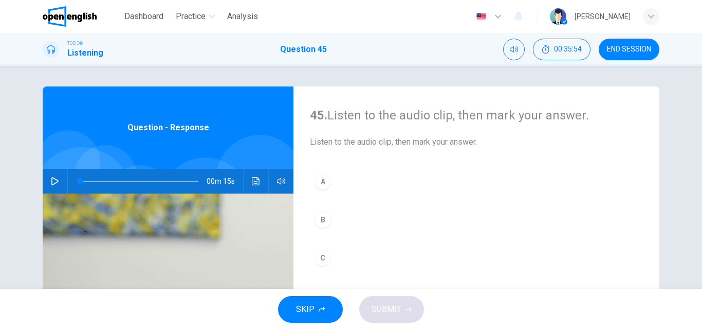
click at [53, 180] on icon "button" at bounding box center [55, 181] width 8 height 8
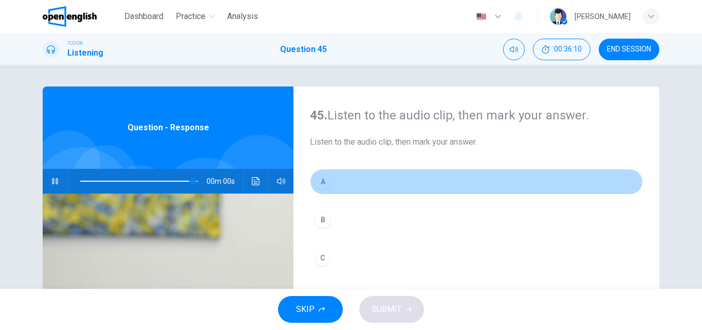
click at [320, 183] on div "A" at bounding box center [323, 181] width 16 height 16
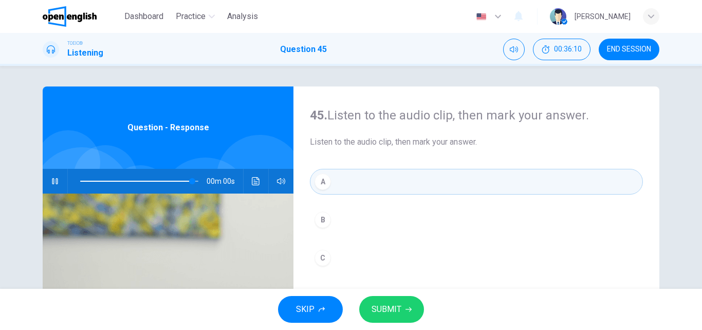
type input "*"
click at [392, 303] on span "SUBMIT" at bounding box center [387, 309] width 30 height 14
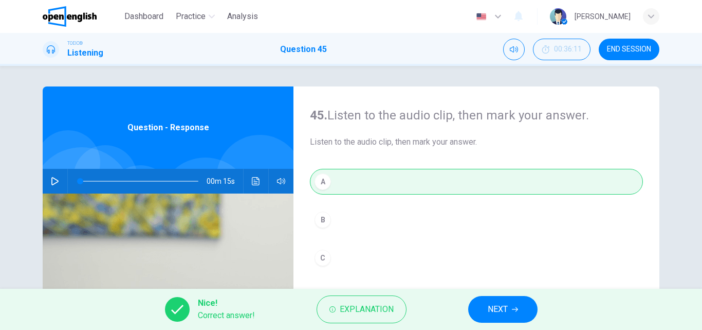
click at [496, 305] on span "NEXT" at bounding box center [498, 309] width 20 height 14
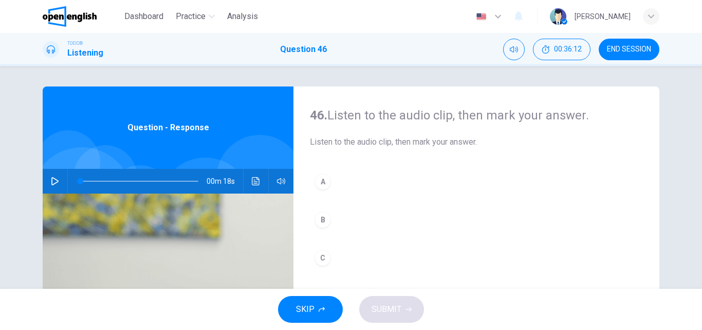
click at [51, 178] on icon "button" at bounding box center [54, 181] width 7 height 8
click at [325, 220] on div "B" at bounding box center [323, 219] width 16 height 16
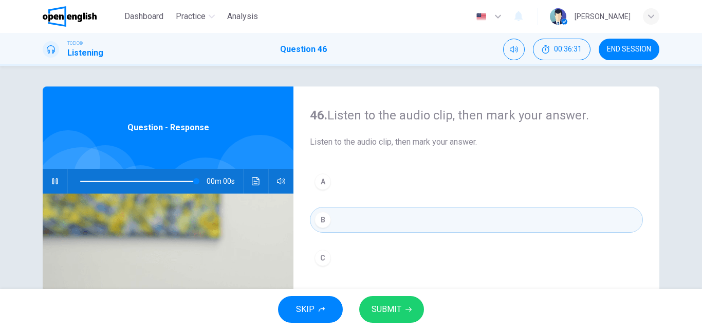
type input "*"
click at [394, 309] on span "SUBMIT" at bounding box center [387, 309] width 30 height 14
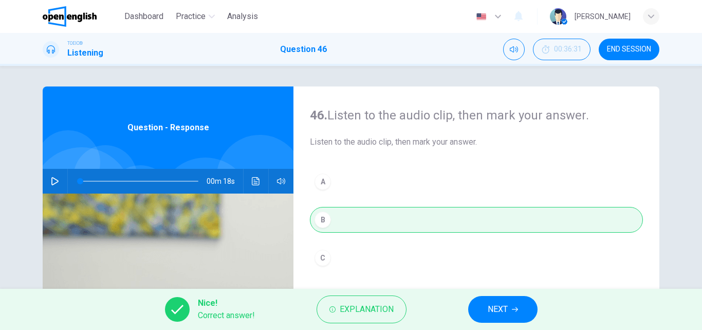
click at [510, 304] on button "NEXT" at bounding box center [502, 309] width 69 height 27
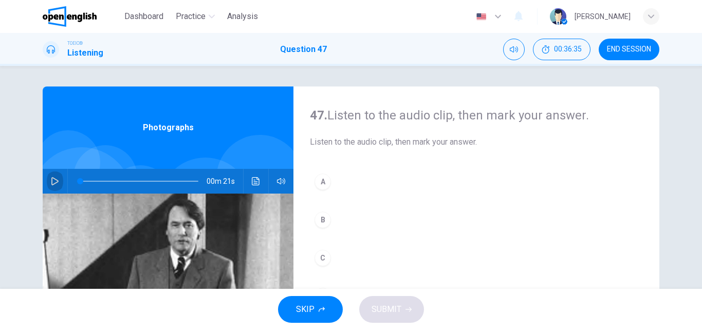
click at [51, 181] on icon "button" at bounding box center [55, 181] width 8 height 8
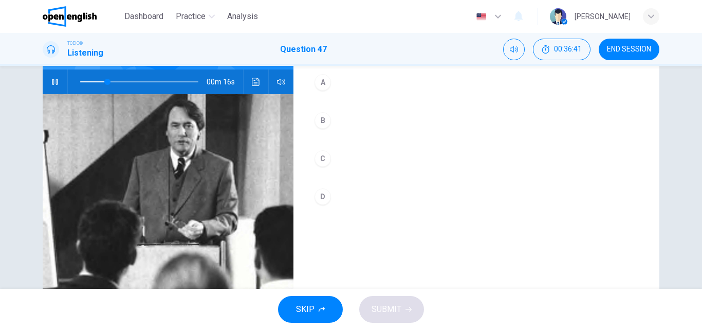
scroll to position [103, 0]
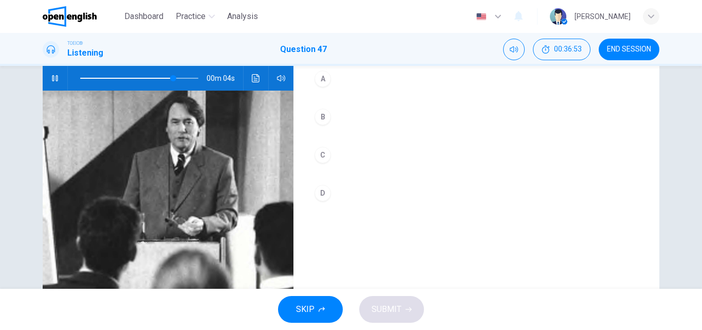
click at [324, 81] on div "A" at bounding box center [323, 78] width 16 height 16
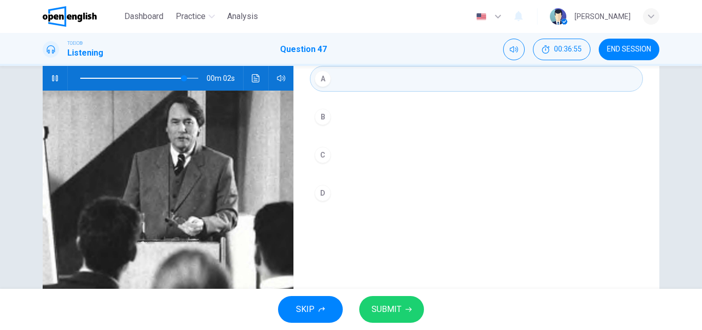
click at [377, 303] on span "SUBMIT" at bounding box center [387, 309] width 30 height 14
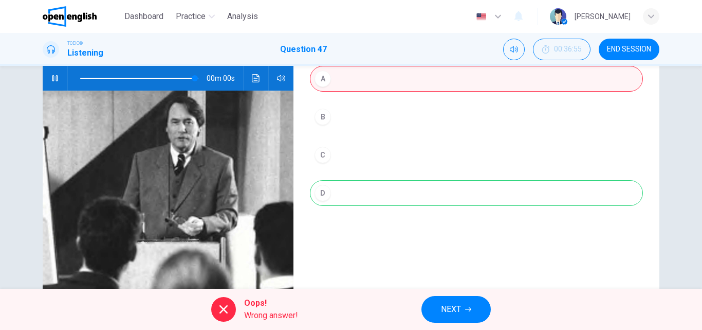
type input "*"
click at [331, 86] on div "A B C D" at bounding box center [476, 146] width 333 height 160
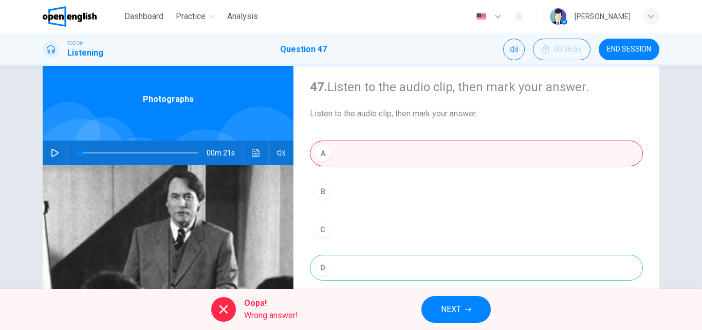
scroll to position [0, 0]
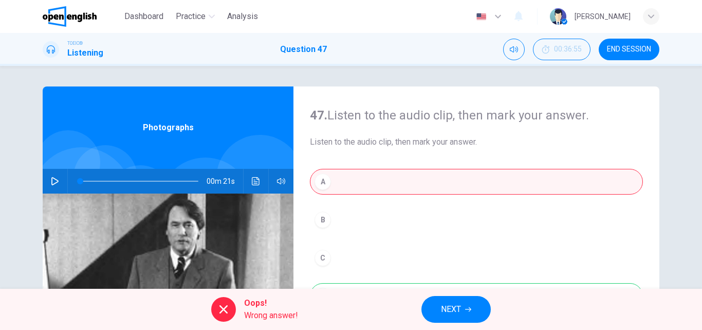
click at [377, 188] on div "A B C D" at bounding box center [476, 249] width 333 height 160
click at [448, 305] on span "NEXT" at bounding box center [451, 309] width 20 height 14
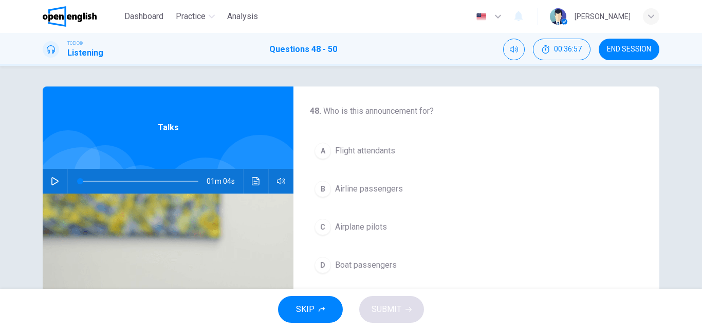
click at [52, 181] on icon "button" at bounding box center [55, 181] width 8 height 8
drag, startPoint x: 154, startPoint y: 181, endPoint x: 31, endPoint y: 183, distance: 122.9
click at [31, 183] on div "48 . Who is this announcement for? A Flight attendants B Airline passengers C A…" at bounding box center [351, 264] width 650 height 357
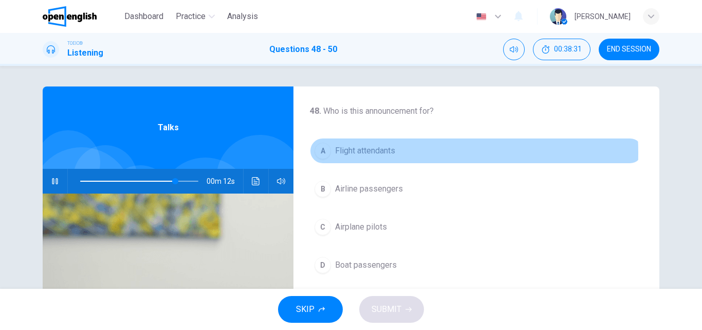
click at [377, 153] on span "Flight attendants" at bounding box center [365, 151] width 60 height 12
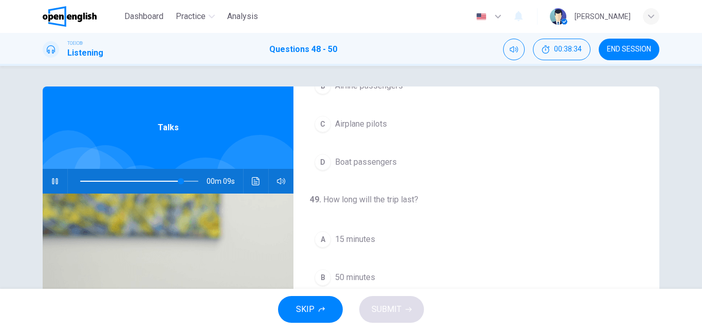
scroll to position [154, 0]
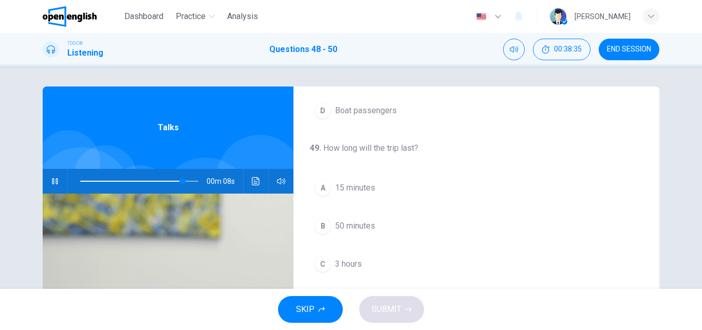
click at [355, 263] on span "3 hours" at bounding box center [348, 264] width 27 height 12
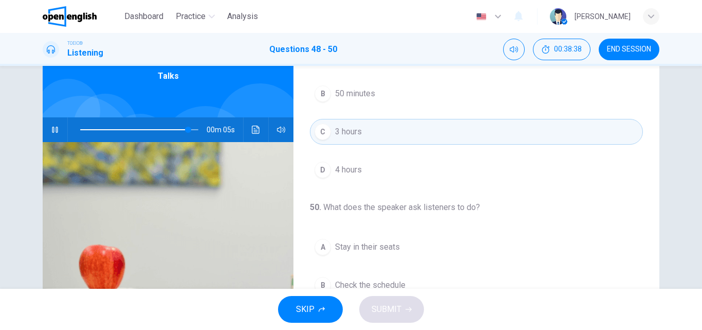
scroll to position [103, 0]
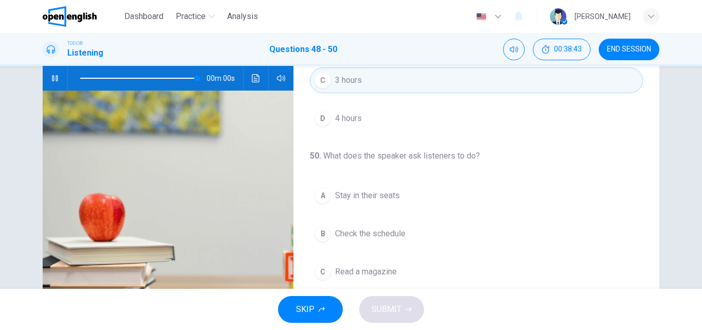
type input "*"
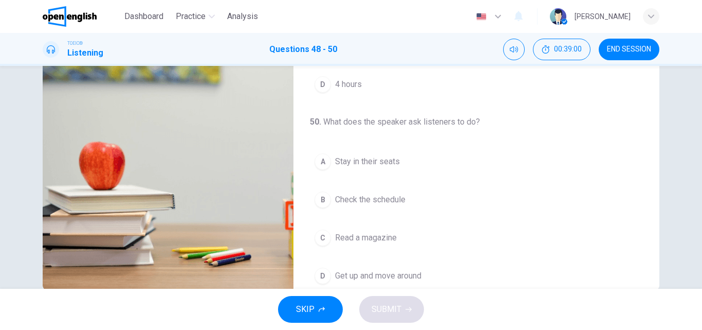
scroll to position [235, 0]
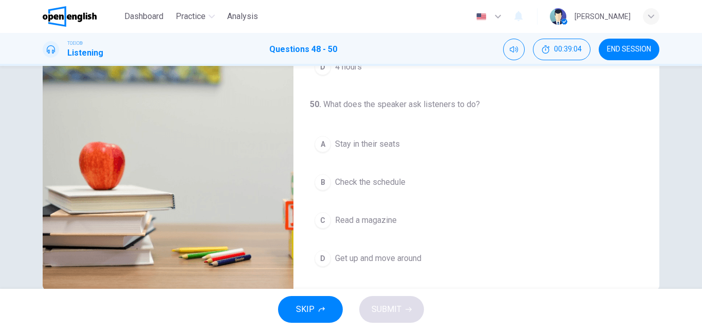
click at [372, 143] on span "Stay in their seats" at bounding box center [367, 144] width 65 height 12
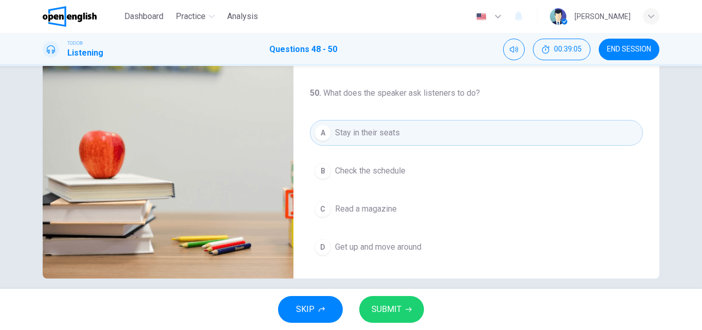
scroll to position [176, 0]
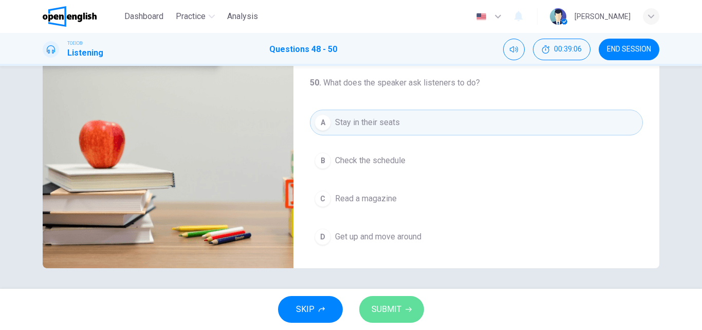
click at [382, 307] on span "SUBMIT" at bounding box center [387, 309] width 30 height 14
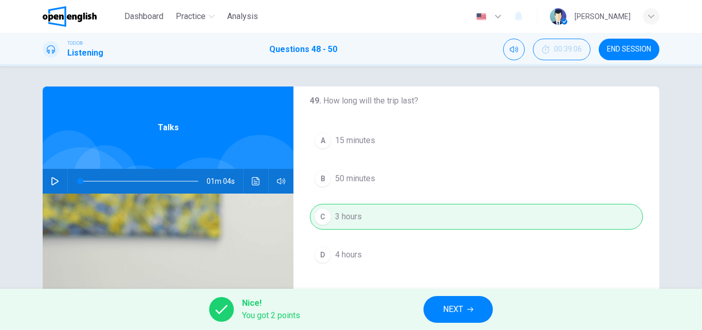
scroll to position [235, 0]
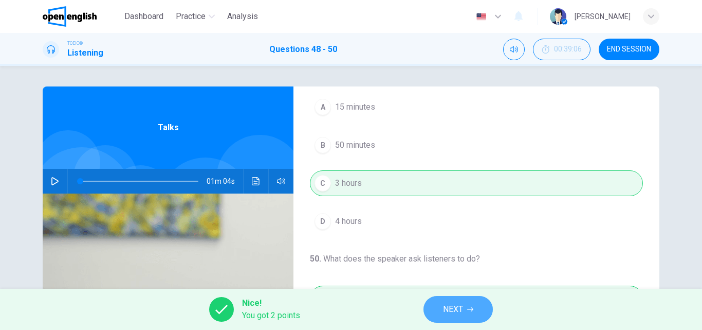
click at [450, 311] on span "NEXT" at bounding box center [453, 309] width 20 height 14
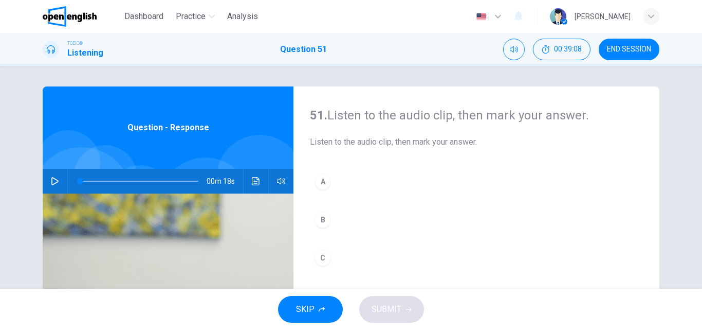
click at [51, 180] on icon "button" at bounding box center [55, 181] width 8 height 8
click at [324, 186] on div "A" at bounding box center [323, 181] width 16 height 16
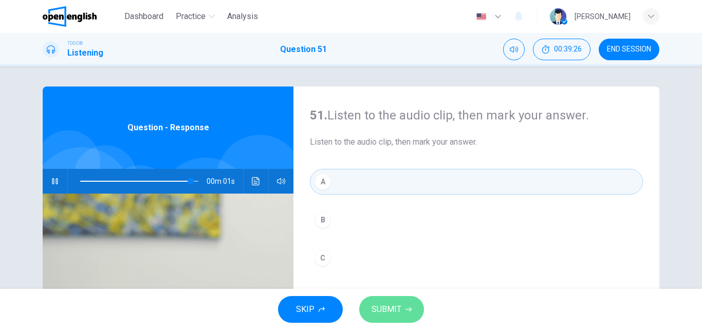
click at [388, 309] on span "SUBMIT" at bounding box center [387, 309] width 30 height 14
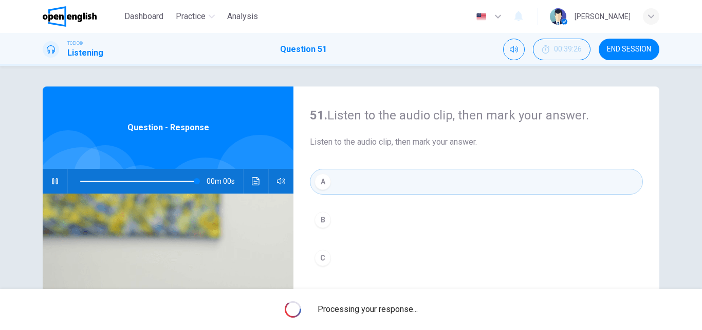
type input "*"
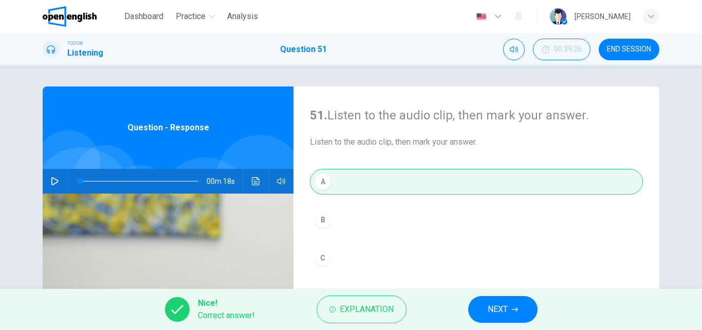
click at [486, 307] on button "NEXT" at bounding box center [502, 309] width 69 height 27
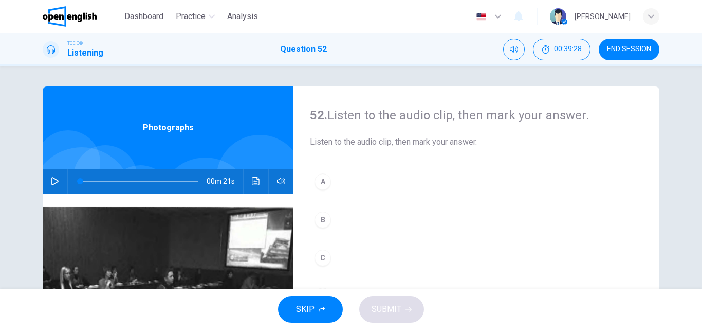
click at [52, 186] on button "button" at bounding box center [55, 181] width 16 height 25
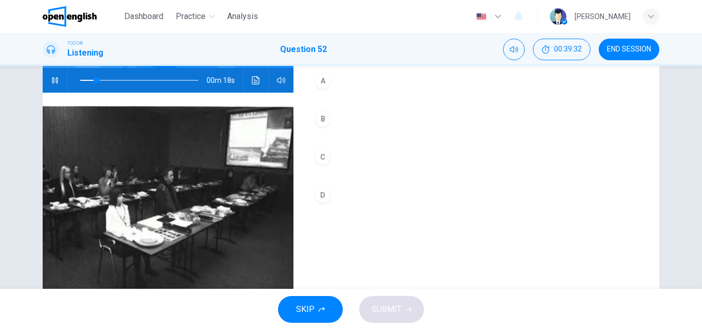
scroll to position [103, 0]
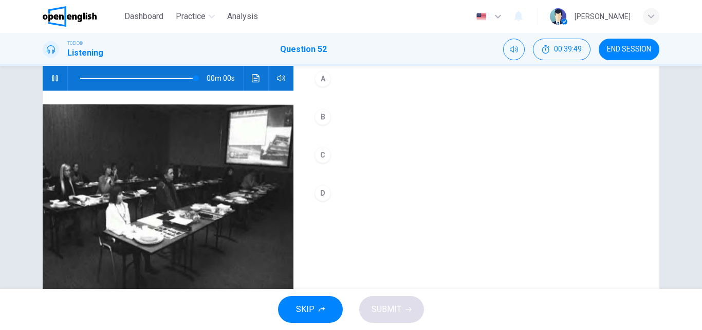
type input "*"
click at [331, 84] on button "A" at bounding box center [476, 79] width 333 height 26
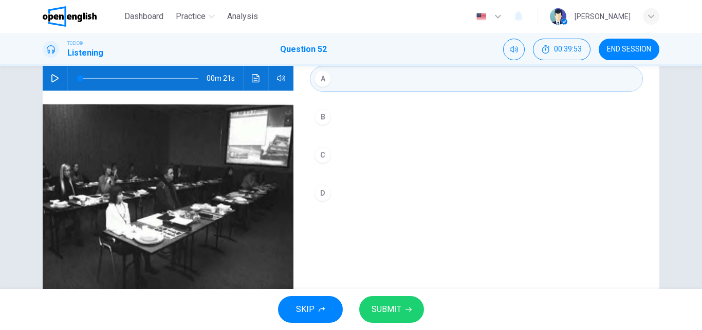
click at [389, 309] on span "SUBMIT" at bounding box center [387, 309] width 30 height 14
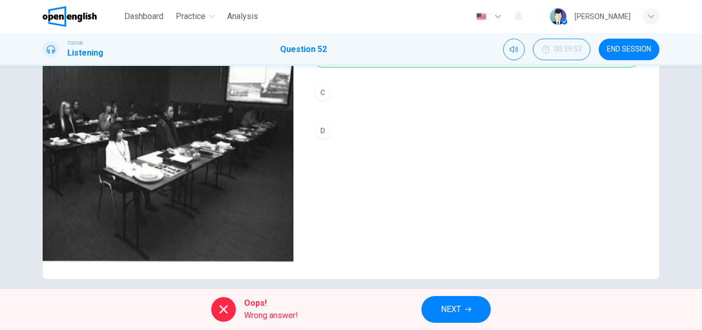
scroll to position [176, 0]
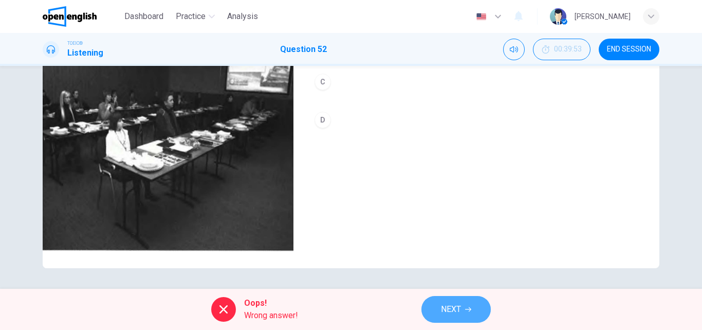
click at [464, 314] on button "NEXT" at bounding box center [456, 309] width 69 height 27
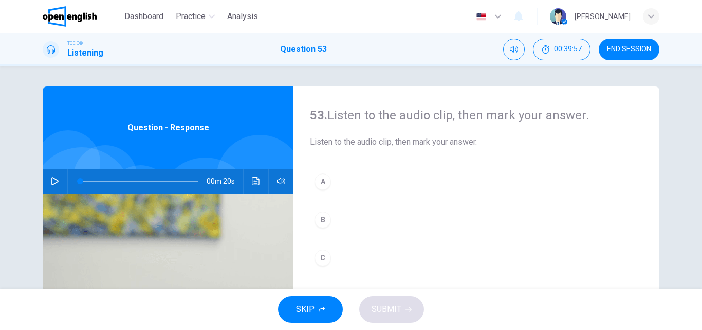
click at [51, 182] on icon "button" at bounding box center [55, 181] width 8 height 8
click at [53, 183] on icon "button" at bounding box center [54, 181] width 7 height 8
click at [334, 181] on button "A" at bounding box center [476, 182] width 333 height 26
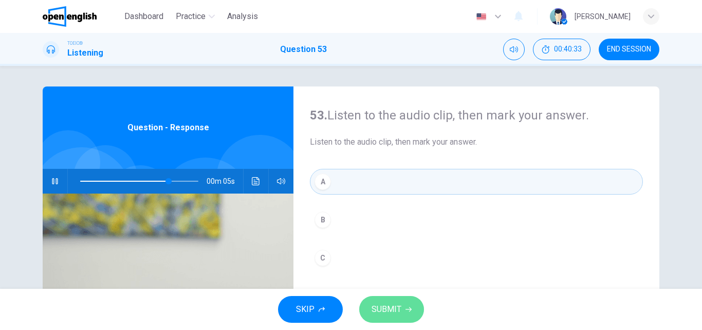
click at [391, 310] on span "SUBMIT" at bounding box center [387, 309] width 30 height 14
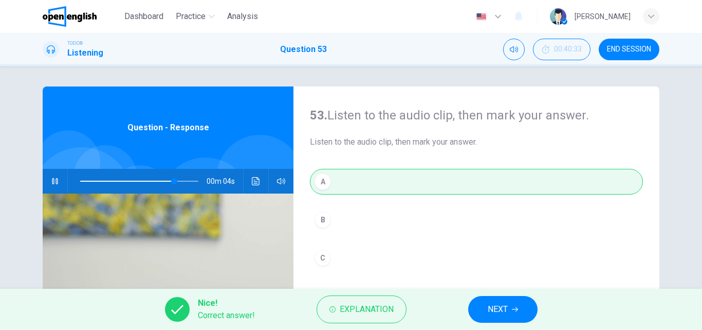
type input "**"
click at [505, 303] on span "NEXT" at bounding box center [498, 309] width 20 height 14
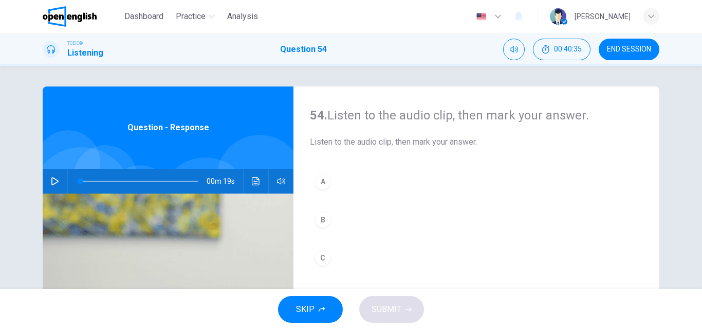
click at [51, 179] on icon "button" at bounding box center [55, 181] width 8 height 8
click at [321, 221] on div "B" at bounding box center [323, 219] width 16 height 16
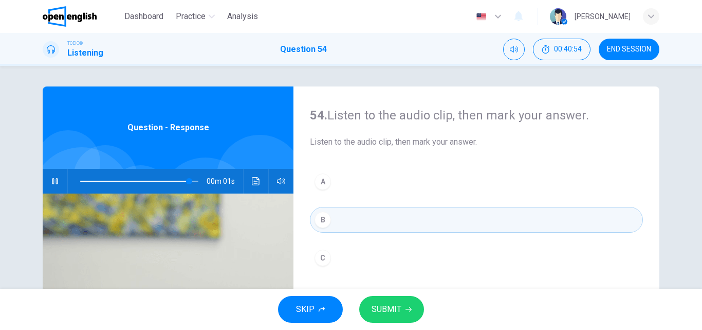
click at [388, 306] on span "SUBMIT" at bounding box center [387, 309] width 30 height 14
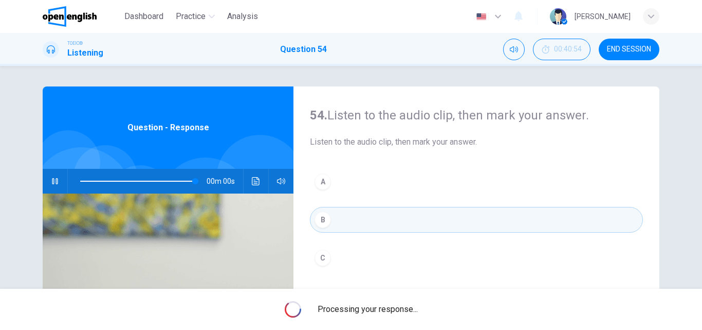
type input "*"
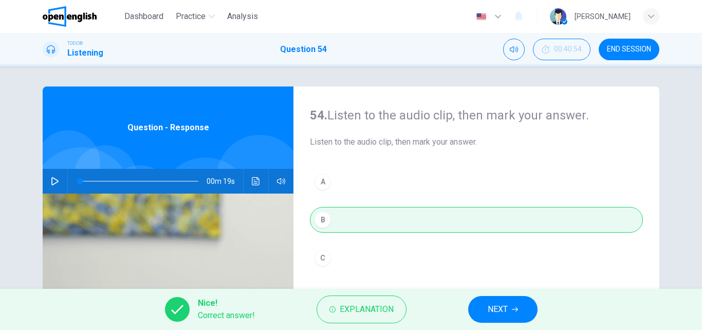
click at [475, 303] on button "NEXT" at bounding box center [502, 309] width 69 height 27
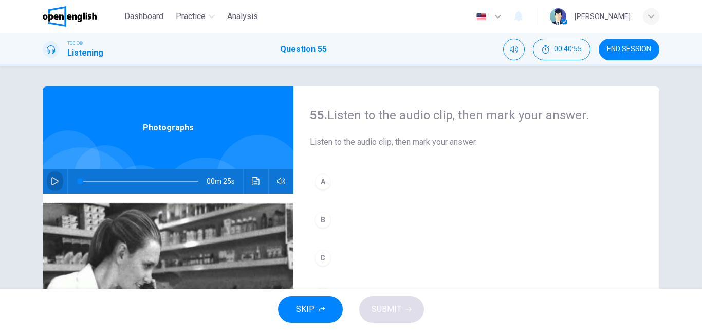
click at [55, 181] on icon "button" at bounding box center [55, 181] width 8 height 8
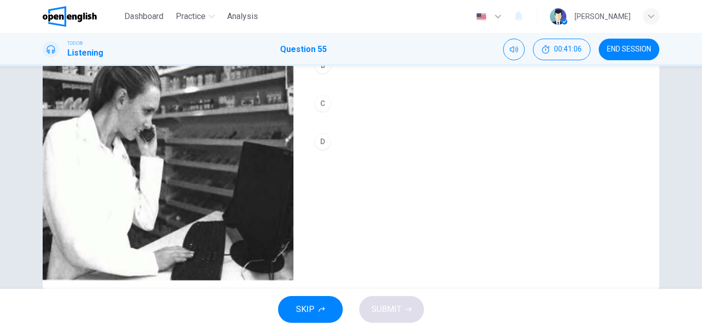
scroll to position [103, 0]
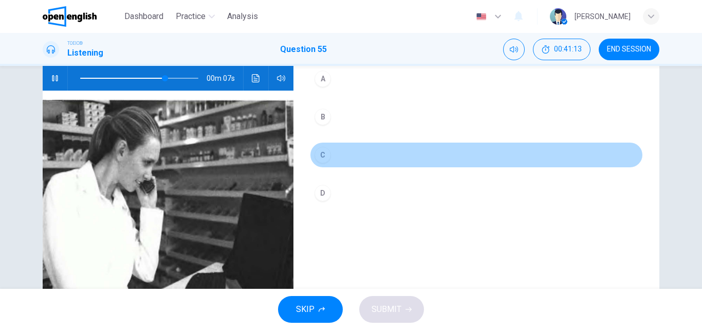
click at [321, 152] on div "C" at bounding box center [323, 155] width 16 height 16
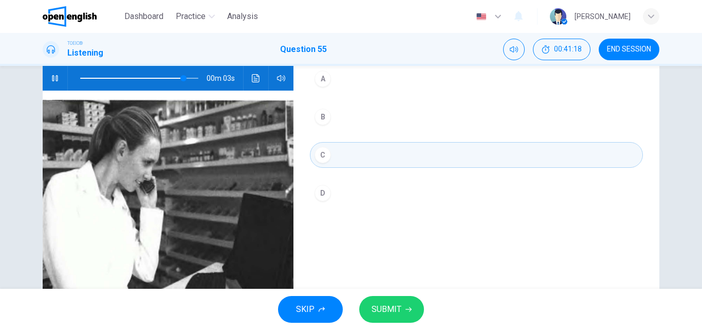
click at [394, 306] on span "SUBMIT" at bounding box center [387, 309] width 30 height 14
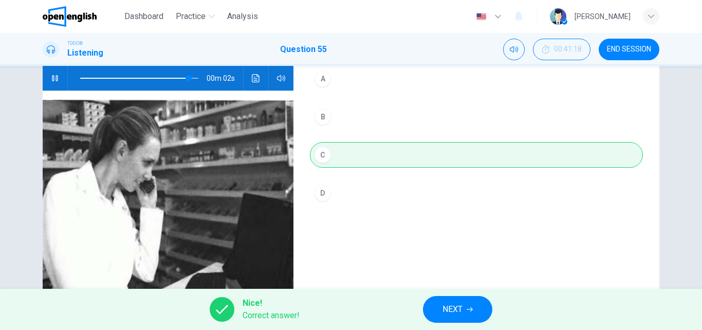
type input "**"
click at [463, 306] on span "NEXT" at bounding box center [453, 309] width 20 height 14
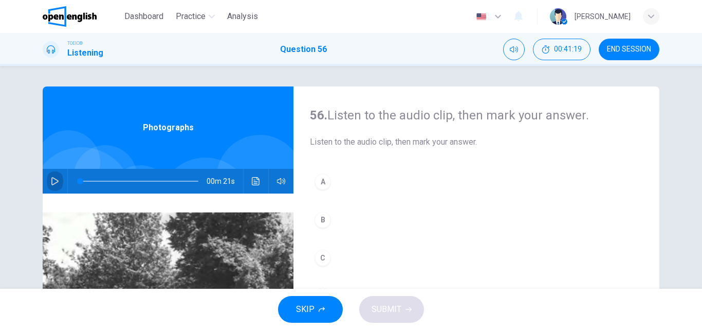
click at [56, 182] on icon "button" at bounding box center [55, 181] width 8 height 8
click at [51, 182] on icon "button" at bounding box center [55, 181] width 8 height 8
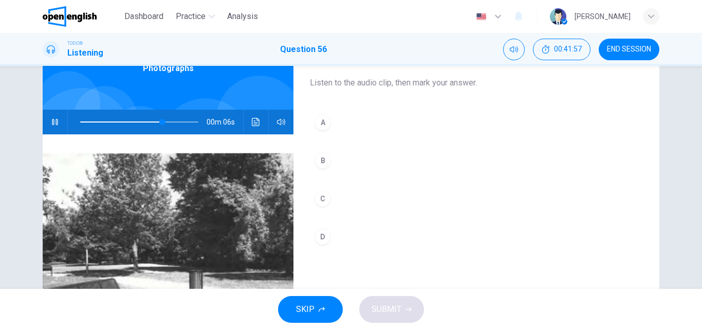
scroll to position [51, 0]
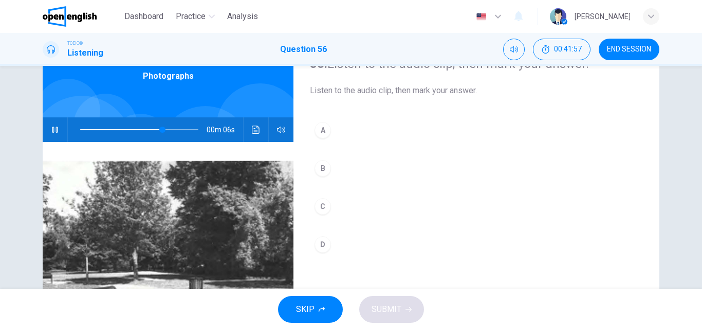
click at [315, 167] on div "B" at bounding box center [323, 168] width 16 height 16
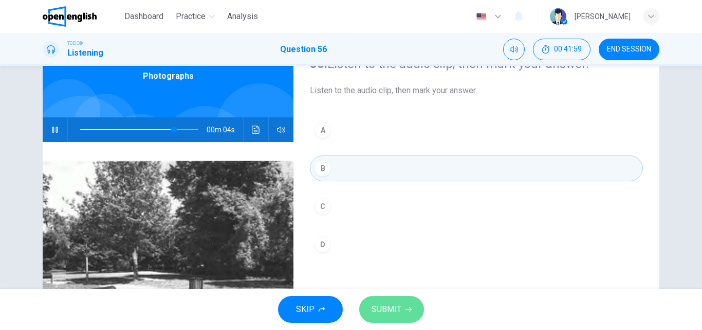
click at [391, 311] on span "SUBMIT" at bounding box center [387, 309] width 30 height 14
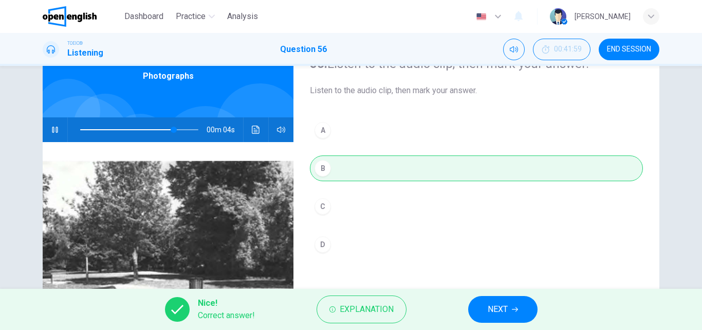
type input "**"
click at [499, 300] on button "NEXT" at bounding box center [502, 309] width 69 height 27
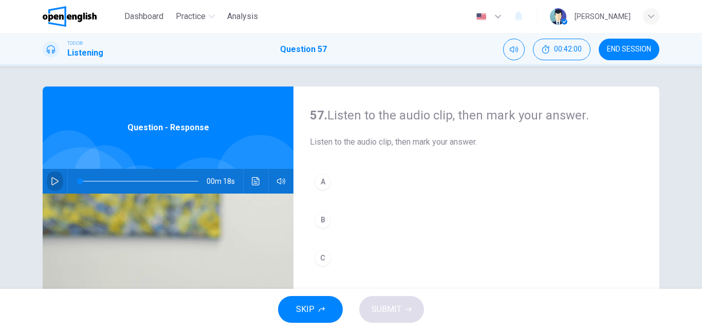
click at [51, 184] on icon "button" at bounding box center [54, 181] width 7 height 8
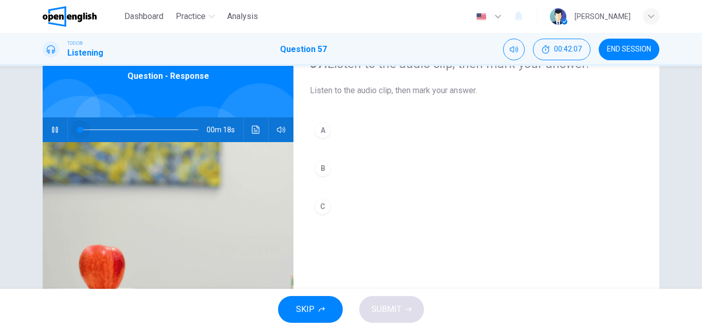
drag, startPoint x: 109, startPoint y: 130, endPoint x: 77, endPoint y: 129, distance: 31.9
click at [77, 129] on span at bounding box center [80, 130] width 6 height 6
click at [320, 170] on div "B" at bounding box center [323, 168] width 16 height 16
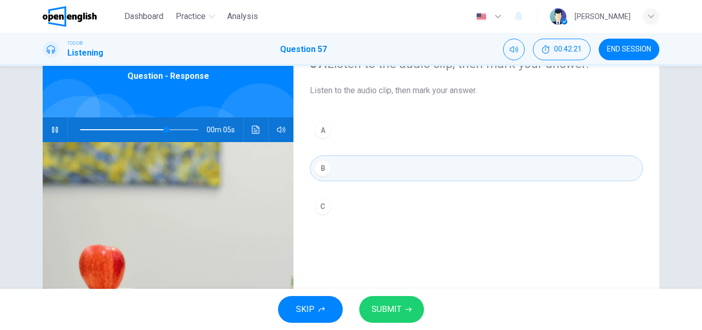
click at [396, 309] on span "SUBMIT" at bounding box center [387, 309] width 30 height 14
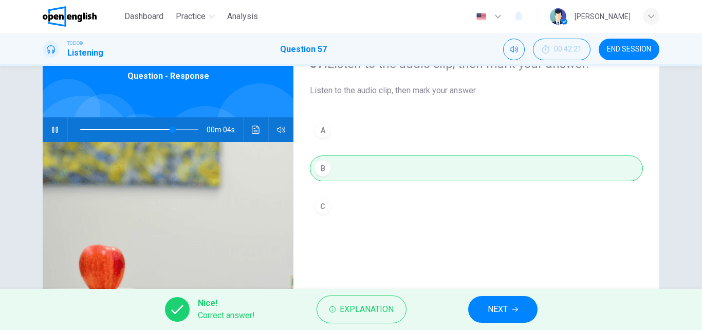
type input "**"
click at [499, 313] on span "NEXT" at bounding box center [498, 309] width 20 height 14
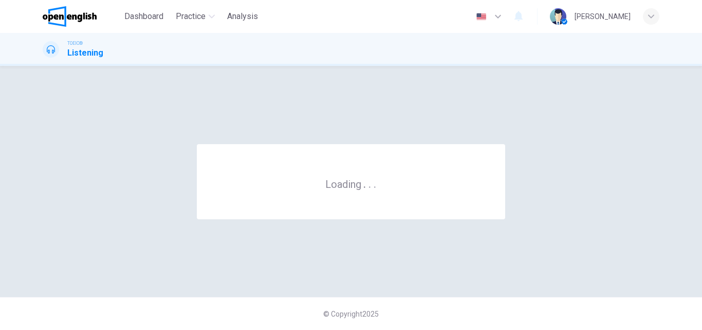
scroll to position [0, 0]
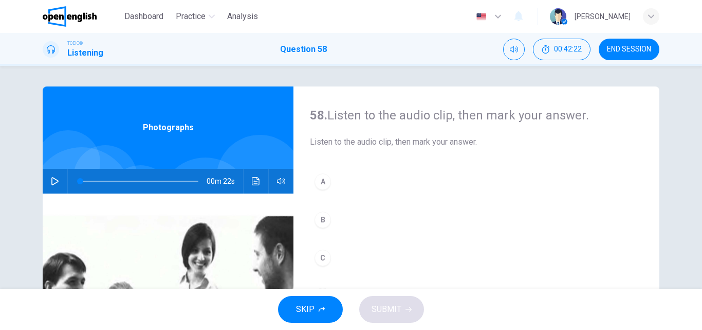
click at [51, 181] on icon "button" at bounding box center [54, 181] width 7 height 8
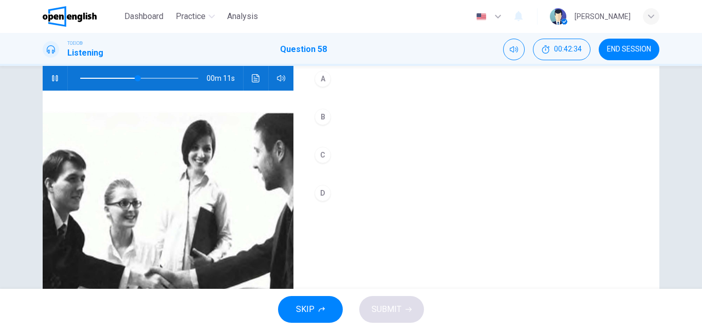
scroll to position [154, 0]
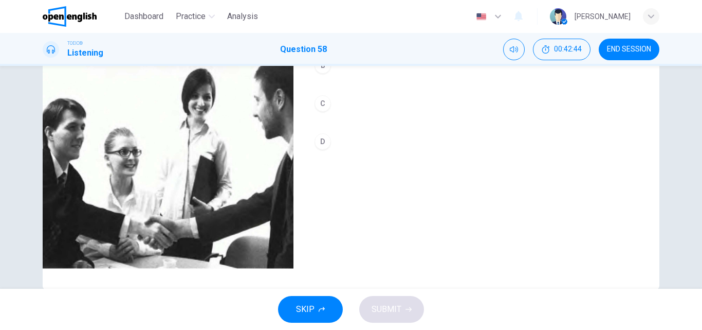
click at [333, 144] on button "D" at bounding box center [476, 142] width 333 height 26
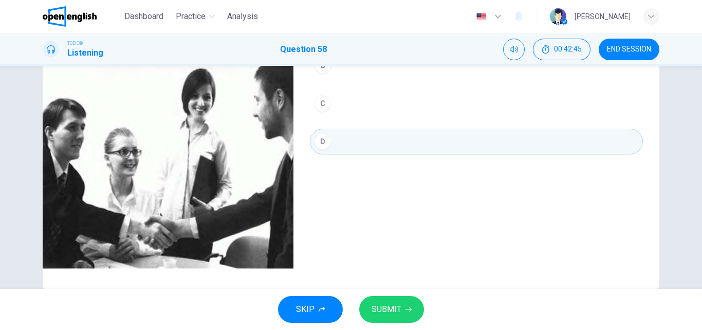
type input "*"
click at [393, 306] on span "SUBMIT" at bounding box center [387, 309] width 30 height 14
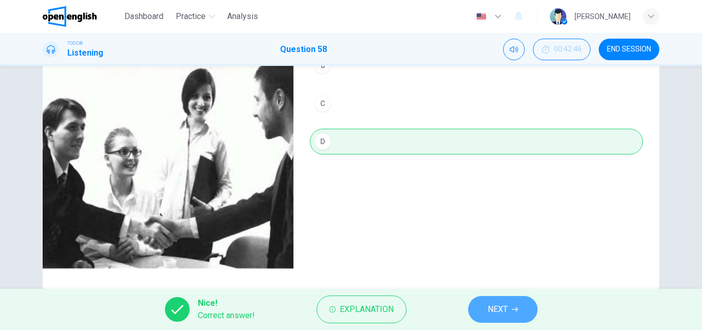
click at [498, 305] on span "NEXT" at bounding box center [498, 309] width 20 height 14
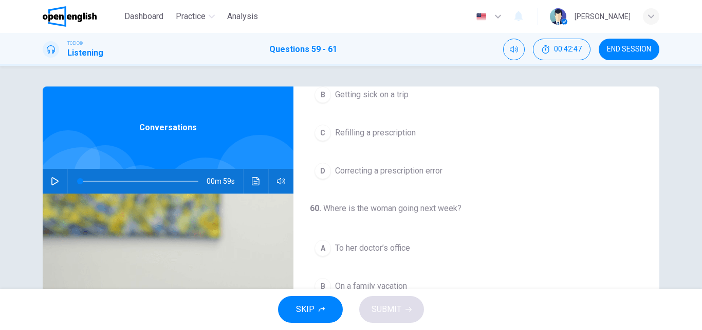
scroll to position [0, 0]
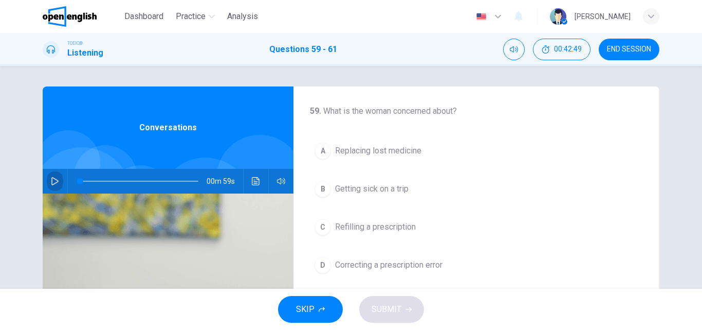
click at [51, 177] on icon "button" at bounding box center [54, 181] width 7 height 8
drag, startPoint x: 150, startPoint y: 177, endPoint x: 58, endPoint y: 187, distance: 92.1
click at [58, 187] on div "00m 57s" at bounding box center [168, 181] width 251 height 25
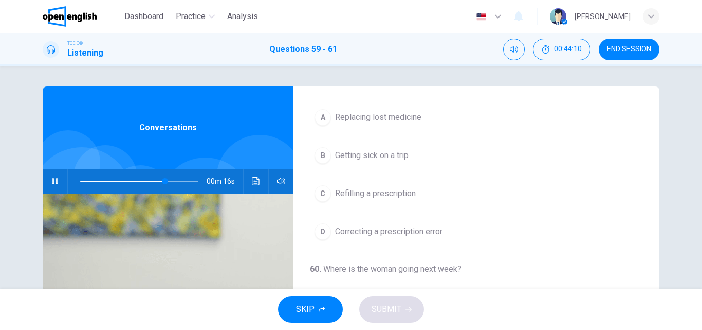
scroll to position [51, 0]
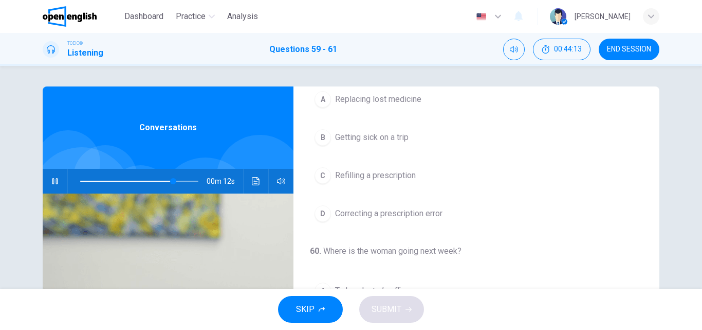
click at [345, 177] on span "Refilling a prescription" at bounding box center [375, 175] width 81 height 12
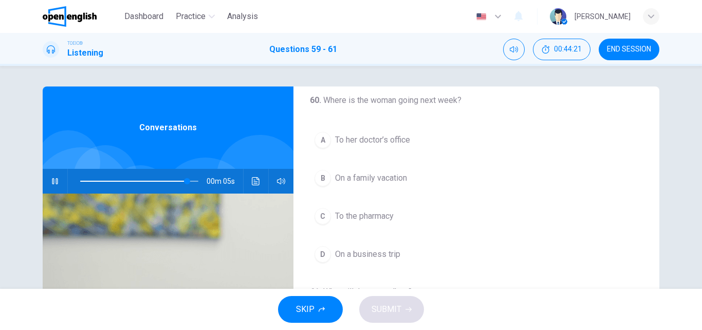
scroll to position [184, 0]
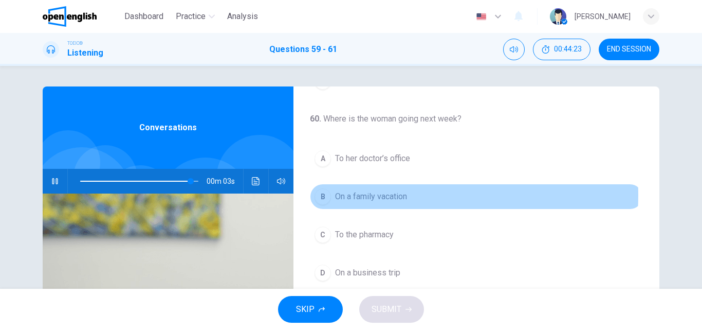
click at [375, 195] on span "On a family vacation" at bounding box center [371, 196] width 72 height 12
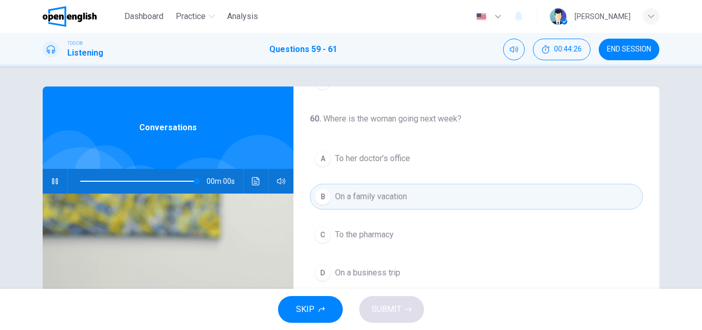
type input "*"
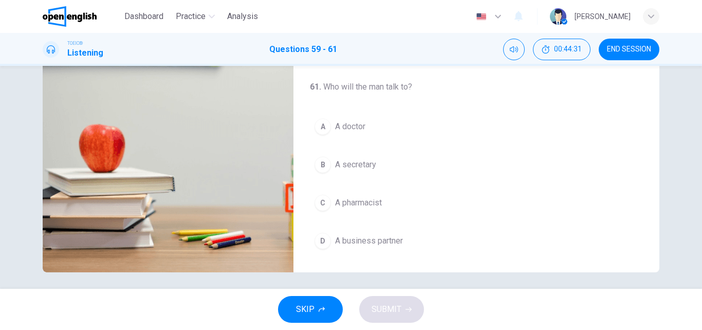
scroll to position [176, 0]
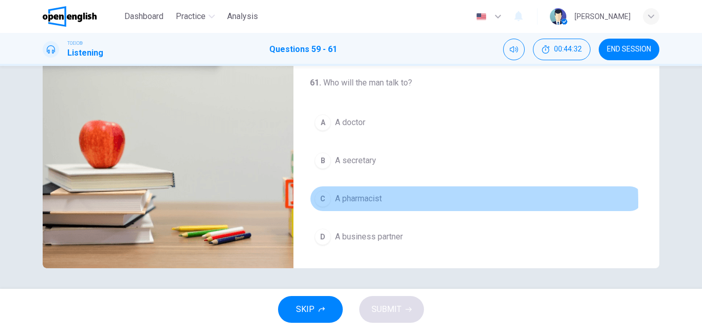
click at [365, 202] on span "A pharmacist" at bounding box center [358, 198] width 47 height 12
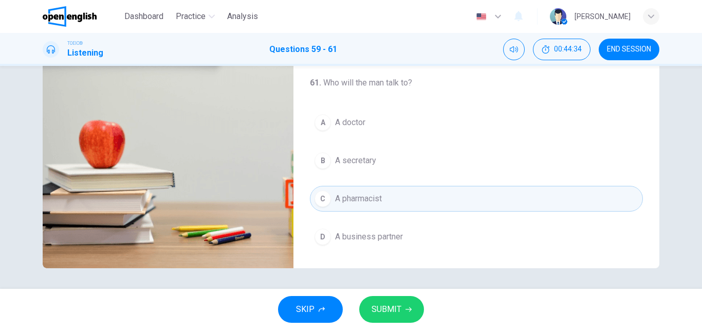
click at [391, 310] on span "SUBMIT" at bounding box center [387, 309] width 30 height 14
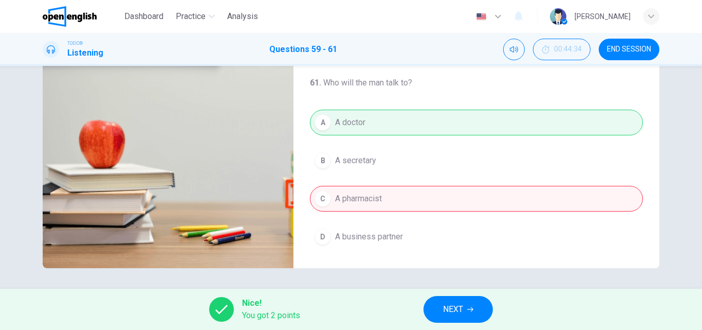
click at [450, 306] on span "NEXT" at bounding box center [453, 309] width 20 height 14
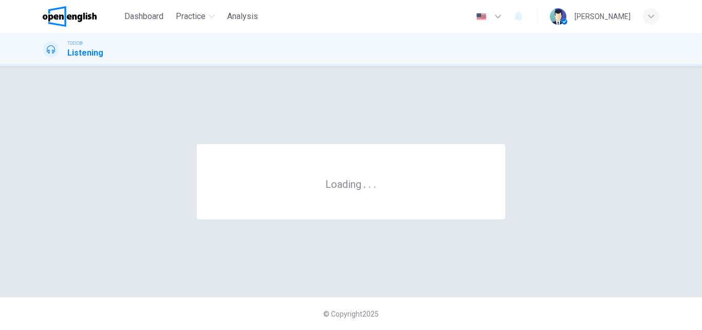
scroll to position [0, 0]
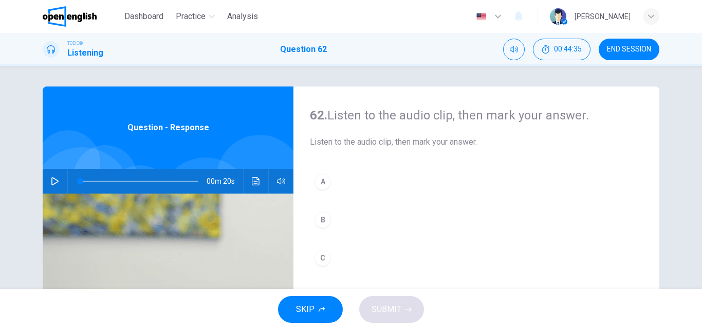
click at [51, 179] on icon "button" at bounding box center [55, 181] width 8 height 8
click at [326, 219] on div "B" at bounding box center [323, 219] width 16 height 16
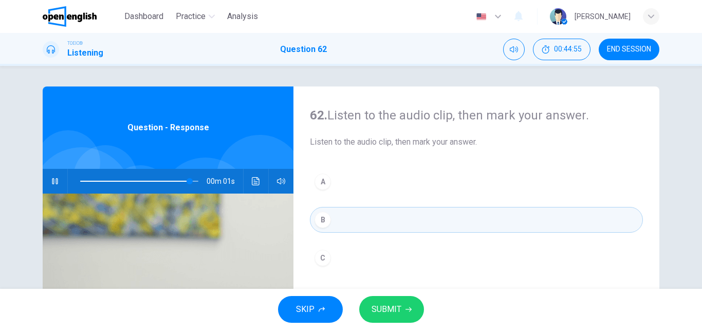
click at [413, 311] on button "SUBMIT" at bounding box center [391, 309] width 65 height 27
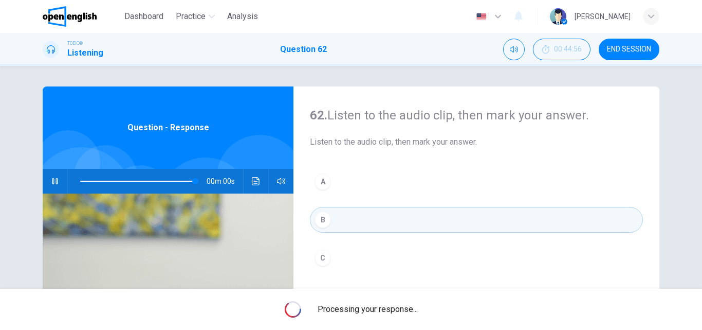
type input "*"
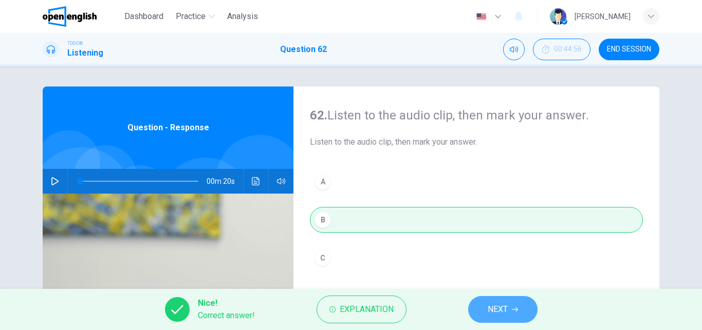
click at [498, 314] on span "NEXT" at bounding box center [498, 309] width 20 height 14
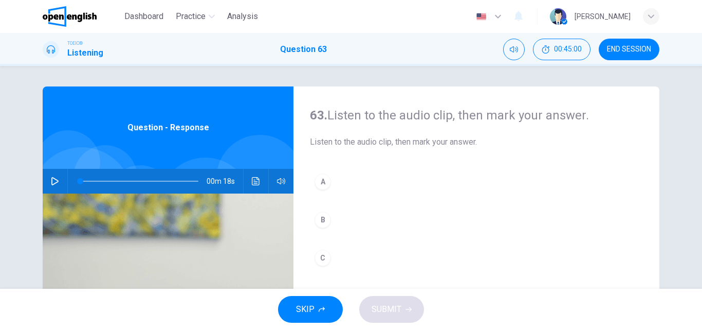
click at [51, 179] on icon "button" at bounding box center [55, 181] width 8 height 8
drag, startPoint x: 189, startPoint y: 179, endPoint x: 11, endPoint y: 152, distance: 180.0
click at [11, 152] on div "63. Listen to the audio clip, then [PERSON_NAME] your answer. Listen to the aud…" at bounding box center [351, 177] width 702 height 223
click at [337, 182] on button "A" at bounding box center [476, 182] width 333 height 26
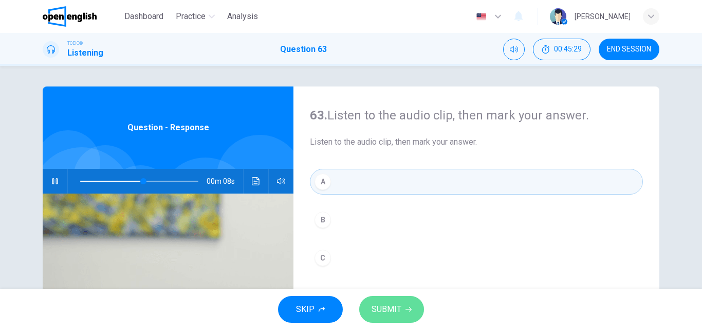
click at [398, 311] on span "SUBMIT" at bounding box center [387, 309] width 30 height 14
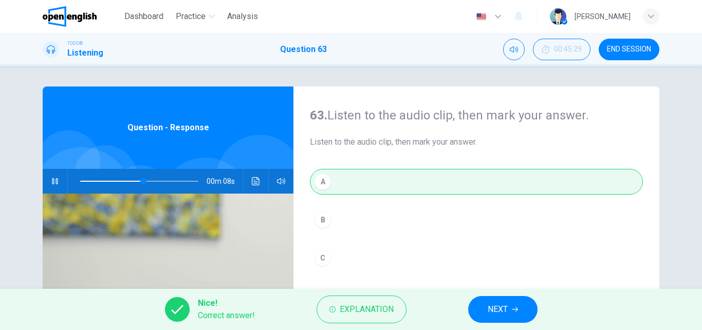
type input "**"
click at [506, 313] on span "NEXT" at bounding box center [498, 309] width 20 height 14
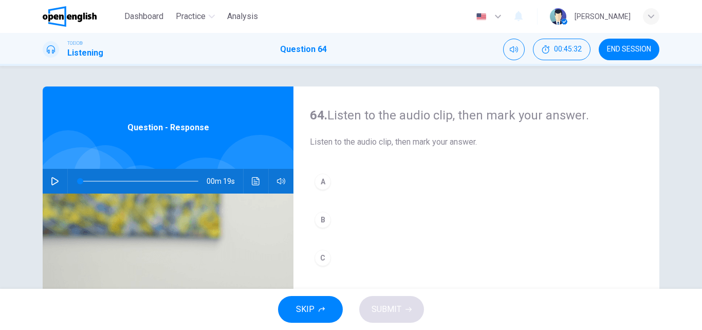
click at [51, 176] on button "button" at bounding box center [55, 181] width 16 height 25
click at [318, 261] on div "C" at bounding box center [323, 257] width 16 height 16
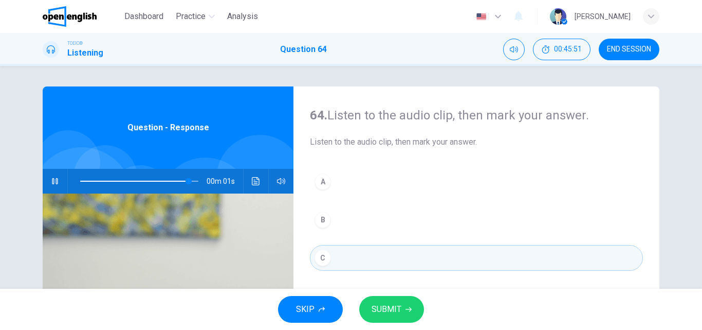
click at [392, 306] on span "SUBMIT" at bounding box center [387, 309] width 30 height 14
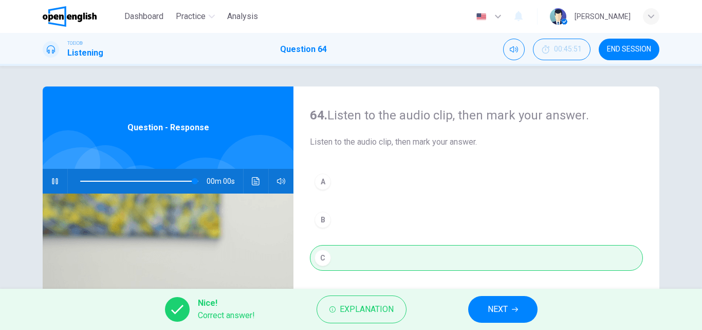
type input "*"
click at [501, 316] on button "NEXT" at bounding box center [502, 309] width 69 height 27
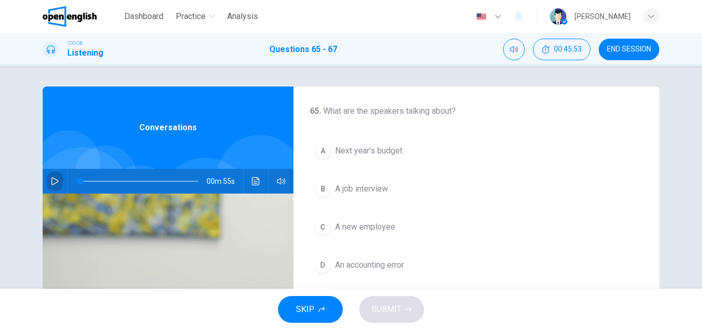
click at [53, 181] on icon "button" at bounding box center [55, 181] width 8 height 8
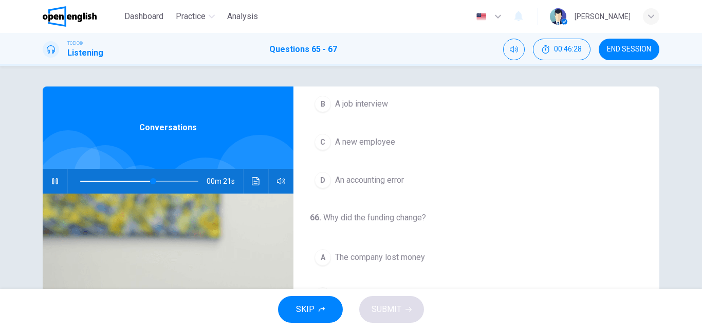
scroll to position [103, 0]
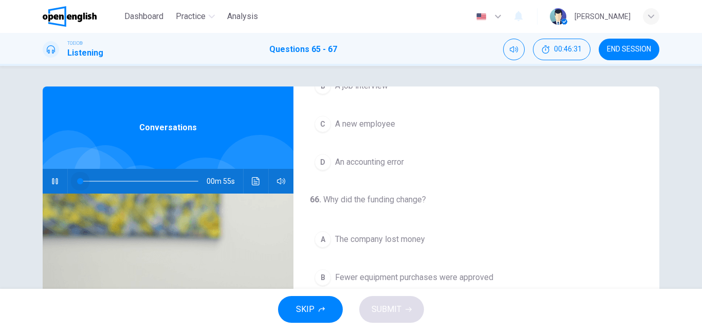
drag, startPoint x: 158, startPoint y: 181, endPoint x: 34, endPoint y: 185, distance: 123.5
click at [34, 185] on div "65 . What are the speakers talking about? A Next year’s budget B A job intervie…" at bounding box center [351, 264] width 650 height 357
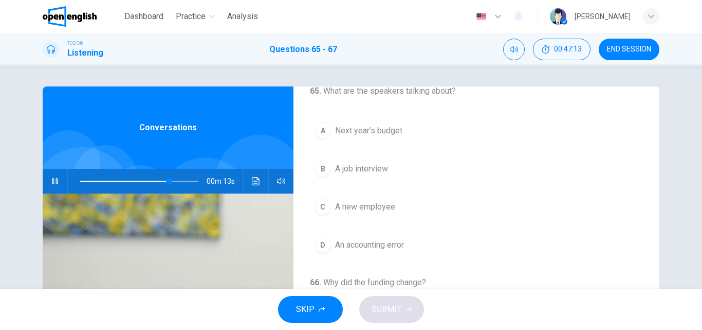
scroll to position [22, 0]
click at [387, 126] on span "Next year’s budget" at bounding box center [368, 129] width 67 height 12
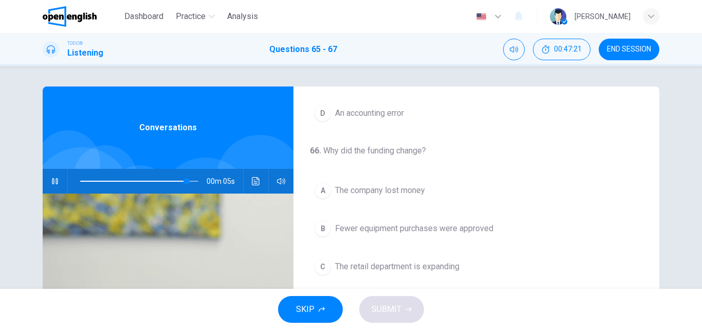
scroll to position [176, 0]
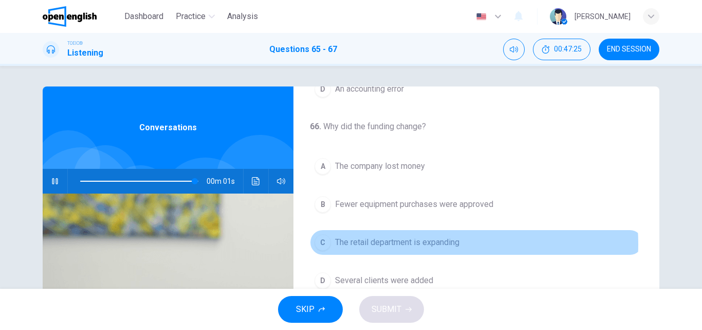
click at [419, 244] on span "The retail department is expanding" at bounding box center [397, 242] width 124 height 12
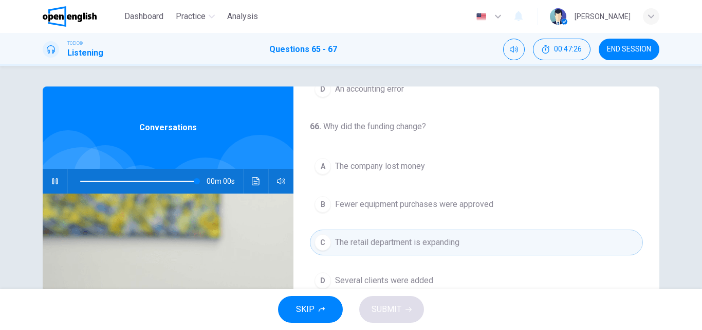
type input "*"
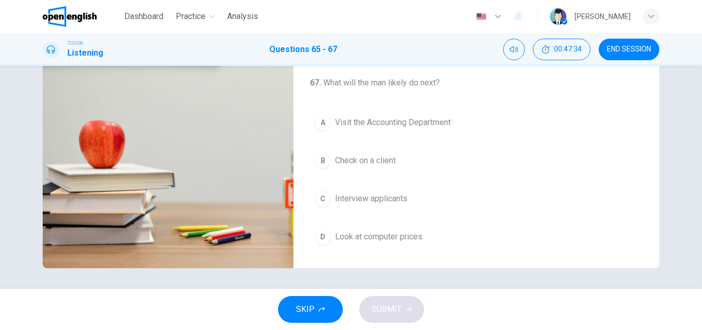
click at [391, 238] on span "Look at computer prices" at bounding box center [378, 236] width 87 height 12
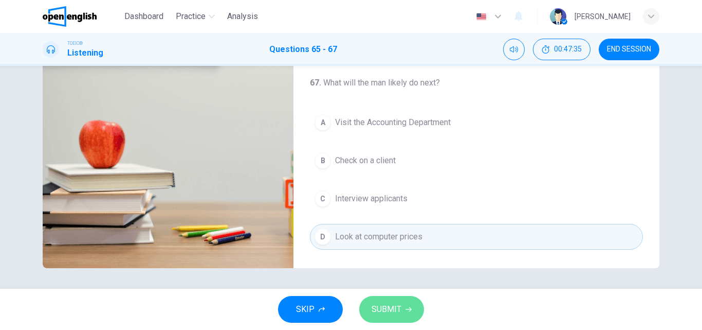
click at [391, 310] on span "SUBMIT" at bounding box center [387, 309] width 30 height 14
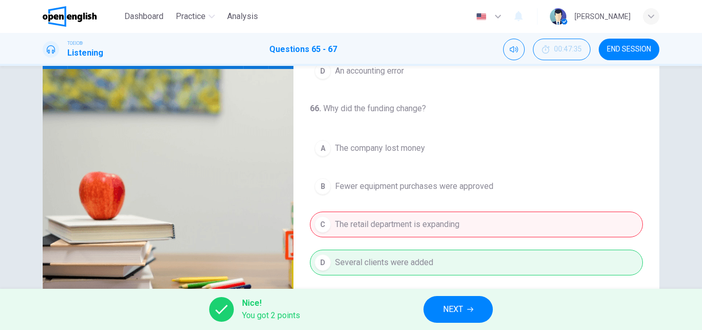
scroll to position [132, 0]
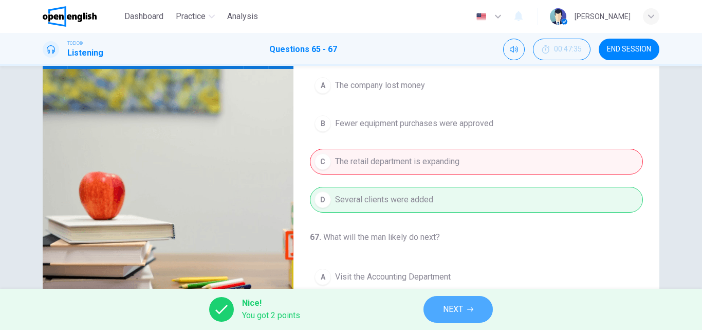
click at [439, 310] on button "NEXT" at bounding box center [458, 309] width 69 height 27
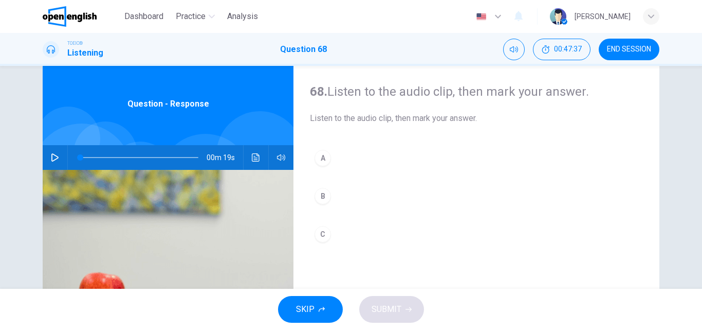
scroll to position [22, 0]
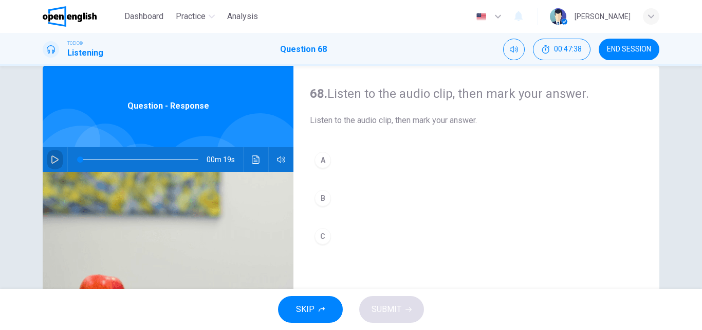
click at [55, 155] on icon "button" at bounding box center [55, 159] width 8 height 8
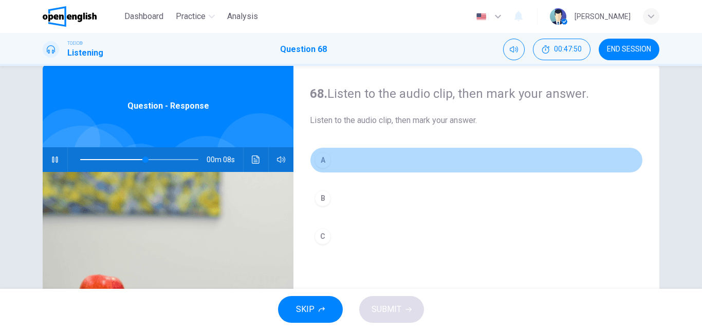
click at [324, 161] on div "A" at bounding box center [323, 160] width 16 height 16
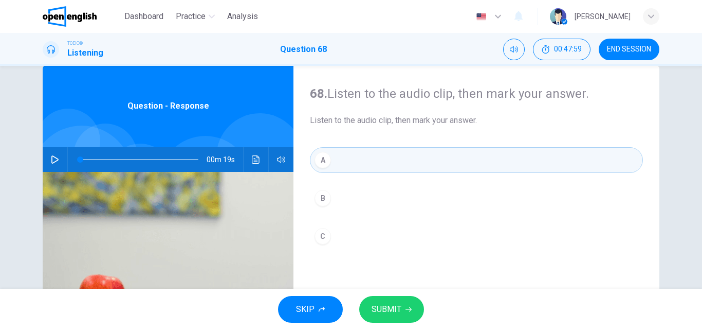
click at [51, 156] on icon "button" at bounding box center [54, 159] width 7 height 8
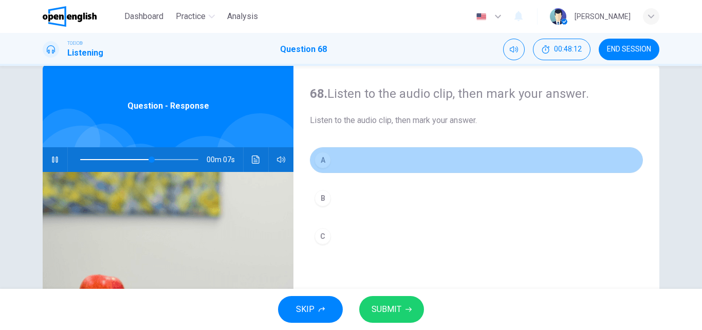
click at [398, 165] on button "A" at bounding box center [476, 160] width 333 height 26
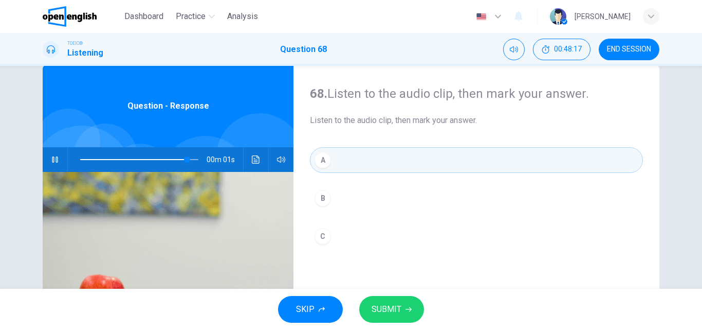
click at [393, 311] on span "SUBMIT" at bounding box center [387, 309] width 30 height 14
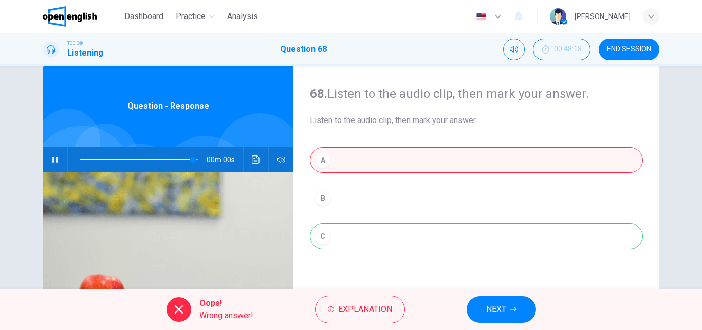
type input "*"
click at [497, 310] on span "NEXT" at bounding box center [496, 309] width 20 height 14
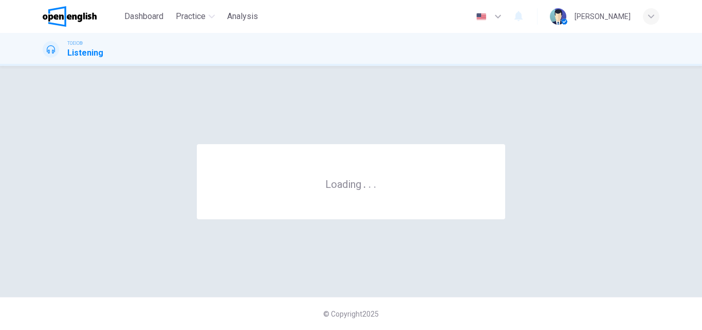
scroll to position [0, 0]
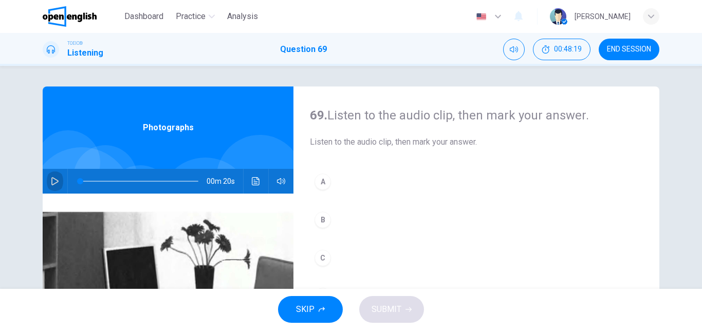
click at [51, 179] on icon "button" at bounding box center [55, 181] width 8 height 8
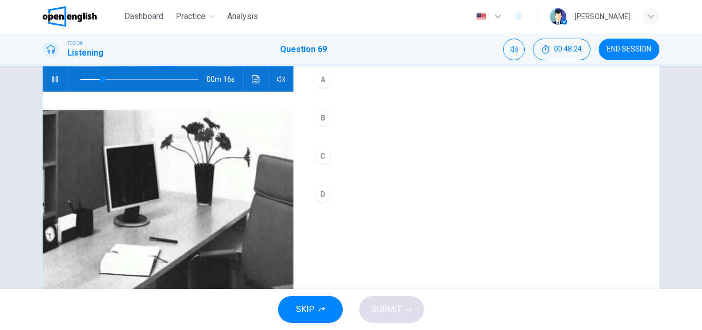
scroll to position [103, 0]
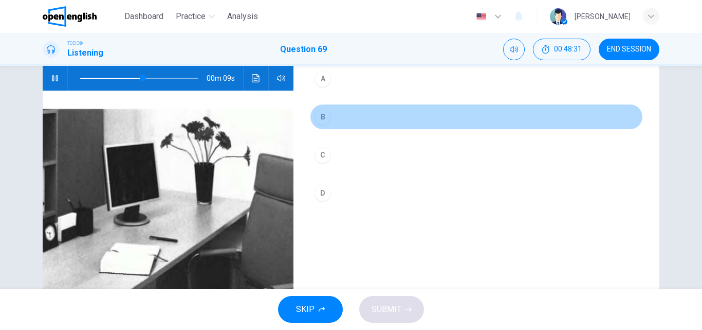
click at [328, 123] on button "B" at bounding box center [476, 117] width 333 height 26
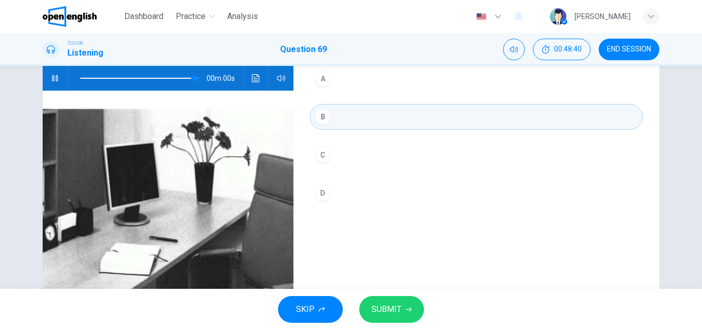
type input "*"
click at [399, 307] on span "SUBMIT" at bounding box center [387, 309] width 30 height 14
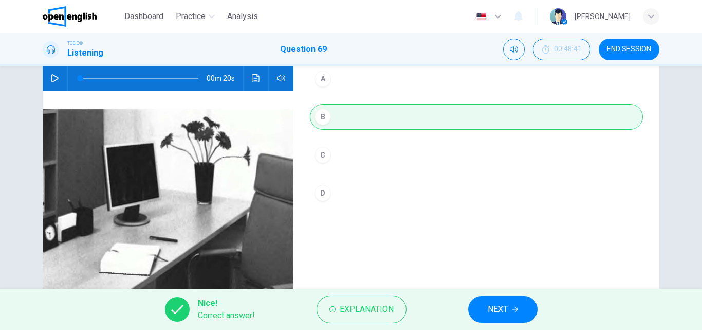
click at [502, 310] on span "NEXT" at bounding box center [498, 309] width 20 height 14
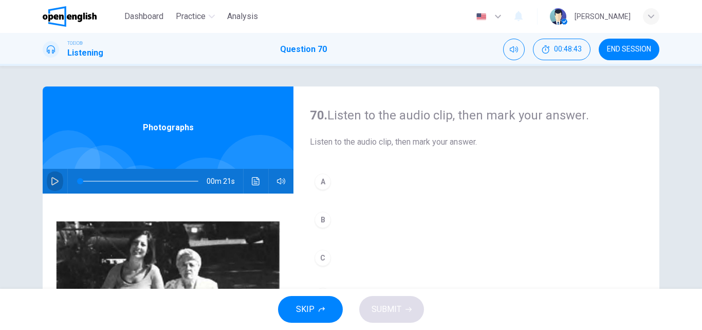
click at [51, 179] on icon "button" at bounding box center [55, 181] width 8 height 8
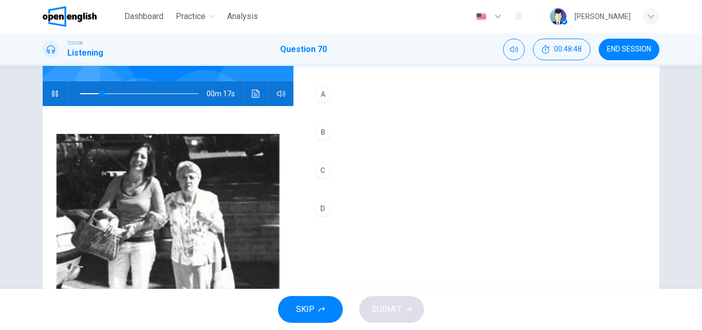
scroll to position [103, 0]
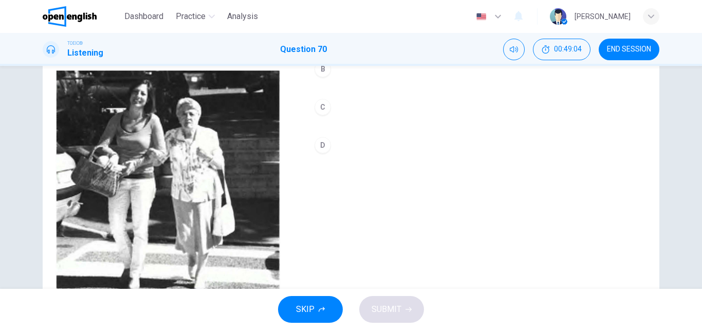
type input "*"
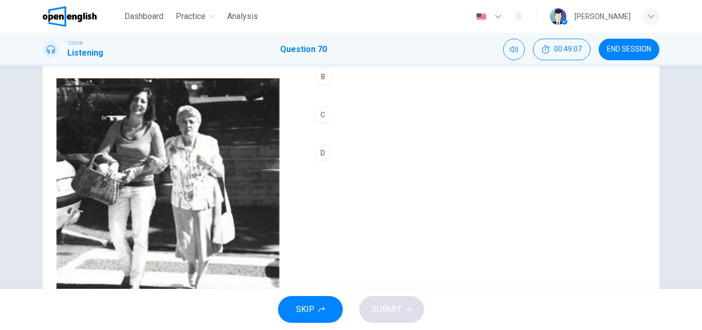
scroll to position [124, 0]
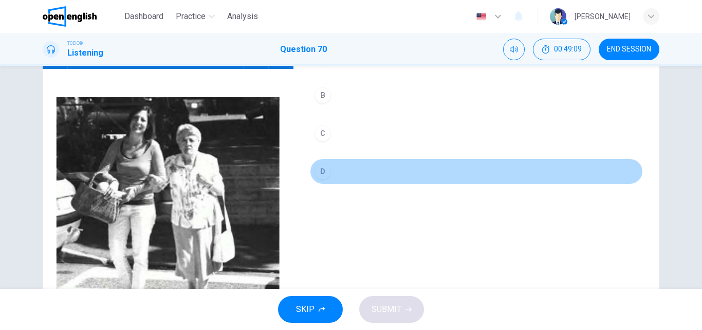
click at [327, 171] on div "D" at bounding box center [323, 171] width 16 height 16
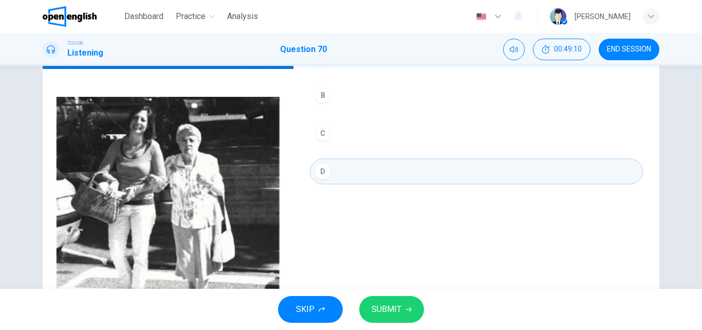
click at [381, 301] on button "SUBMIT" at bounding box center [391, 309] width 65 height 27
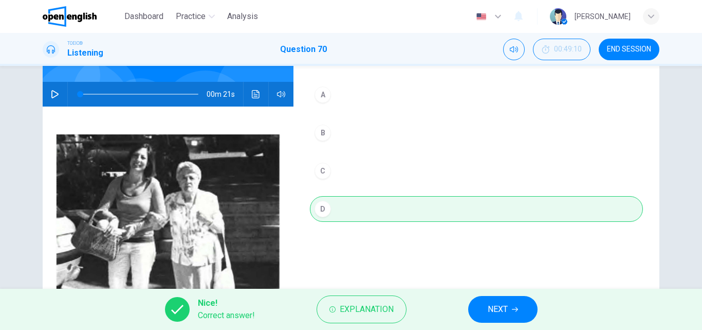
scroll to position [176, 0]
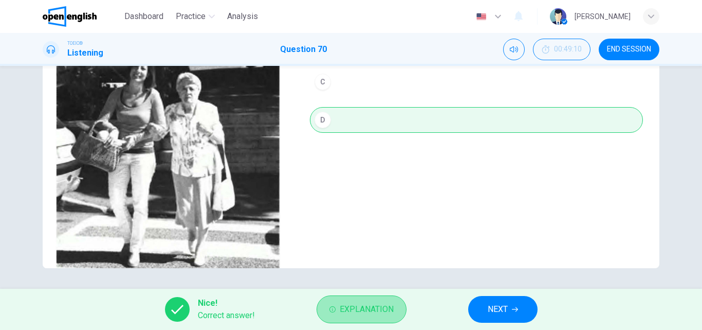
click at [363, 315] on span "Explanation" at bounding box center [367, 309] width 54 height 14
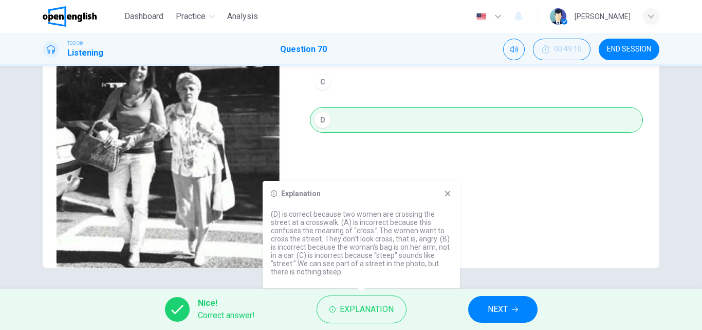
click at [449, 192] on icon at bounding box center [448, 194] width 6 height 6
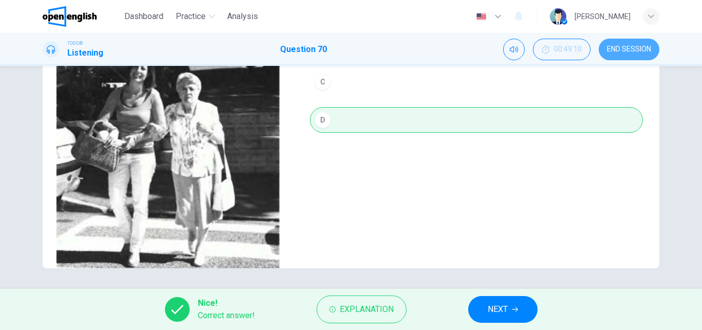
click at [629, 48] on span "END SESSION" at bounding box center [629, 49] width 44 height 8
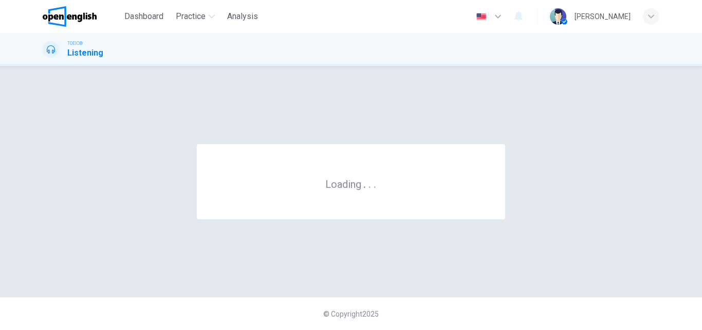
scroll to position [0, 0]
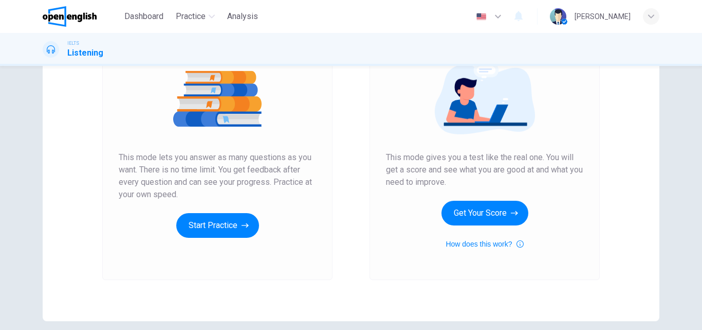
scroll to position [168, 0]
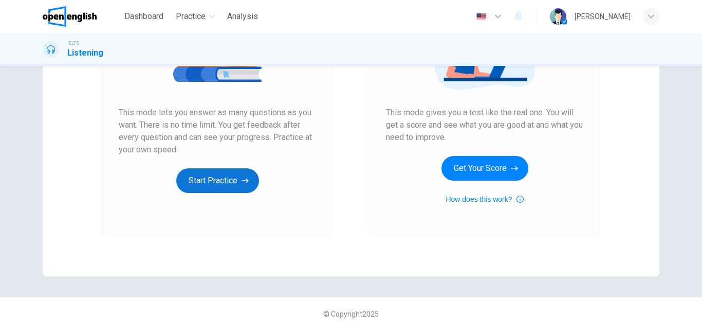
click at [215, 180] on button "Start Practice" at bounding box center [217, 180] width 83 height 25
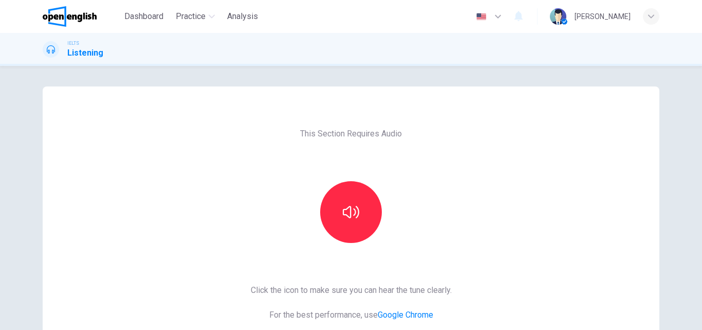
scroll to position [154, 0]
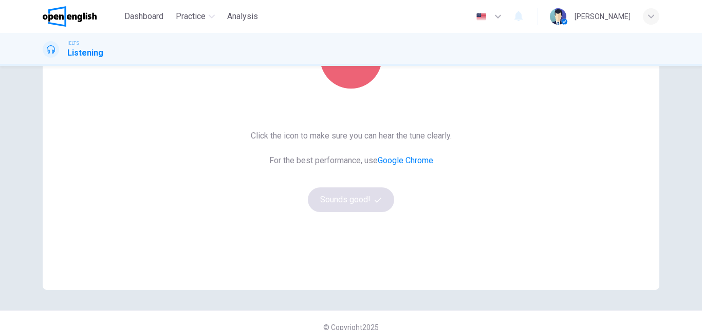
click at [356, 70] on button "button" at bounding box center [351, 58] width 62 height 62
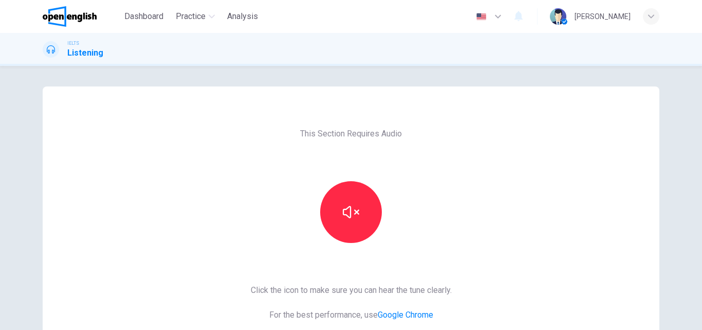
scroll to position [168, 0]
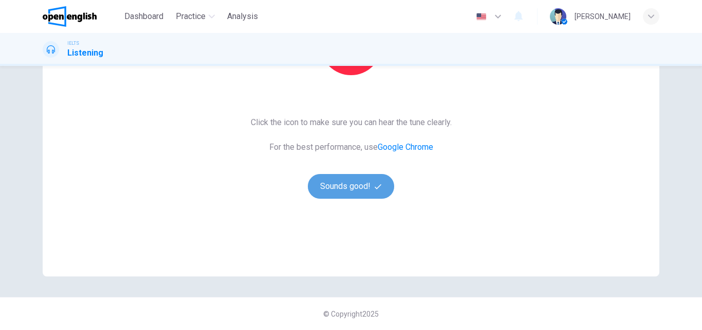
click at [351, 179] on button "Sounds good!" at bounding box center [351, 186] width 86 height 25
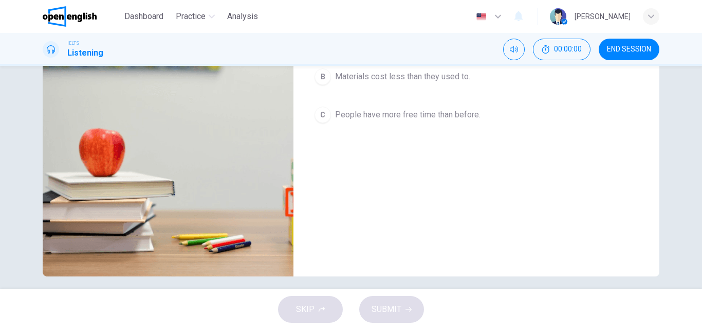
scroll to position [0, 0]
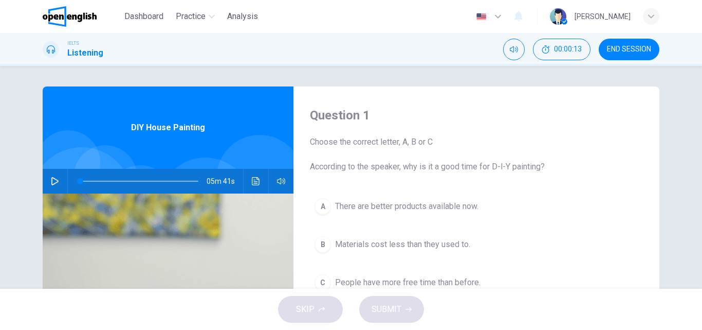
click at [54, 181] on icon "button" at bounding box center [55, 181] width 8 height 8
type input "*"
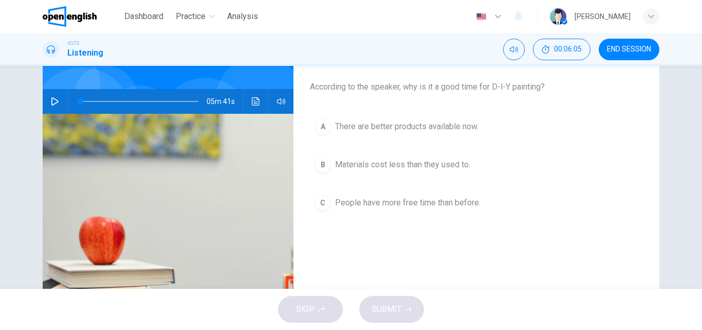
scroll to position [103, 0]
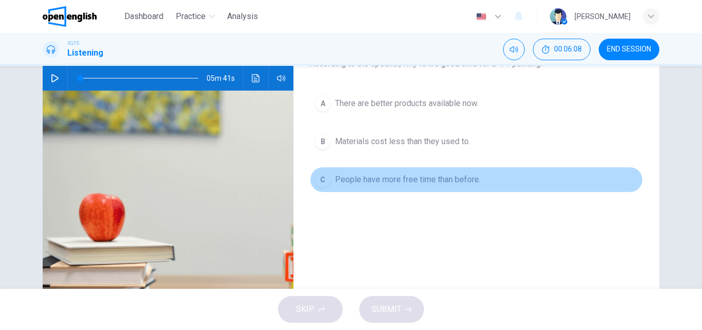
click at [466, 181] on span "People have more free time than before." at bounding box center [408, 179] width 146 height 12
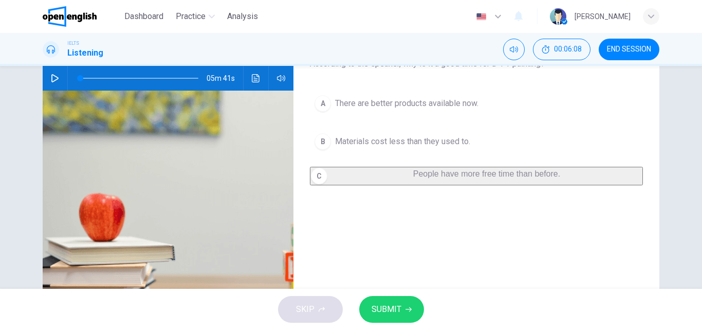
scroll to position [154, 0]
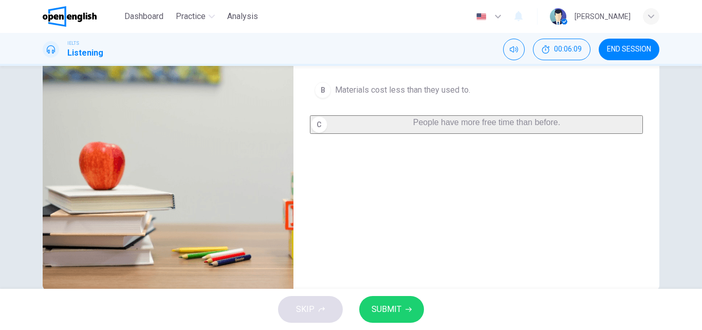
click at [380, 309] on span "SUBMIT" at bounding box center [387, 309] width 30 height 14
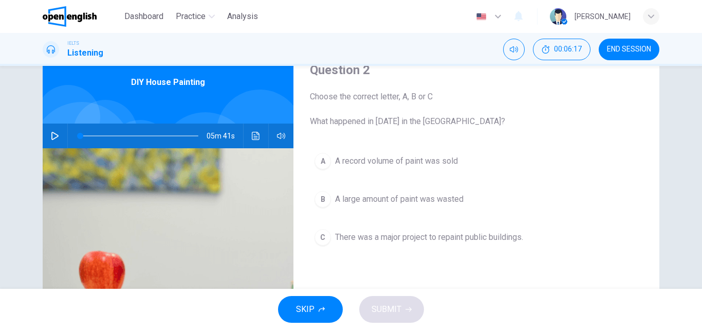
scroll to position [51, 0]
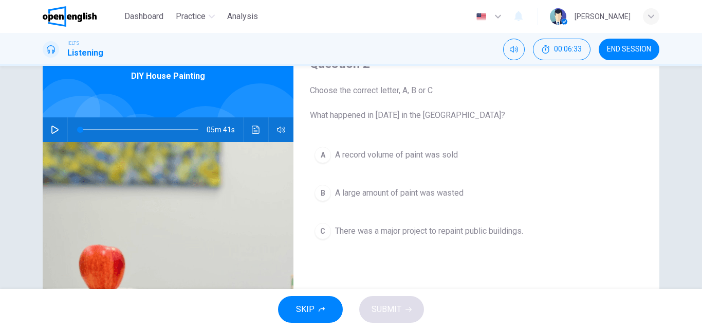
click at [499, 233] on span "There was a major project to repaint public buildings." at bounding box center [429, 231] width 188 height 12
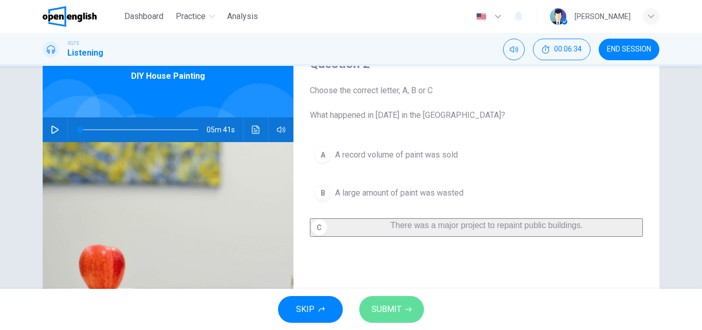
click at [387, 314] on span "SUBMIT" at bounding box center [387, 309] width 30 height 14
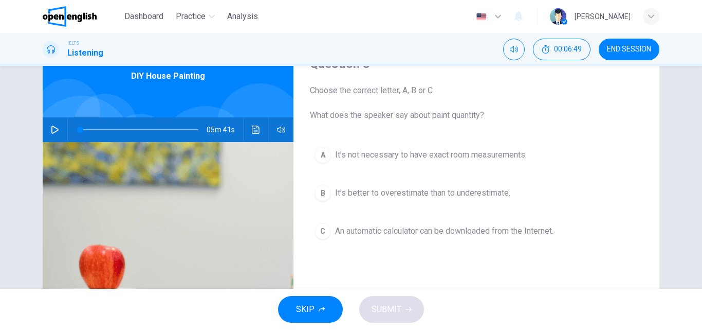
click at [412, 225] on span "An automatic calculator can be downloaded from the Internet." at bounding box center [444, 231] width 219 height 12
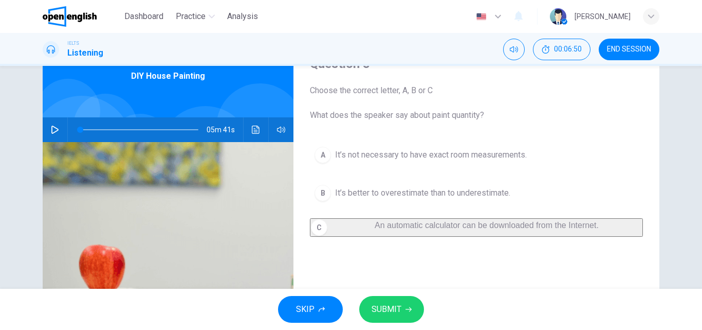
click at [404, 312] on button "SUBMIT" at bounding box center [391, 309] width 65 height 27
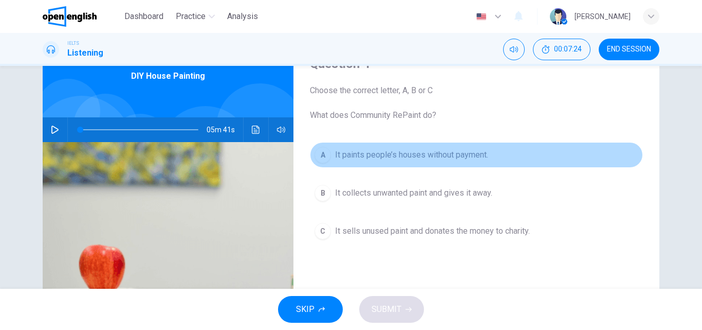
click at [444, 154] on span "It paints people’s houses without payment." at bounding box center [411, 155] width 153 height 12
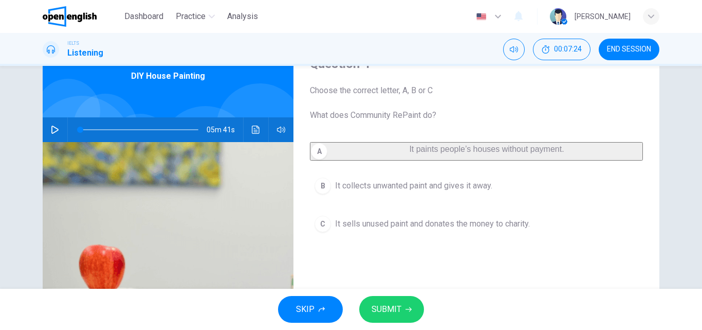
click at [393, 312] on span "SUBMIT" at bounding box center [387, 309] width 30 height 14
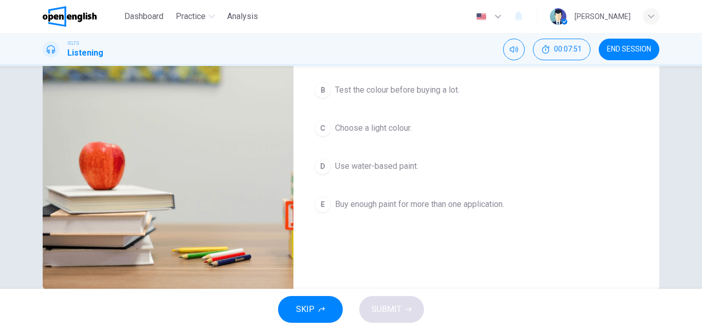
scroll to position [103, 0]
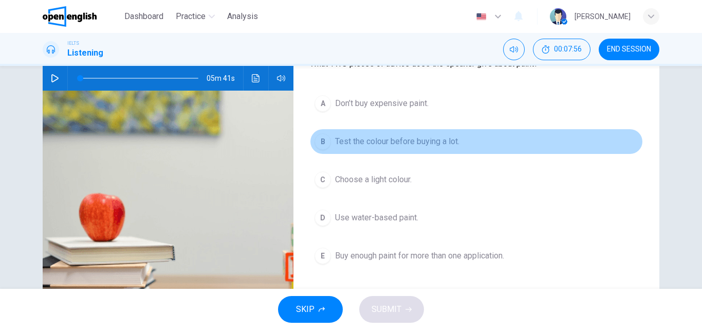
click at [410, 142] on span "Test the colour before buying a lot." at bounding box center [397, 141] width 124 height 12
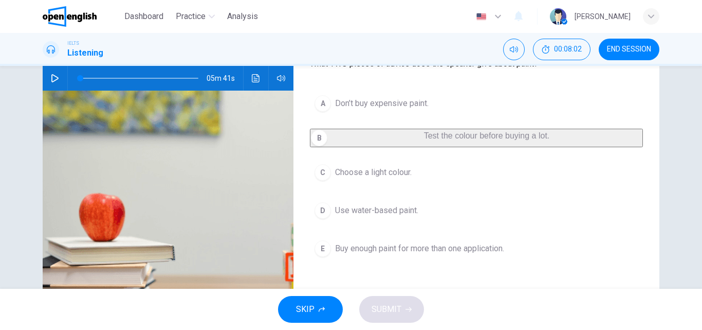
click at [393, 217] on span "Use water-based paint." at bounding box center [376, 210] width 83 height 12
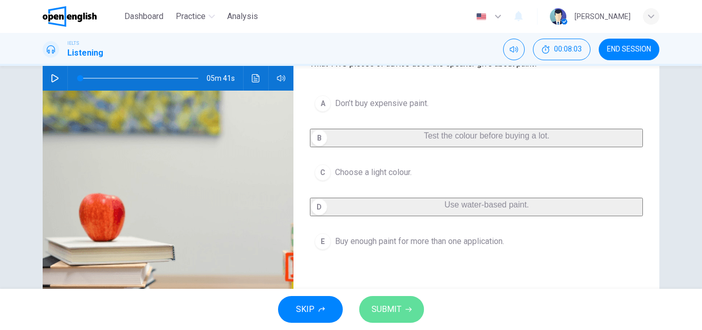
click at [391, 306] on span "SUBMIT" at bounding box center [387, 309] width 30 height 14
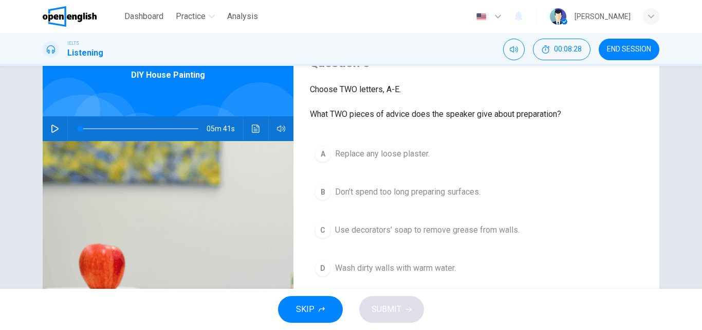
scroll to position [51, 0]
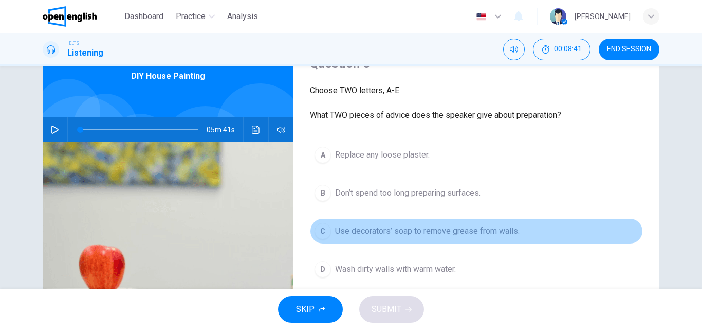
click at [467, 230] on span "Use decorators’ soap to remove grease from walls." at bounding box center [427, 231] width 185 height 12
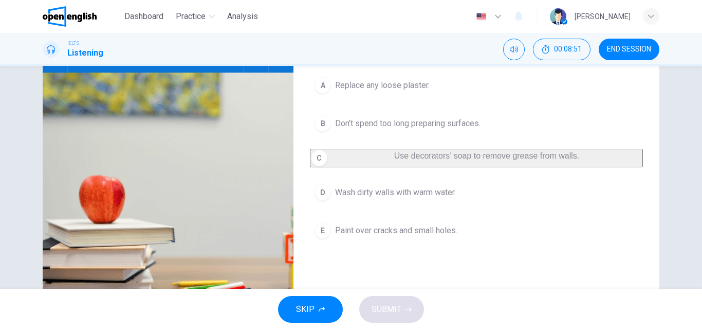
scroll to position [103, 0]
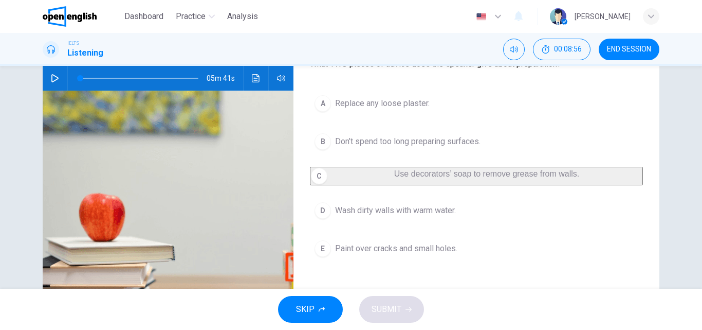
click at [409, 105] on span "Replace any loose plaster." at bounding box center [382, 103] width 95 height 12
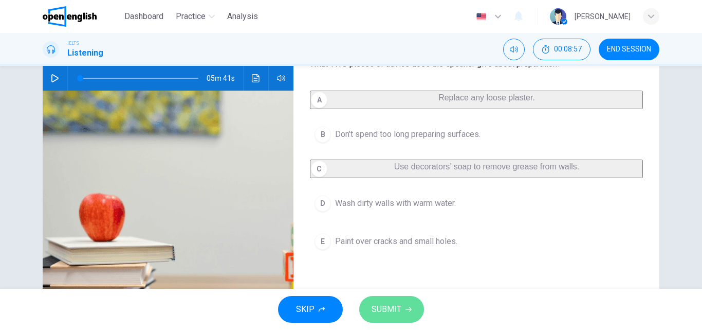
click at [399, 306] on span "SUBMIT" at bounding box center [387, 309] width 30 height 14
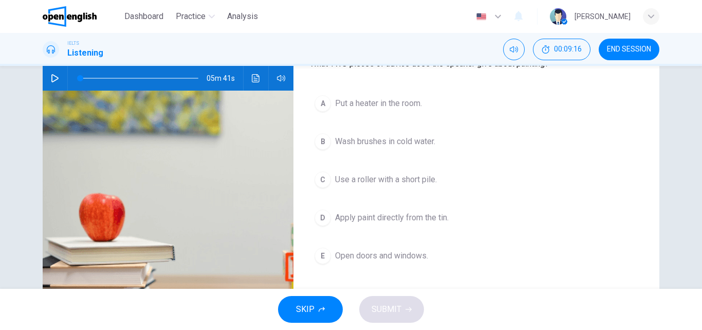
click at [416, 256] on span "Open doors and windows." at bounding box center [381, 255] width 93 height 12
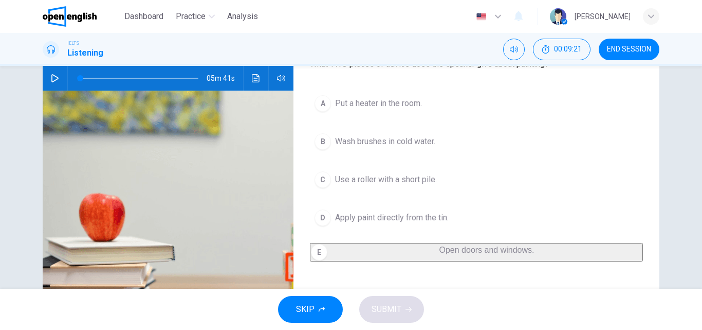
click at [428, 182] on span "Use a roller with a short pile." at bounding box center [386, 179] width 102 height 12
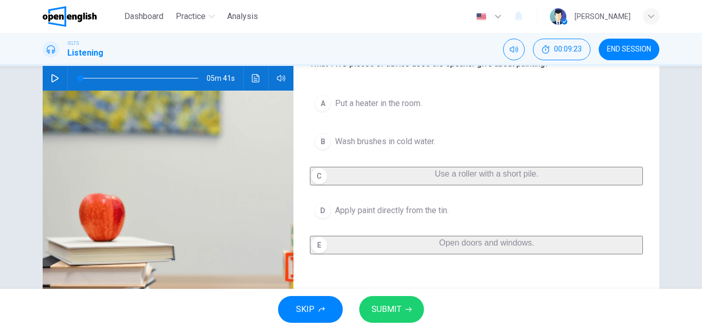
click at [401, 307] on span "SUBMIT" at bounding box center [387, 309] width 30 height 14
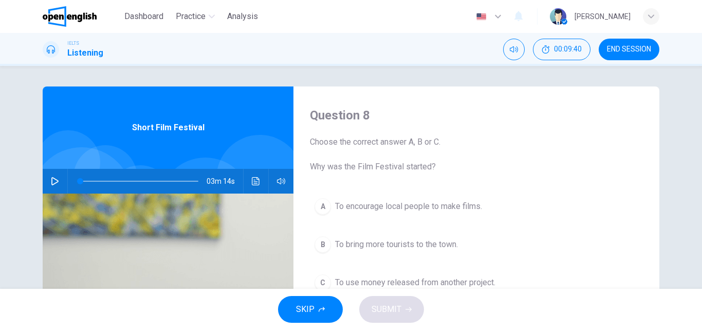
scroll to position [51, 0]
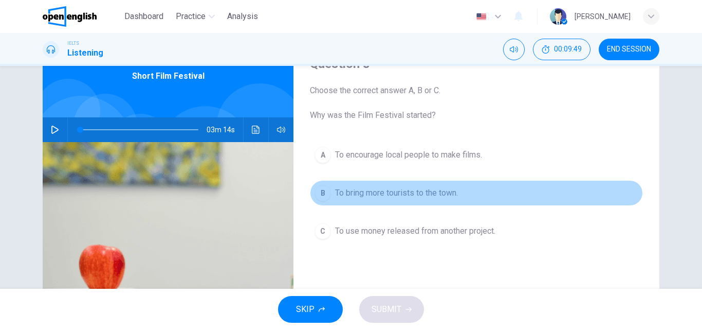
drag, startPoint x: 441, startPoint y: 195, endPoint x: 430, endPoint y: 213, distance: 21.3
click at [440, 195] on span "To bring more tourists to the town." at bounding box center [396, 193] width 123 height 12
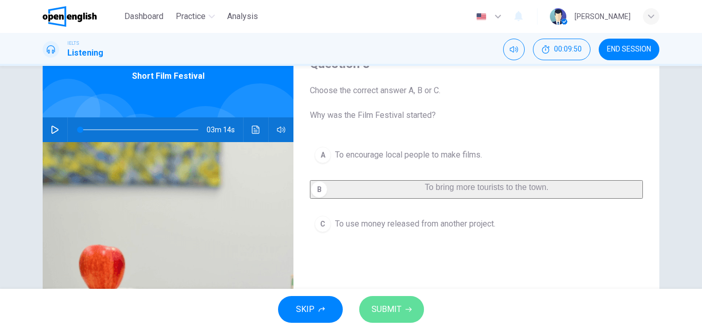
click at [393, 304] on span "SUBMIT" at bounding box center [387, 309] width 30 height 14
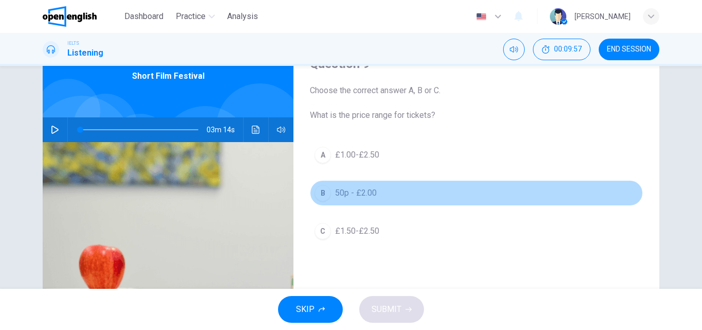
drag, startPoint x: 360, startPoint y: 194, endPoint x: 359, endPoint y: 221, distance: 26.8
click at [360, 198] on span "50p - £2.00" at bounding box center [356, 193] width 42 height 12
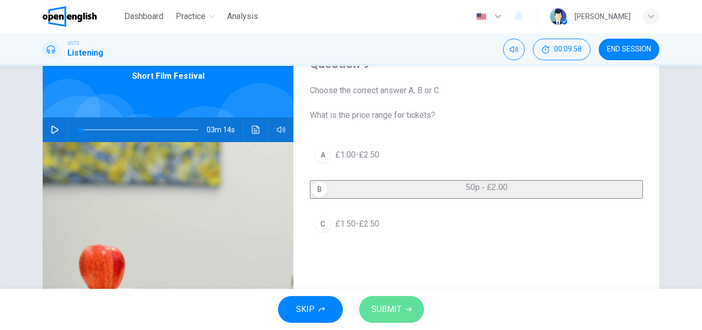
click at [391, 305] on span "SUBMIT" at bounding box center [387, 309] width 30 height 14
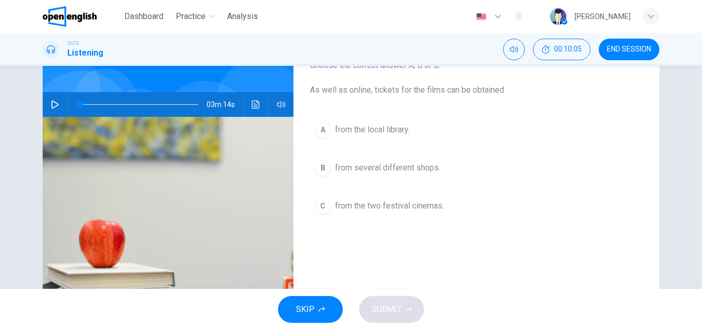
scroll to position [0, 0]
